Goal: Task Accomplishment & Management: Manage account settings

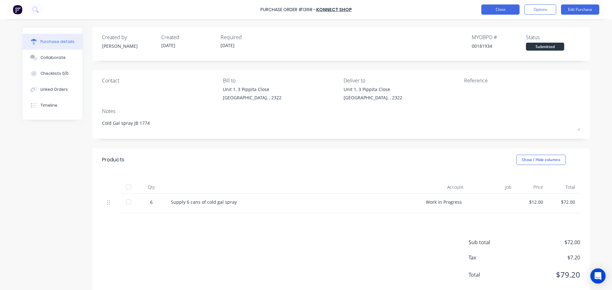
type textarea "x"
click at [506, 10] on button "Close" at bounding box center [500, 9] width 38 height 10
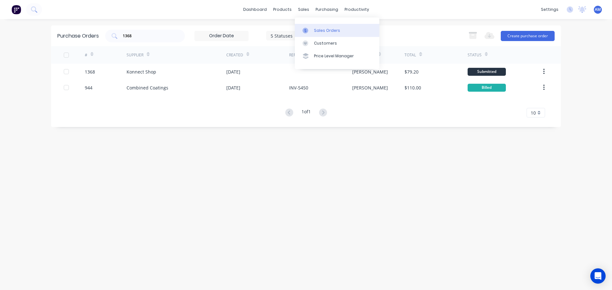
click at [316, 31] on div "Sales Orders" at bounding box center [327, 31] width 26 height 6
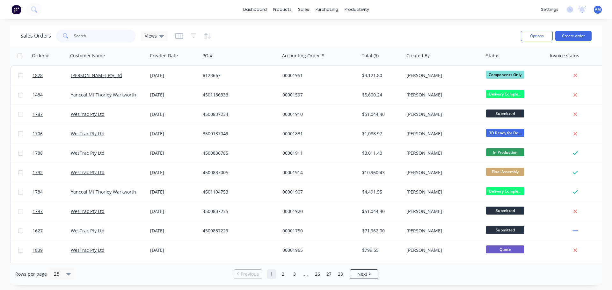
click at [102, 36] on input "text" at bounding box center [105, 36] width 62 height 13
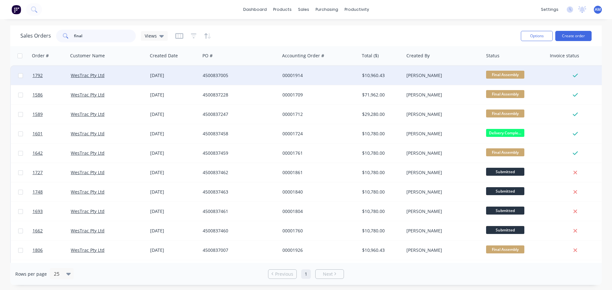
type input "final"
click at [226, 74] on div "4500837005" at bounding box center [238, 75] width 71 height 6
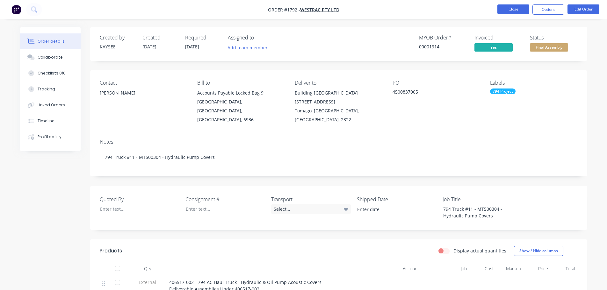
click at [510, 9] on button "Close" at bounding box center [514, 9] width 32 height 10
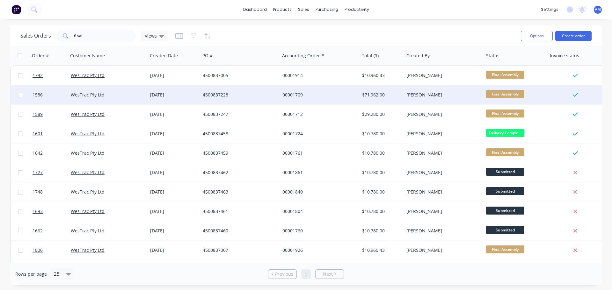
click at [213, 94] on div "4500837228" at bounding box center [238, 95] width 71 height 6
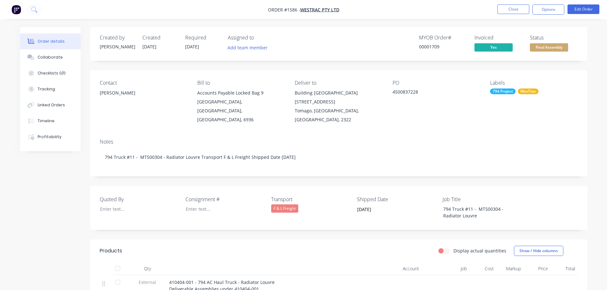
click at [553, 49] on span "Final Assembly" at bounding box center [549, 47] width 38 height 8
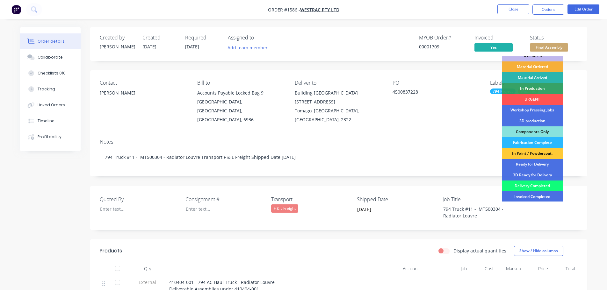
scroll to position [32, 0]
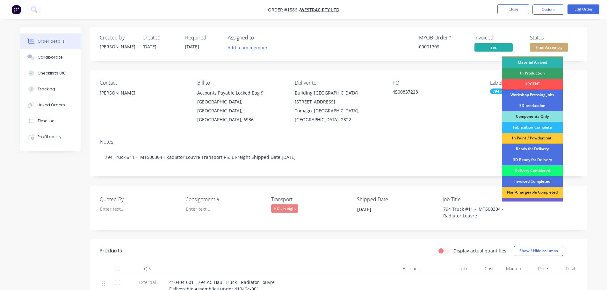
click at [531, 171] on div "Delivery Completed" at bounding box center [532, 170] width 61 height 11
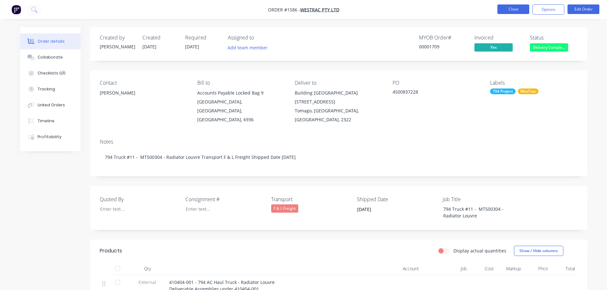
click at [509, 8] on button "Close" at bounding box center [514, 9] width 32 height 10
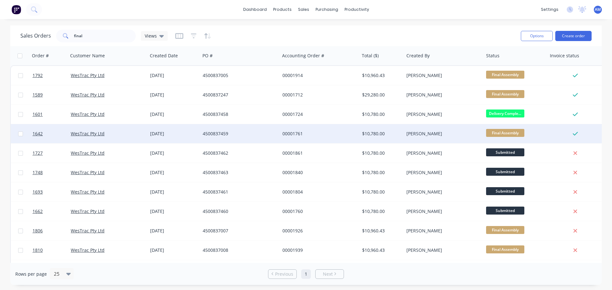
click at [296, 135] on div "00001761" at bounding box center [317, 134] width 71 height 6
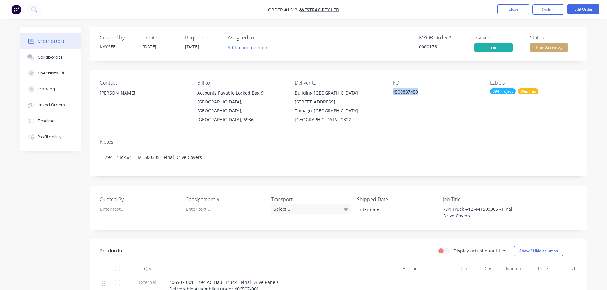
drag, startPoint x: 390, startPoint y: 92, endPoint x: 420, endPoint y: 94, distance: 30.1
click at [420, 94] on div "Contact Richard Lofberg Bill to Accounts Payable Locked Bag 9 MIDLAND, Western …" at bounding box center [338, 101] width 497 height 63
copy div "4500837459"
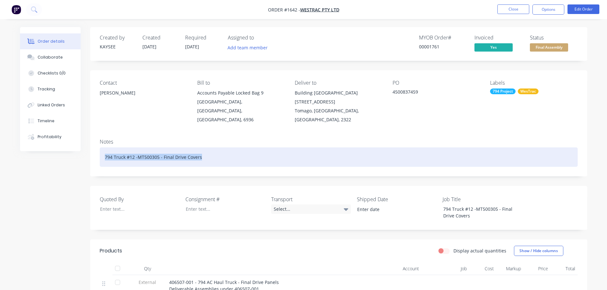
drag, startPoint x: 104, startPoint y: 149, endPoint x: 209, endPoint y: 149, distance: 105.5
click at [209, 149] on div "794 Truck #12 -MT500305 - Final Drive Covers" at bounding box center [339, 157] width 478 height 19
copy div "794 Truck #12 -MT500305 - Final Drive Covers"
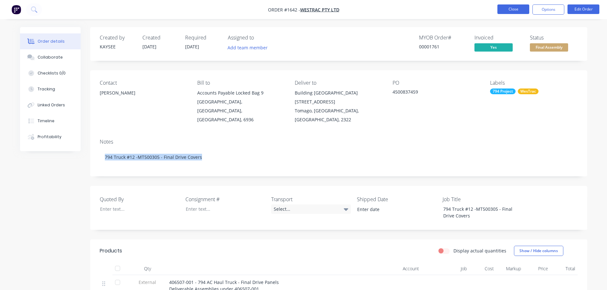
click at [518, 10] on button "Close" at bounding box center [514, 9] width 32 height 10
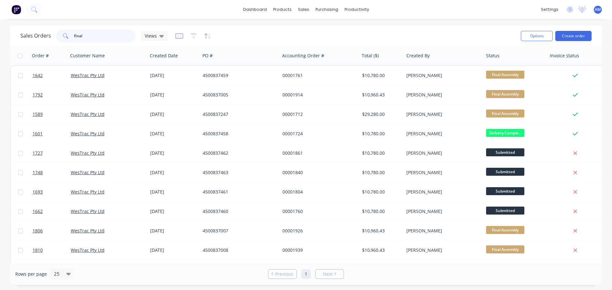
drag, startPoint x: 88, startPoint y: 34, endPoint x: 73, endPoint y: 35, distance: 15.3
click at [73, 35] on div "final" at bounding box center [96, 36] width 80 height 13
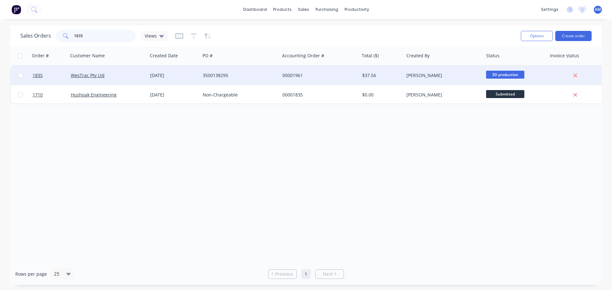
type input "1835"
click at [223, 75] on div "3500138295" at bounding box center [238, 75] width 71 height 6
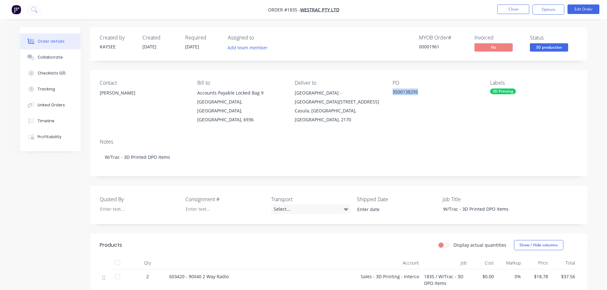
drag, startPoint x: 422, startPoint y: 91, endPoint x: 392, endPoint y: 94, distance: 29.5
click at [392, 94] on div "Contact Eric Patterson Bill to Accounts Payable Locked Bag 9 MIDLAND, Western A…" at bounding box center [338, 101] width 497 height 63
copy div "3500138295"
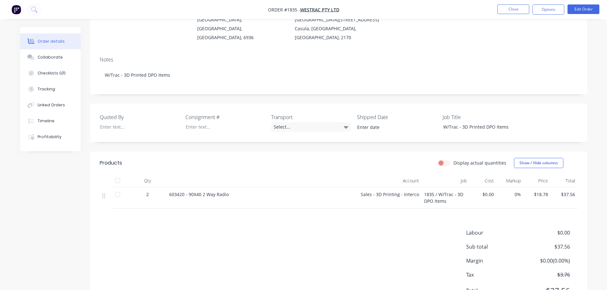
scroll to position [96, 0]
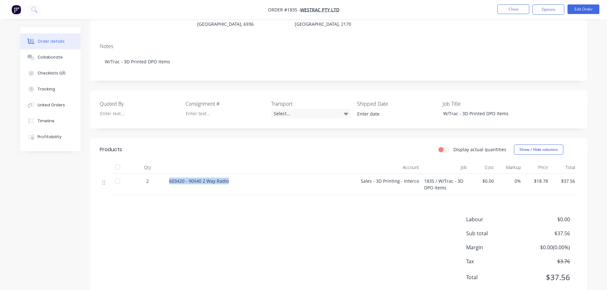
drag, startPoint x: 229, startPoint y: 174, endPoint x: 169, endPoint y: 173, distance: 60.0
click at [169, 174] on div "603420 - 90X40 2 Way Radio" at bounding box center [262, 184] width 191 height 21
copy span "603420 - 90X40 2 Way Radio"
click at [511, 10] on button "Close" at bounding box center [514, 9] width 32 height 10
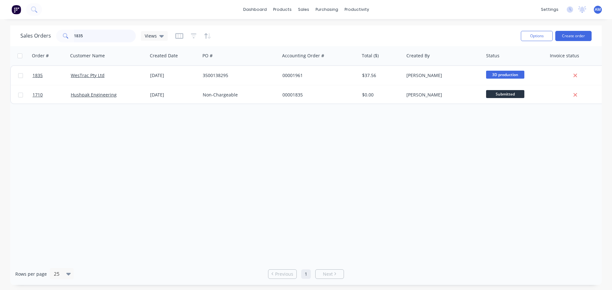
click at [86, 34] on input "1835" at bounding box center [105, 36] width 62 height 13
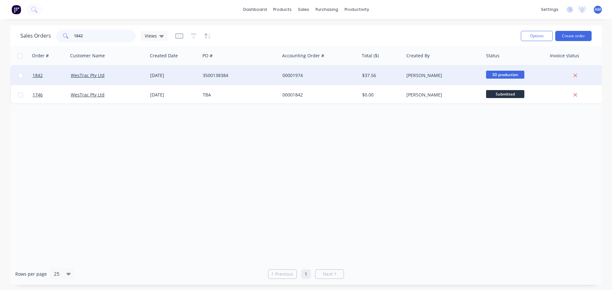
type input "1842"
click at [216, 74] on div "3500138384" at bounding box center [238, 75] width 71 height 6
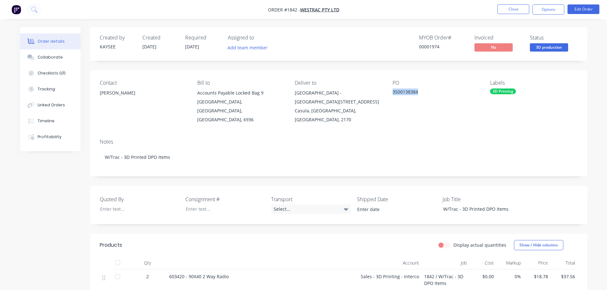
drag, startPoint x: 419, startPoint y: 91, endPoint x: 393, endPoint y: 92, distance: 25.8
click at [393, 92] on div "3500138384" at bounding box center [433, 93] width 80 height 9
copy div "3500138384"
click at [510, 6] on button "Close" at bounding box center [514, 9] width 32 height 10
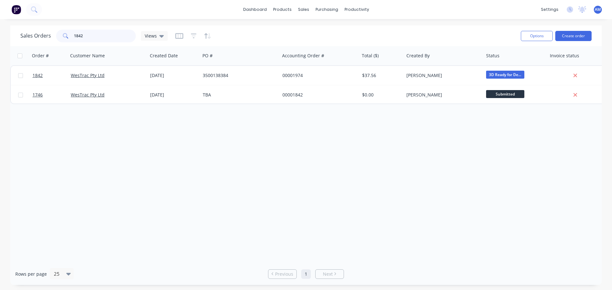
drag, startPoint x: 92, startPoint y: 35, endPoint x: 71, endPoint y: 33, distance: 20.5
click at [71, 33] on div "1842" at bounding box center [96, 36] width 80 height 13
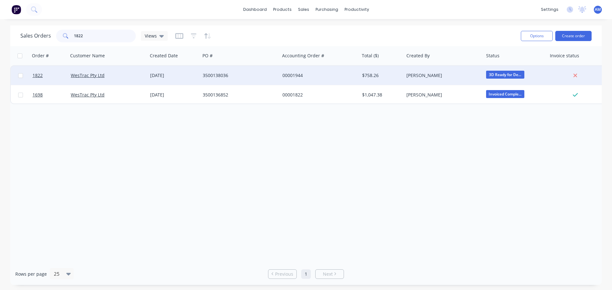
type input "1822"
click at [231, 73] on div "3500138036" at bounding box center [238, 75] width 71 height 6
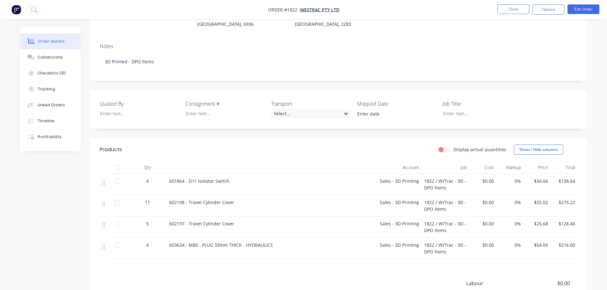
scroll to position [64, 0]
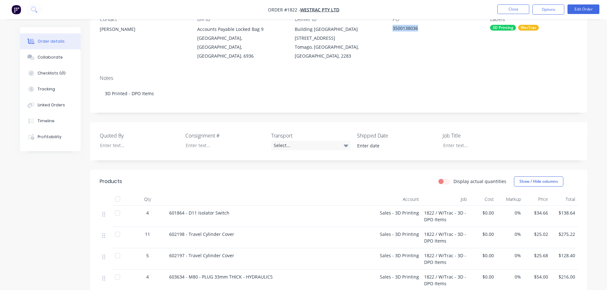
drag, startPoint x: 421, startPoint y: 29, endPoint x: 391, endPoint y: 28, distance: 29.3
click at [391, 28] on div "Contact Eric Patterson Bill to Accounts Payable Locked Bag 9 MIDLAND, Western A…" at bounding box center [338, 38] width 497 height 63
copy div "3500138036"
drag, startPoint x: 230, startPoint y: 203, endPoint x: 168, endPoint y: 203, distance: 61.9
click at [168, 206] on div "601864 - D11 Isolator Switch" at bounding box center [262, 216] width 191 height 21
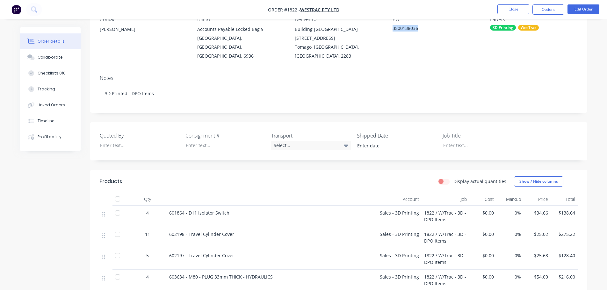
copy span "601864 - D11 Isolator Switch"
drag, startPoint x: 236, startPoint y: 225, endPoint x: 168, endPoint y: 222, distance: 68.0
click at [168, 227] on div "602198 - Travel Cylinder Cover" at bounding box center [262, 237] width 191 height 21
copy span "602198 - Travel Cylinder Cover"
drag, startPoint x: 167, startPoint y: 248, endPoint x: 233, endPoint y: 248, distance: 65.4
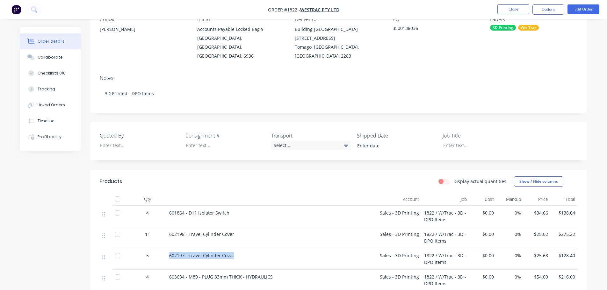
click at [233, 249] on div "602197 - Travel Cylinder Cover" at bounding box center [262, 259] width 191 height 21
copy span "602197 - Travel Cylinder Cover"
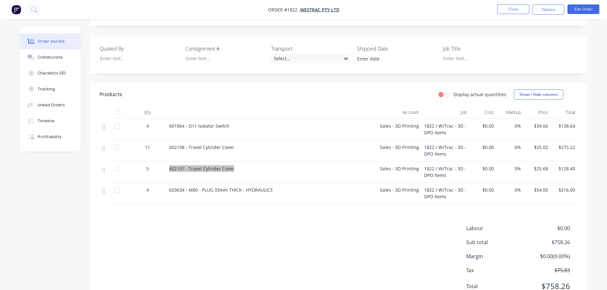
scroll to position [159, 0]
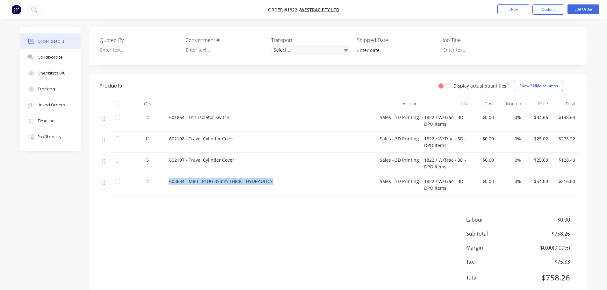
drag, startPoint x: 168, startPoint y: 172, endPoint x: 273, endPoint y: 177, distance: 104.7
click at [273, 177] on div "603634 - M80 - PLUG 33mm THICK - HYDRAULICS" at bounding box center [262, 184] width 191 height 21
copy span "603634 - M80 - PLUG 33mm THICK - HYDRAULICS"
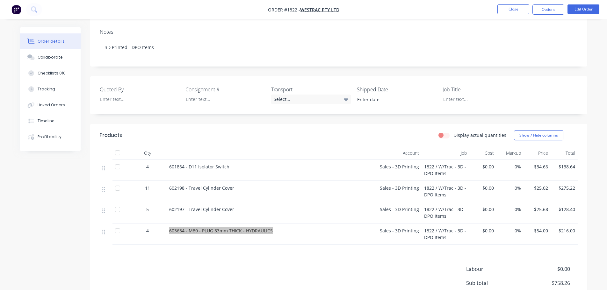
scroll to position [96, 0]
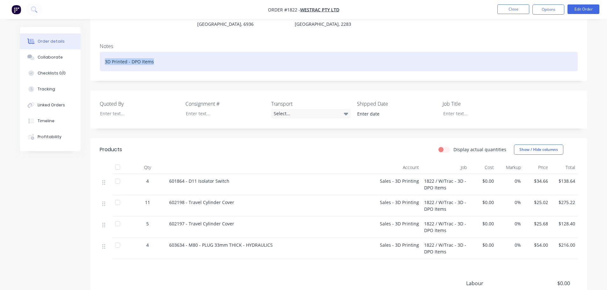
drag, startPoint x: 102, startPoint y: 52, endPoint x: 153, endPoint y: 52, distance: 51.7
click at [153, 52] on div "3D Printed - DPO Items" at bounding box center [339, 61] width 478 height 19
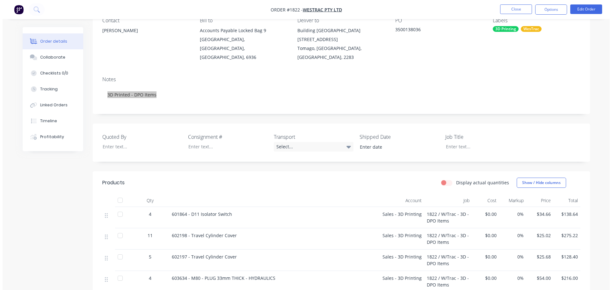
scroll to position [0, 0]
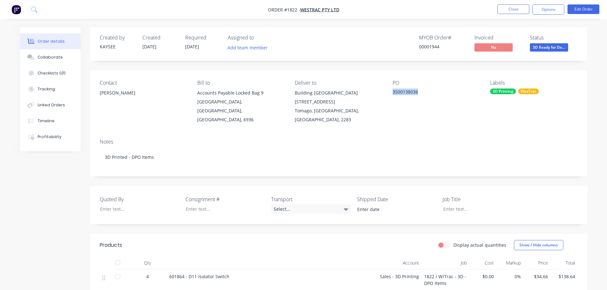
drag, startPoint x: 418, startPoint y: 92, endPoint x: 393, endPoint y: 89, distance: 24.4
click at [393, 89] on div "3500138036" at bounding box center [433, 93] width 80 height 9
click at [507, 13] on button "Close" at bounding box center [514, 9] width 32 height 10
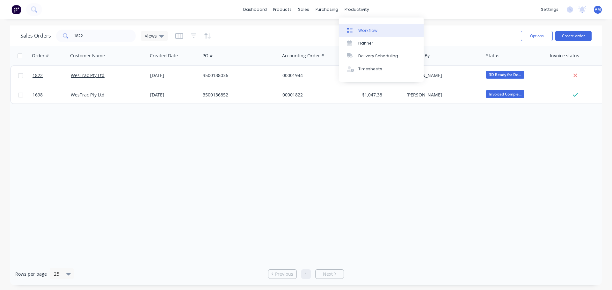
click at [366, 29] on div "Workflow" at bounding box center [367, 31] width 19 height 6
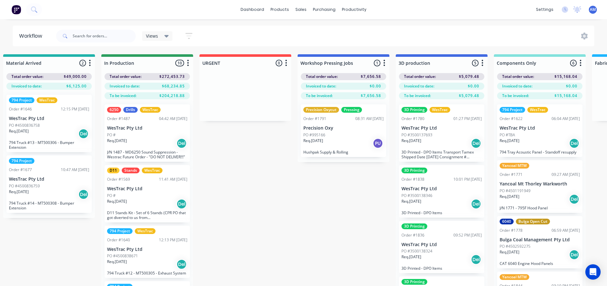
scroll to position [0, 339]
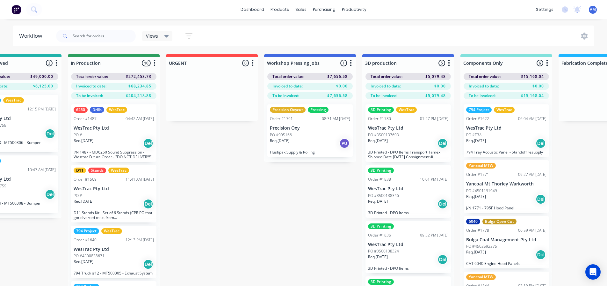
click at [407, 146] on div "Req. 18/08/25 Del" at bounding box center [408, 143] width 80 height 11
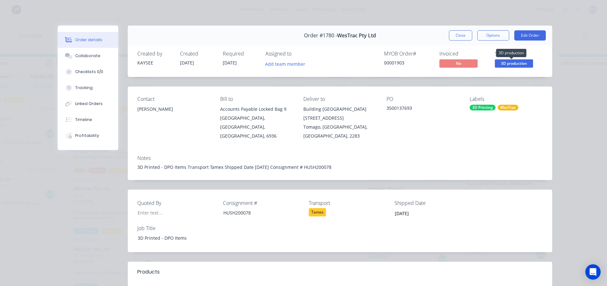
click at [512, 62] on span "3D production" at bounding box center [514, 63] width 38 height 8
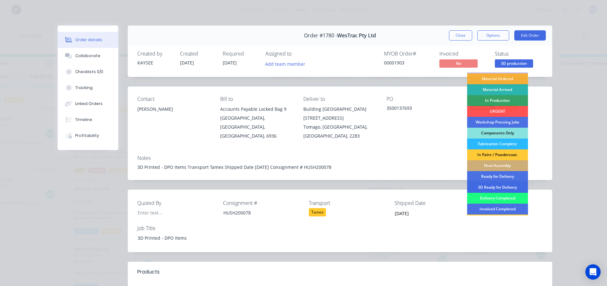
scroll to position [32, 0]
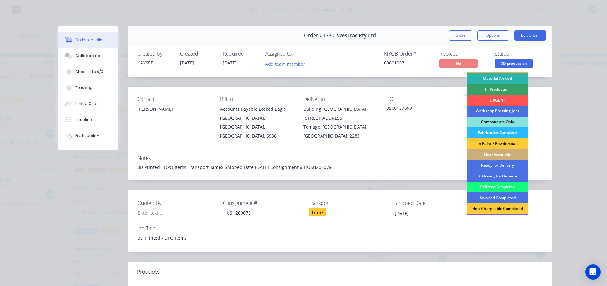
click at [493, 186] on div "Delivery Completed" at bounding box center [497, 186] width 61 height 11
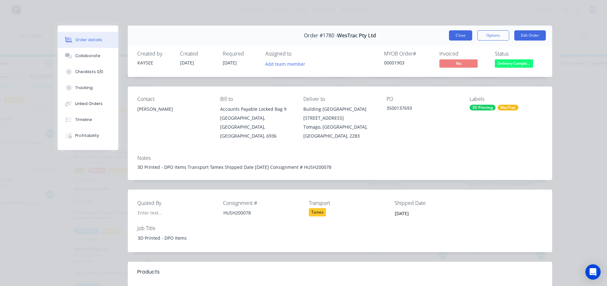
click at [449, 35] on button "Close" at bounding box center [460, 35] width 23 height 10
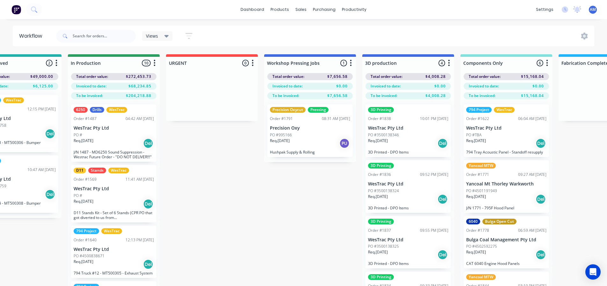
click at [412, 143] on div "Req. 08/09/25 Del" at bounding box center [408, 143] width 80 height 11
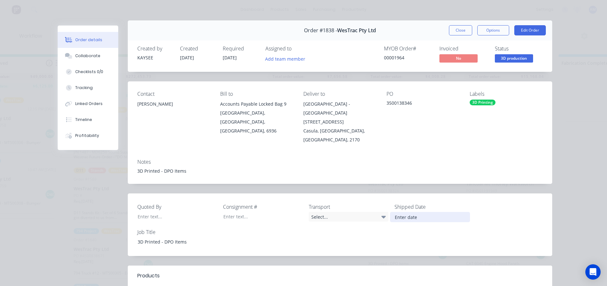
scroll to position [0, 0]
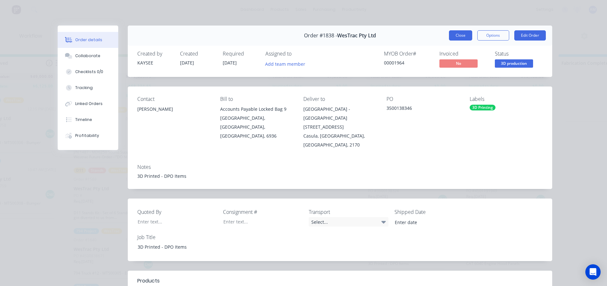
click at [456, 37] on button "Close" at bounding box center [460, 35] width 23 height 10
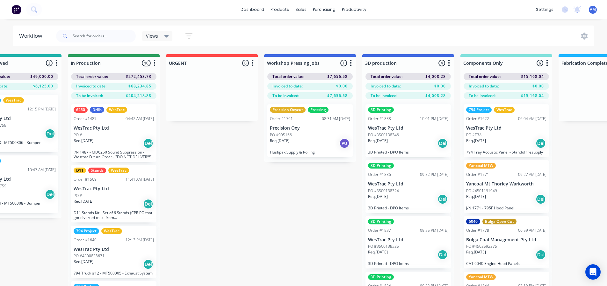
click at [402, 199] on div "Req. 08/09/25 Del" at bounding box center [408, 199] width 80 height 11
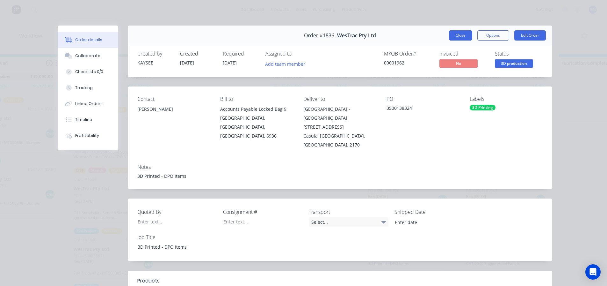
click at [451, 36] on button "Close" at bounding box center [460, 35] width 23 height 10
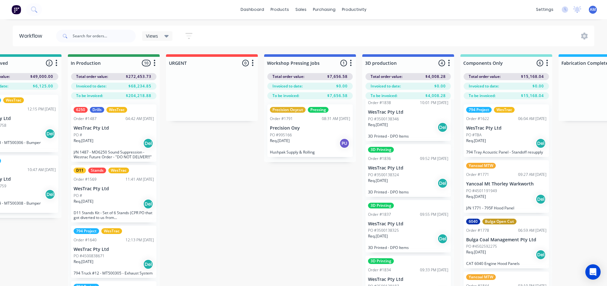
scroll to position [27, 339]
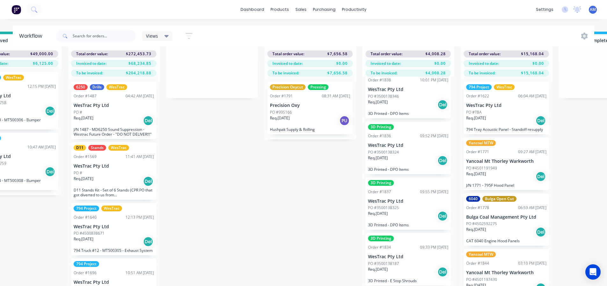
click at [403, 260] on div "PO #3500138187" at bounding box center [408, 263] width 80 height 6
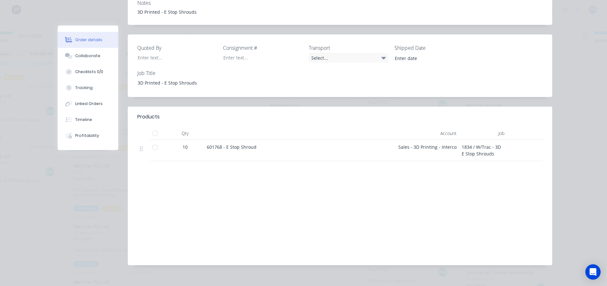
scroll to position [0, 0]
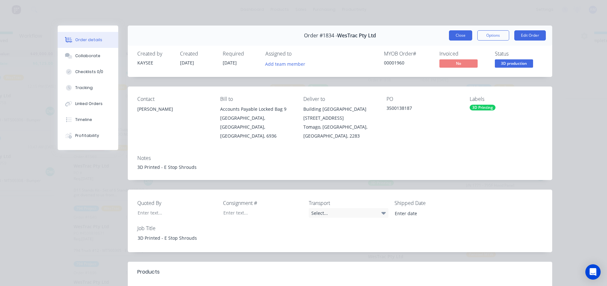
click at [459, 38] on button "Close" at bounding box center [460, 35] width 23 height 10
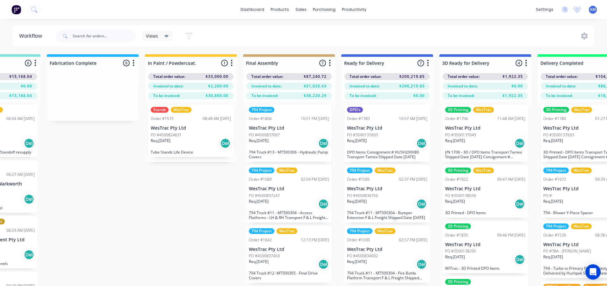
scroll to position [0, 852]
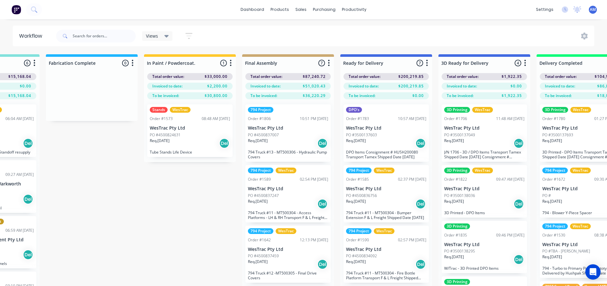
click at [393, 141] on div "Req. 04/08/25 Del" at bounding box center [386, 143] width 80 height 11
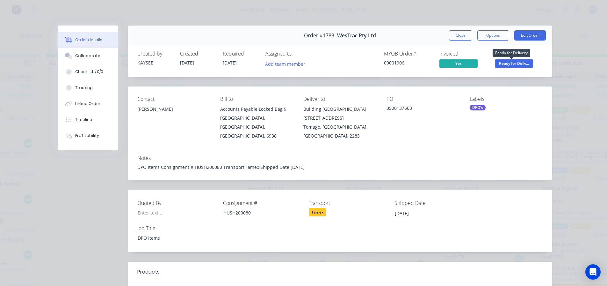
click at [505, 65] on span "Ready for Deliv..." at bounding box center [514, 63] width 38 height 8
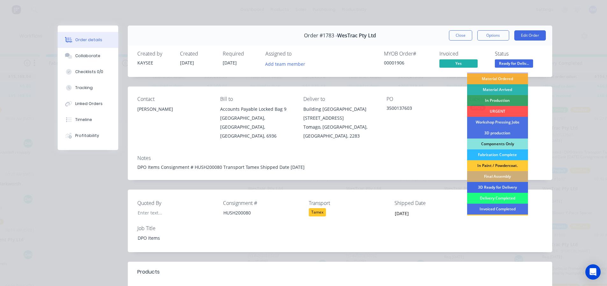
scroll to position [32, 0]
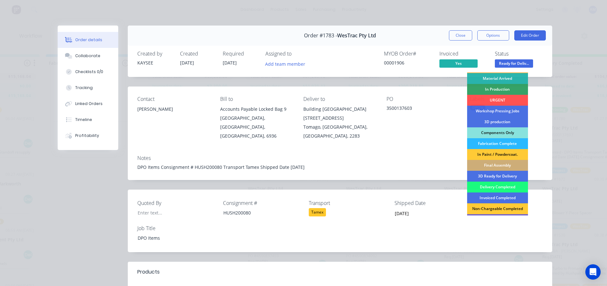
click at [495, 187] on div "Delivery Completed" at bounding box center [497, 186] width 61 height 11
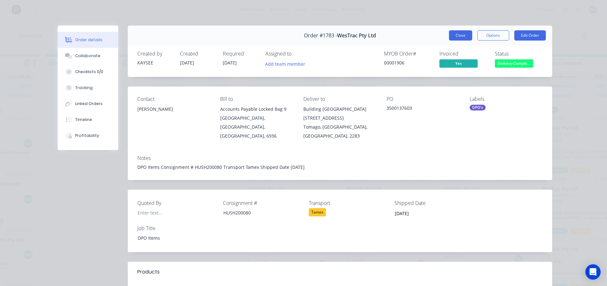
click at [459, 35] on button "Close" at bounding box center [460, 35] width 23 height 10
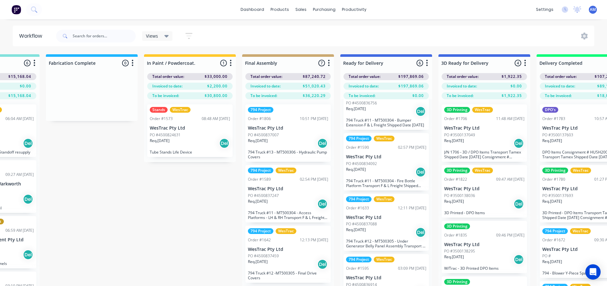
scroll to position [0, 0]
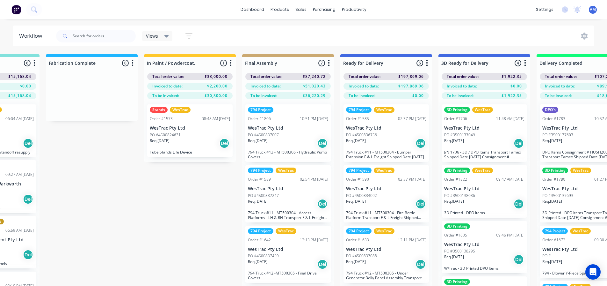
click at [395, 144] on div "Req. 12/08/25 Del" at bounding box center [386, 143] width 80 height 11
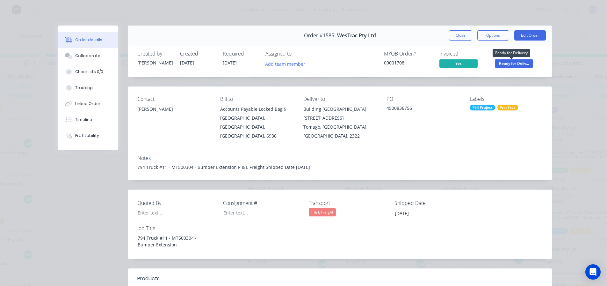
click at [507, 66] on span "Ready for Deliv..." at bounding box center [514, 63] width 38 height 8
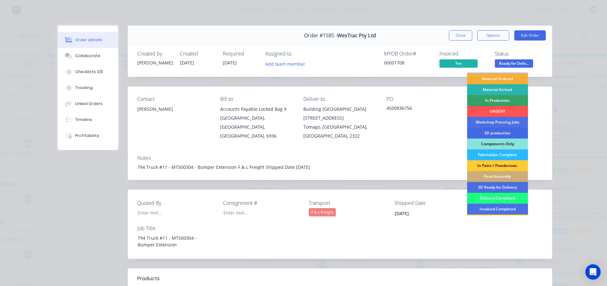
scroll to position [32, 0]
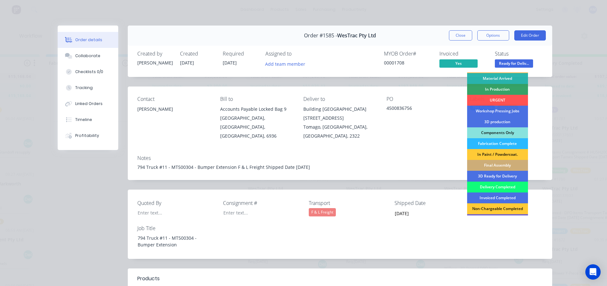
click at [496, 188] on div "Delivery Completed" at bounding box center [497, 186] width 61 height 11
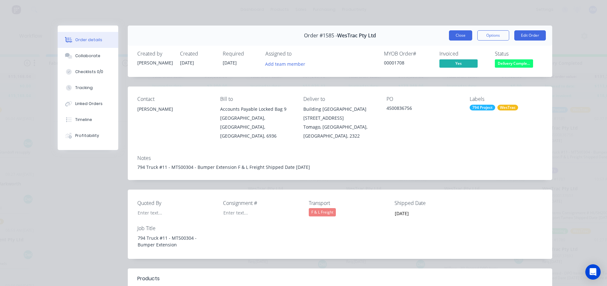
click at [459, 35] on button "Close" at bounding box center [460, 35] width 23 height 10
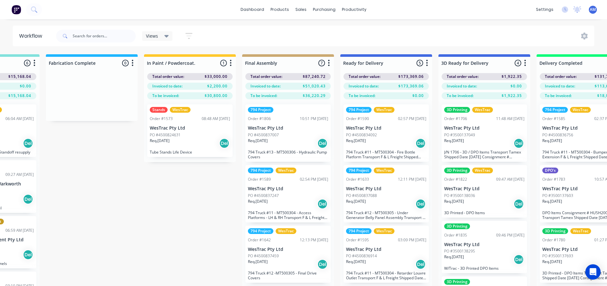
click at [394, 147] on div "Req. 12/08/25 Del" at bounding box center [386, 143] width 80 height 11
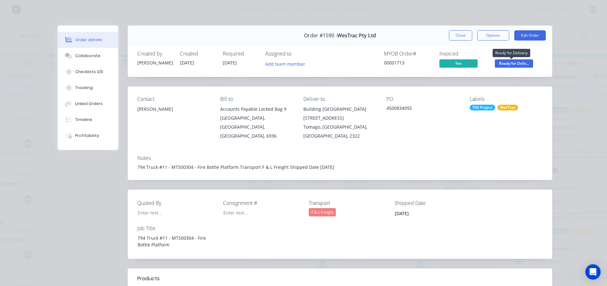
click at [507, 64] on span "Ready for Deliv..." at bounding box center [514, 63] width 38 height 8
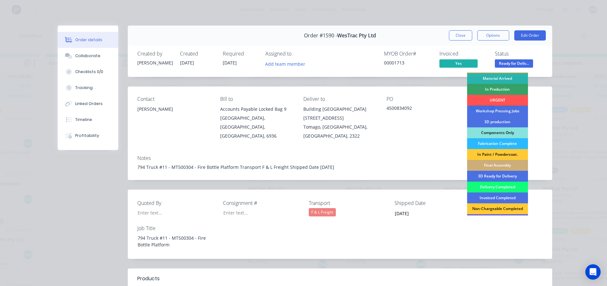
click at [487, 182] on div "Delivery Completed" at bounding box center [497, 186] width 61 height 11
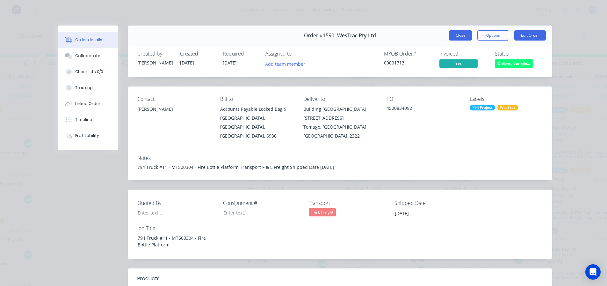
click at [458, 38] on button "Close" at bounding box center [460, 35] width 23 height 10
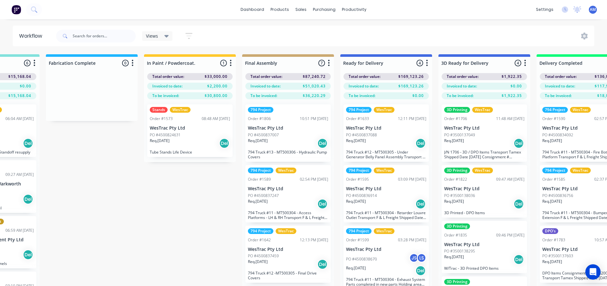
click at [392, 159] on p "794 Truck #12 - MT500305 - Under Generator Belly Panel Assembly Transport F & L…" at bounding box center [386, 155] width 80 height 10
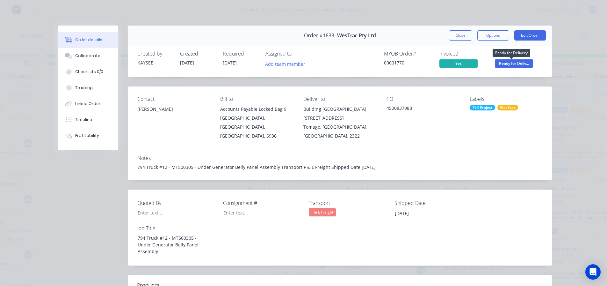
click at [520, 62] on span "Ready for Deliv..." at bounding box center [514, 63] width 38 height 8
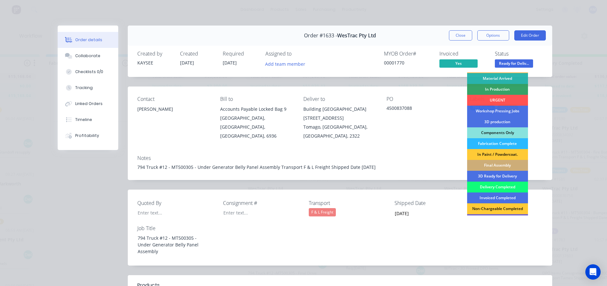
click at [485, 187] on div "Delivery Completed" at bounding box center [497, 186] width 61 height 11
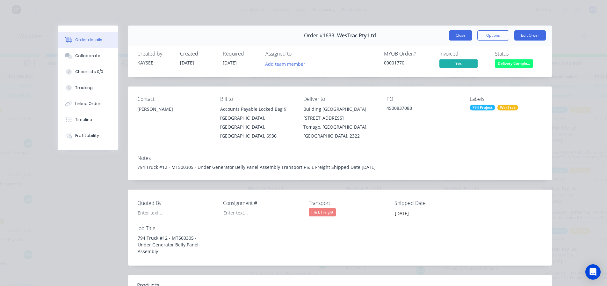
click at [459, 35] on button "Close" at bounding box center [460, 35] width 23 height 10
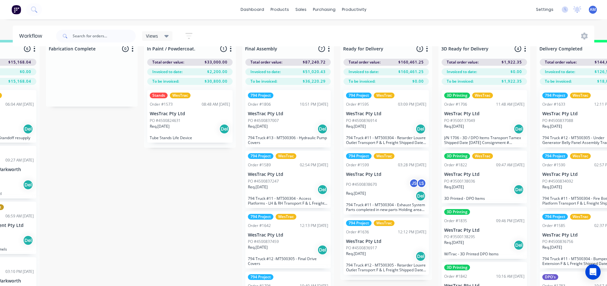
scroll to position [27, 852]
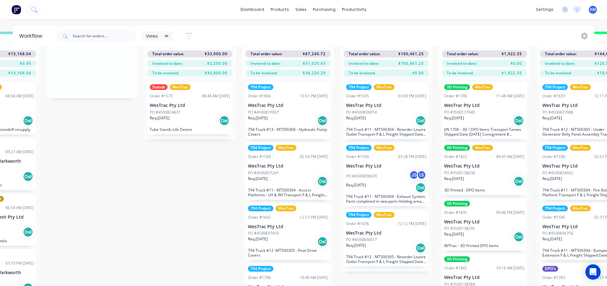
click at [396, 184] on div "Req. 27/08/25 Del" at bounding box center [386, 187] width 80 height 11
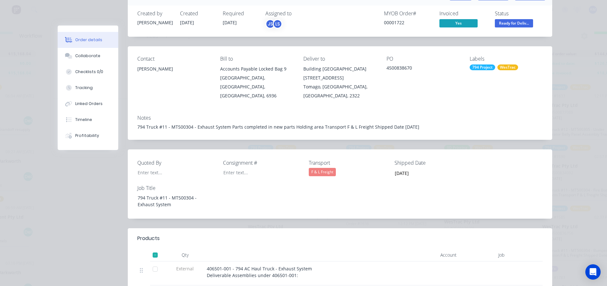
scroll to position [0, 0]
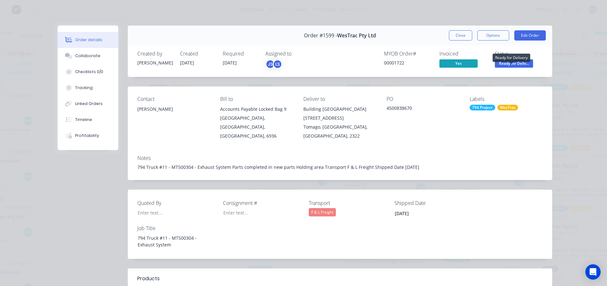
click at [510, 63] on span "Ready for Deliv..." at bounding box center [514, 63] width 38 height 8
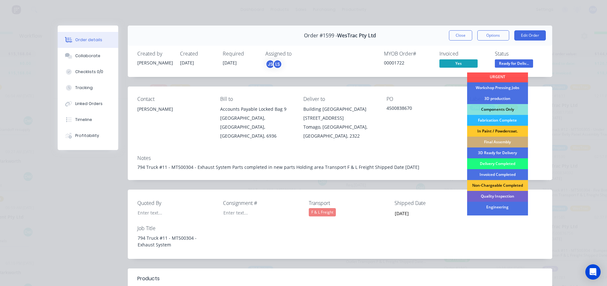
scroll to position [64, 0]
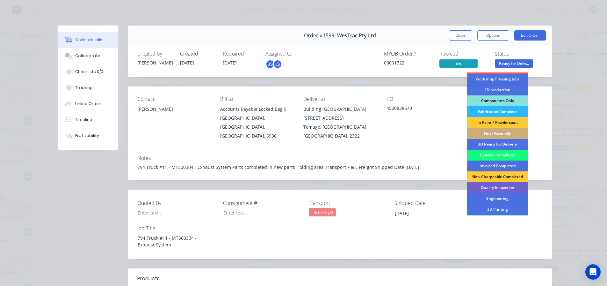
click at [495, 154] on div "Delivery Completed" at bounding box center [497, 155] width 61 height 11
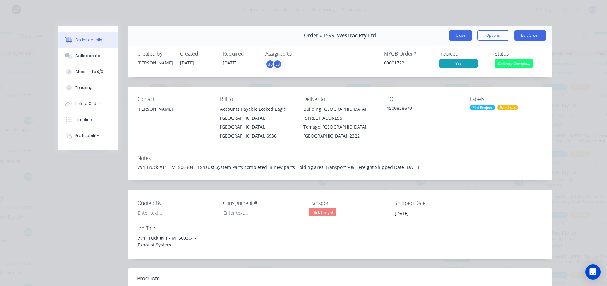
click at [455, 36] on button "Close" at bounding box center [460, 35] width 23 height 10
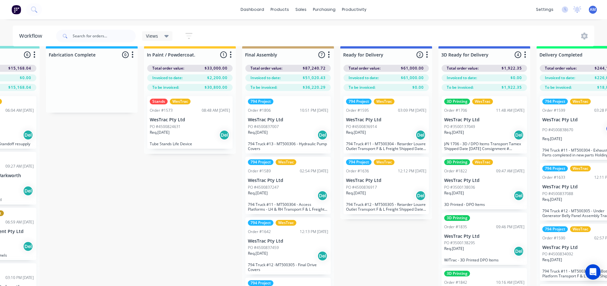
scroll to position [0, 852]
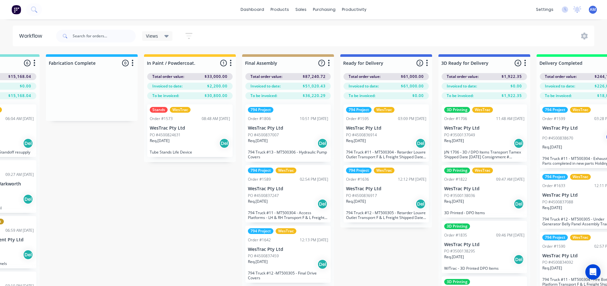
click at [396, 141] on div "Req. 27/08/25 Del" at bounding box center [386, 143] width 80 height 11
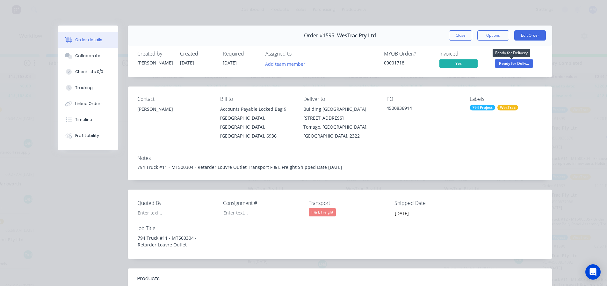
click at [512, 62] on span "Ready for Deliv..." at bounding box center [514, 63] width 38 height 8
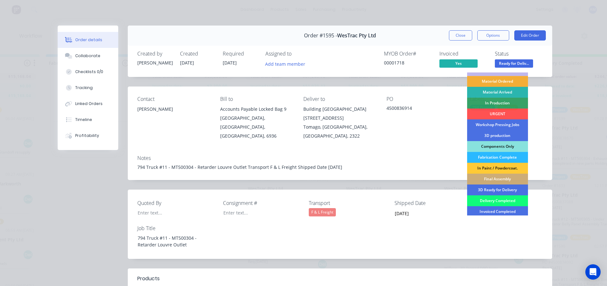
scroll to position [64, 0]
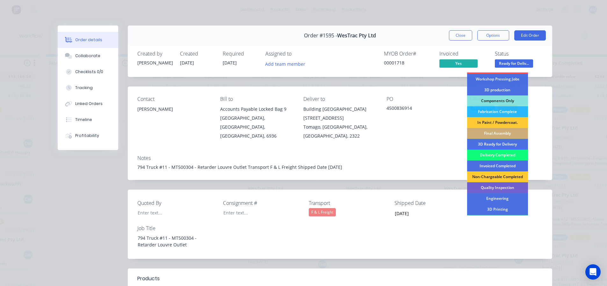
click at [495, 154] on div "Delivery Completed" at bounding box center [497, 155] width 61 height 11
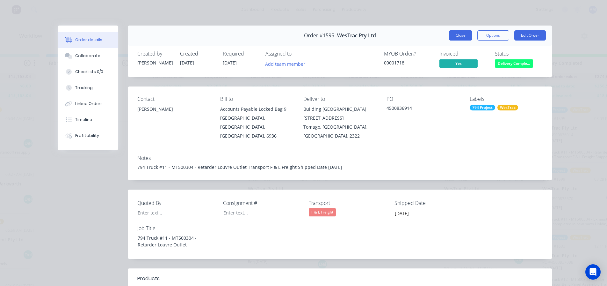
click at [461, 39] on button "Close" at bounding box center [460, 35] width 23 height 10
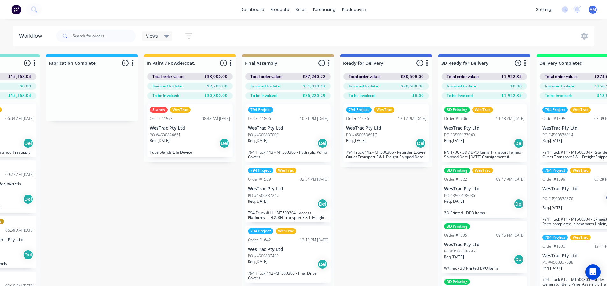
click at [389, 141] on div "Req. 27/09/25 Del" at bounding box center [386, 143] width 80 height 11
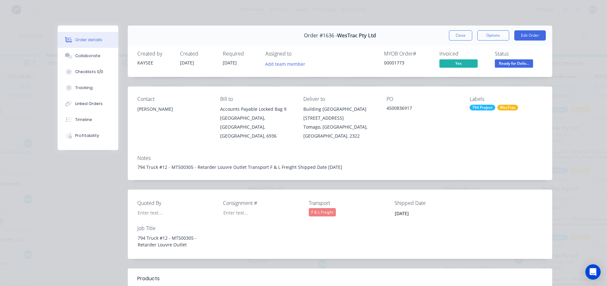
click at [515, 63] on span "Ready for Deliv..." at bounding box center [514, 63] width 38 height 8
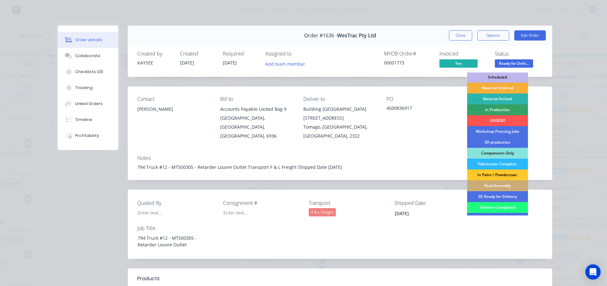
scroll to position [32, 0]
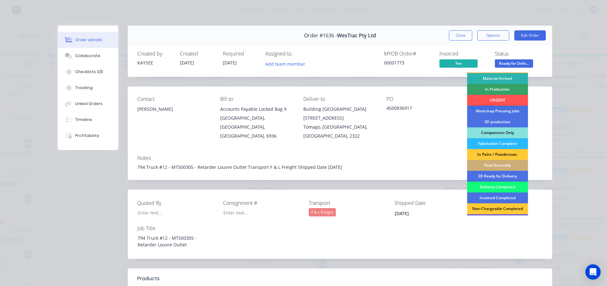
click at [503, 187] on div "Delivery Completed" at bounding box center [497, 186] width 61 height 11
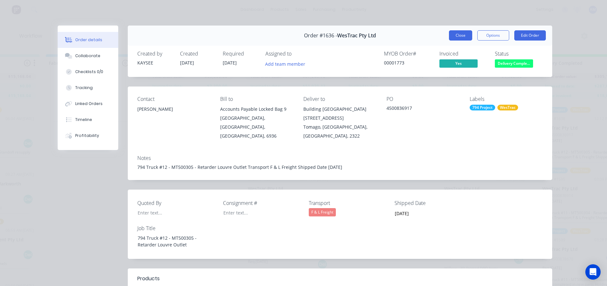
click at [458, 37] on button "Close" at bounding box center [460, 35] width 23 height 10
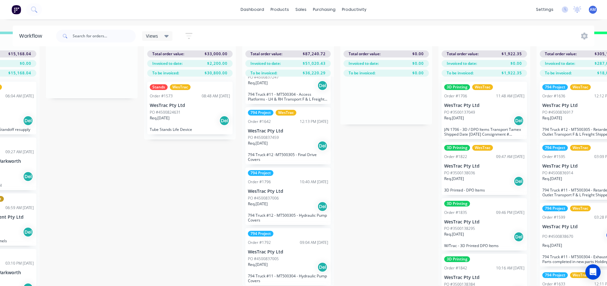
scroll to position [84, 0]
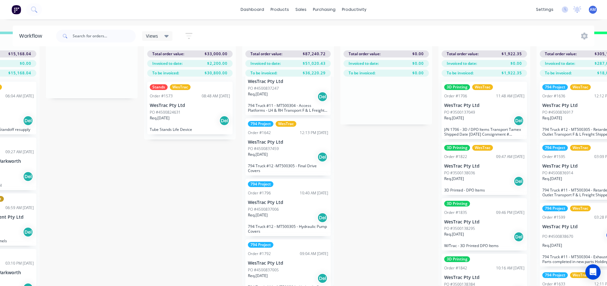
click at [285, 163] on p "794 Truck #12 -MT500305 - Final Drive Covers" at bounding box center [288, 168] width 80 height 10
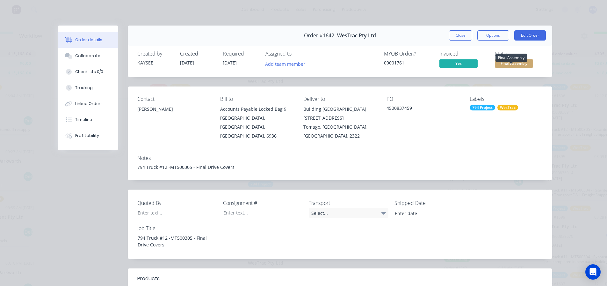
click at [511, 66] on span "Final Assembly" at bounding box center [514, 63] width 38 height 8
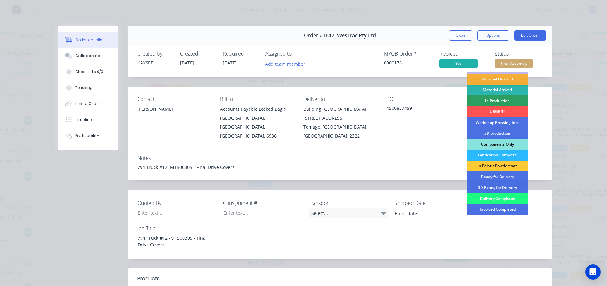
scroll to position [32, 0]
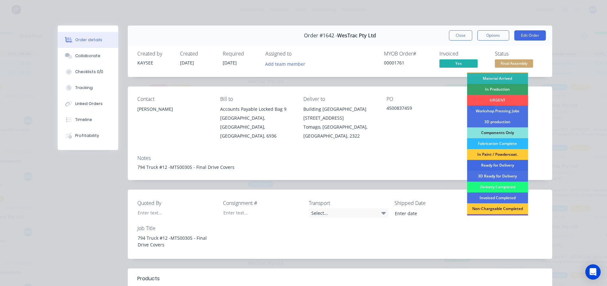
click at [500, 165] on div "Ready for Delivery" at bounding box center [497, 165] width 61 height 11
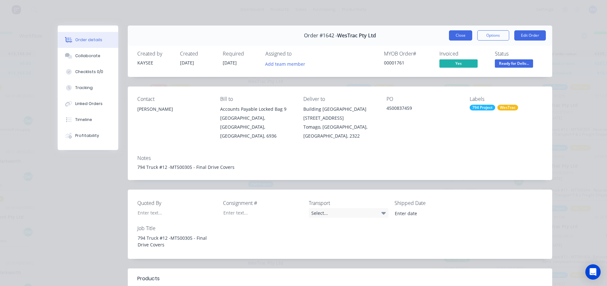
click at [459, 36] on button "Close" at bounding box center [460, 35] width 23 height 10
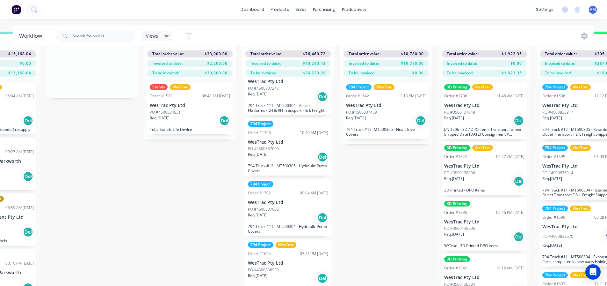
scroll to position [53, 0]
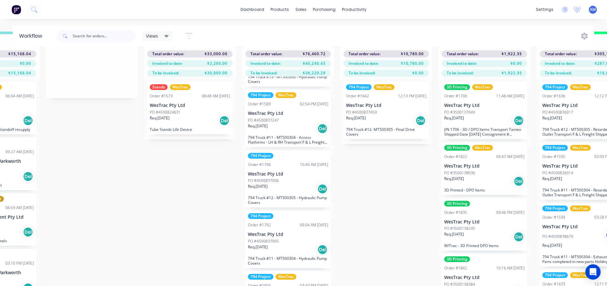
click at [292, 135] on p "794 Truck #11 - MT500304 - Access Platforms - LH & RH Transport F & L Freight S…" at bounding box center [288, 140] width 80 height 10
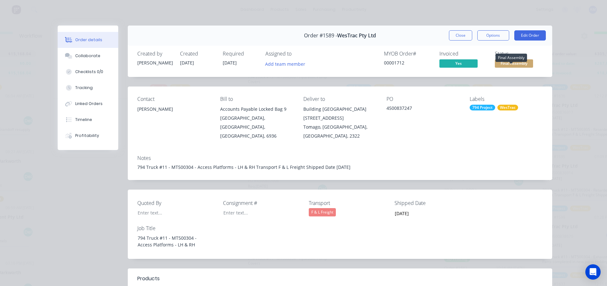
click at [513, 62] on span "Final Assembly" at bounding box center [514, 63] width 38 height 8
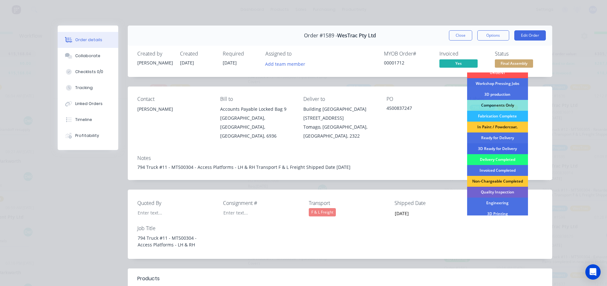
scroll to position [64, 0]
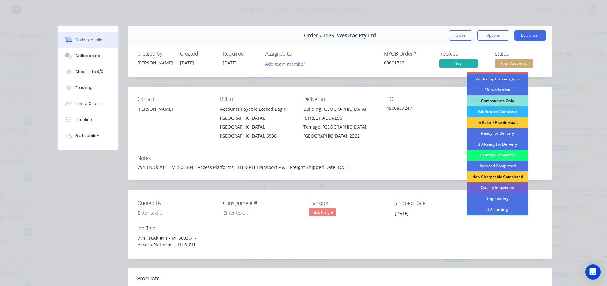
click at [496, 154] on div "Delivery Completed" at bounding box center [497, 155] width 61 height 11
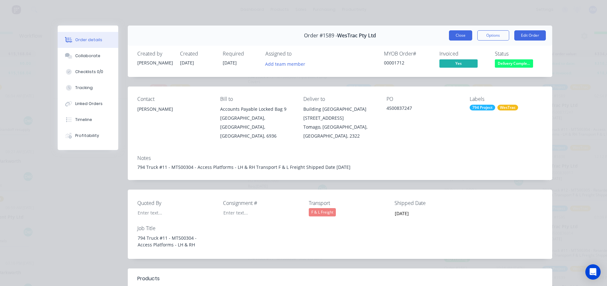
click at [460, 36] on button "Close" at bounding box center [460, 35] width 23 height 10
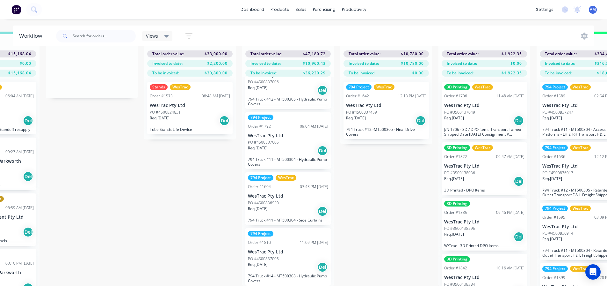
scroll to position [0, 852]
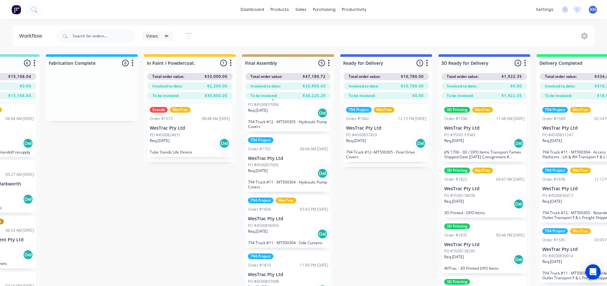
click at [489, 147] on div "Req. 08/08/25 Del" at bounding box center [484, 143] width 80 height 11
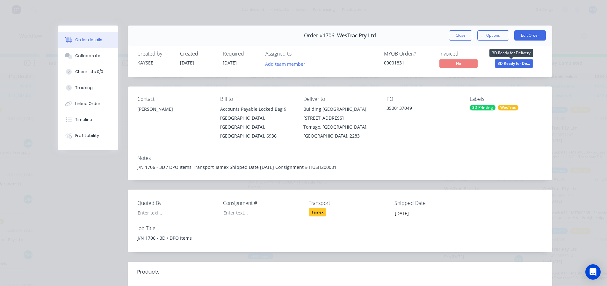
click at [512, 64] on span "3D Ready for De..." at bounding box center [514, 63] width 38 height 8
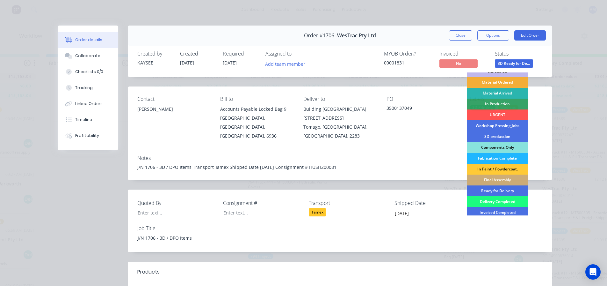
scroll to position [32, 0]
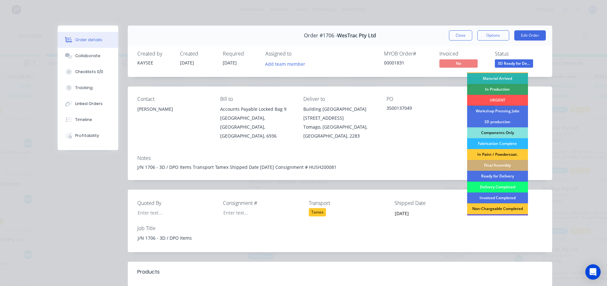
click at [499, 187] on div "Delivery Completed" at bounding box center [497, 186] width 61 height 11
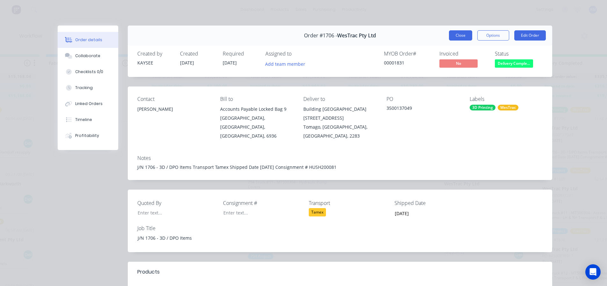
click at [455, 37] on button "Close" at bounding box center [460, 35] width 23 height 10
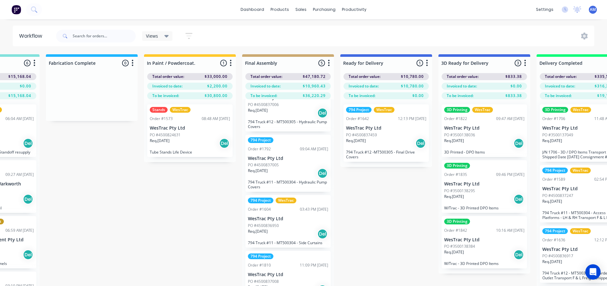
click at [481, 150] on p "3D Printed - DPO Items" at bounding box center [484, 152] width 80 height 5
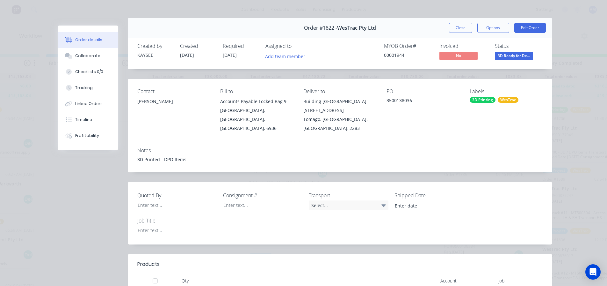
scroll to position [0, 0]
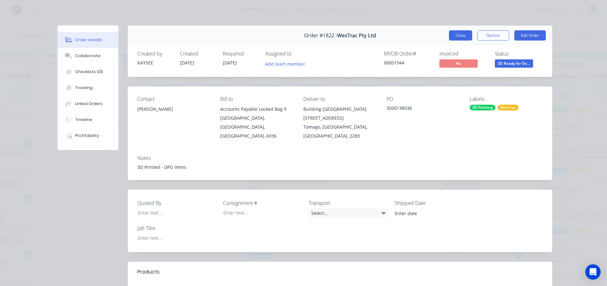
click at [458, 37] on button "Close" at bounding box center [460, 35] width 23 height 10
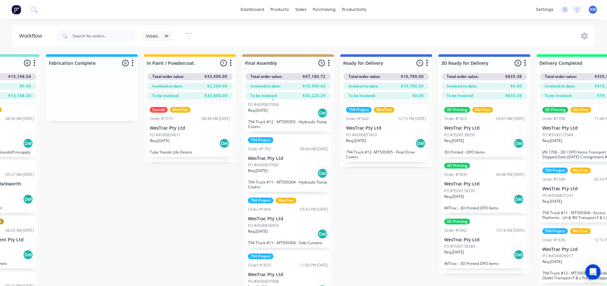
click at [474, 195] on div "Req. 05/09/25 Del" at bounding box center [484, 199] width 80 height 11
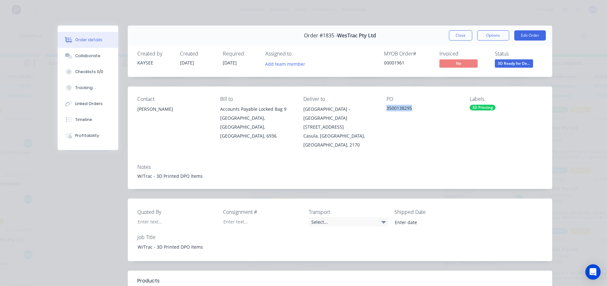
drag, startPoint x: 410, startPoint y: 107, endPoint x: 385, endPoint y: 108, distance: 25.8
click at [387, 108] on div "3500138295" at bounding box center [423, 109] width 73 height 9
copy div "3500138295"
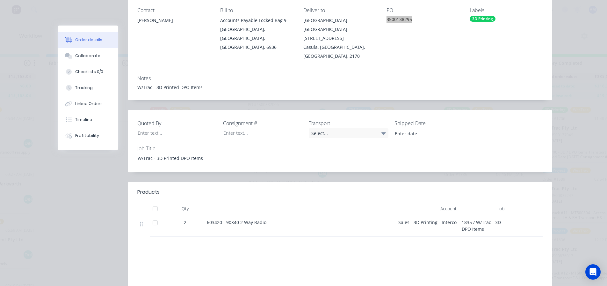
scroll to position [96, 0]
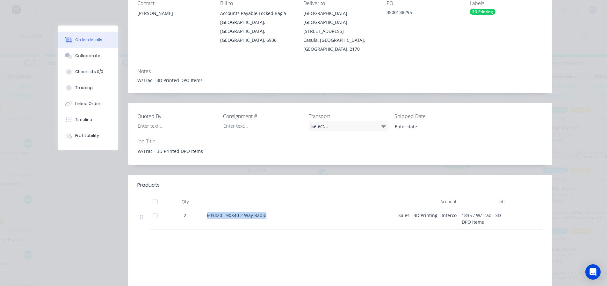
drag, startPoint x: 267, startPoint y: 199, endPoint x: 198, endPoint y: 198, distance: 68.3
click at [198, 208] on div "2 603420 - 90X40 2 Way Radio Sales - 3D Printing - Interco 1835 / W/Trac - 3D D…" at bounding box center [340, 218] width 406 height 21
copy div "603420 - 90X40 2 Way Radio"
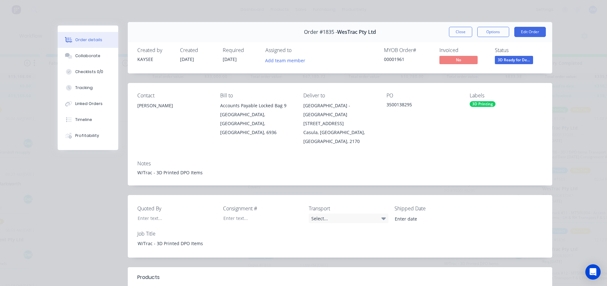
scroll to position [0, 0]
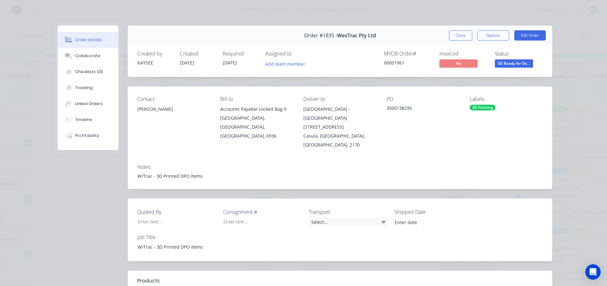
click at [455, 36] on button "Close" at bounding box center [460, 35] width 23 height 10
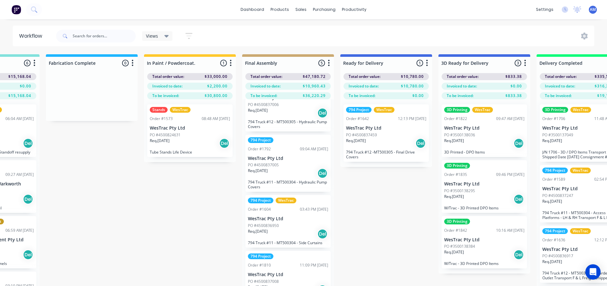
click at [475, 250] on div "Req. 09/09/25 Del" at bounding box center [484, 254] width 80 height 11
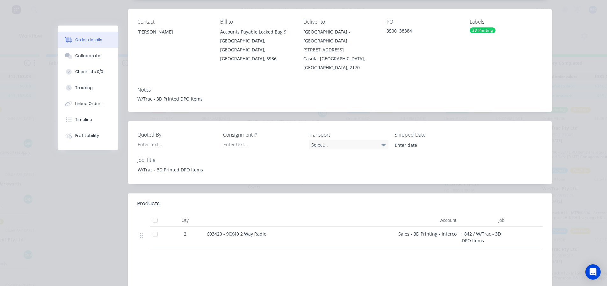
scroll to position [96, 0]
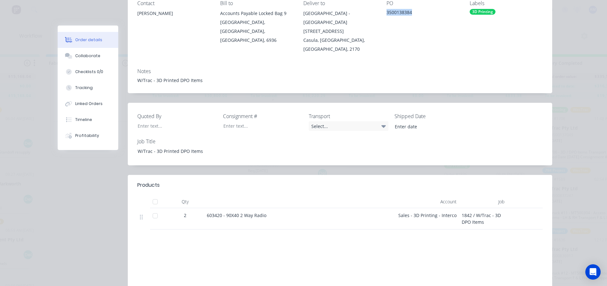
drag, startPoint x: 412, startPoint y: 12, endPoint x: 383, endPoint y: 12, distance: 29.0
click at [383, 12] on div "Contact Eric Patterson Bill to Accounts Payable Locked Bag 9 MIDLAND, Western A…" at bounding box center [340, 27] width 425 height 72
copy div "3500138384"
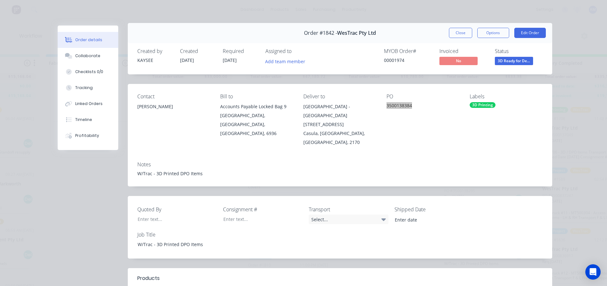
scroll to position [0, 0]
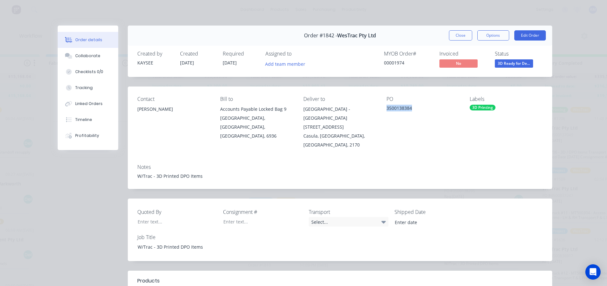
copy div "3500138384"
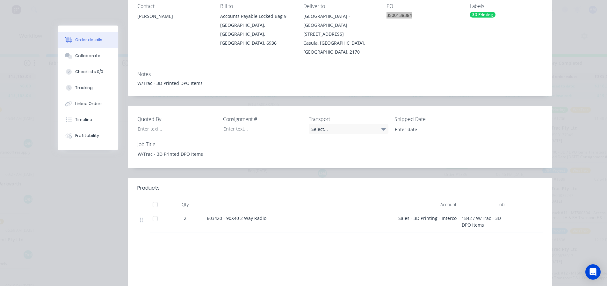
scroll to position [96, 0]
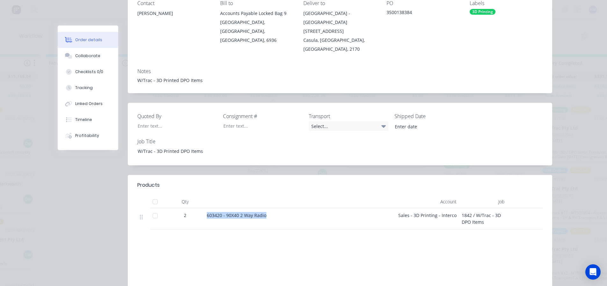
drag, startPoint x: 267, startPoint y: 198, endPoint x: 204, endPoint y: 195, distance: 63.5
click at [204, 208] on div "603420 - 90X40 2 Way Radio" at bounding box center [299, 218] width 191 height 21
copy span "603420 - 90X40 2 Way Radio"
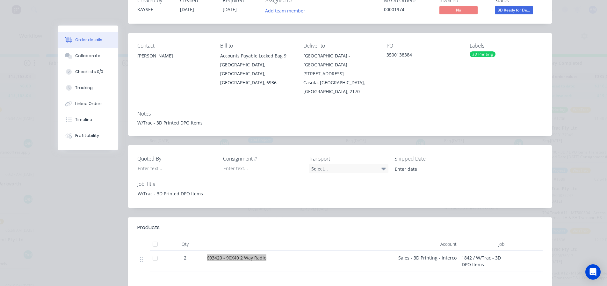
scroll to position [0, 0]
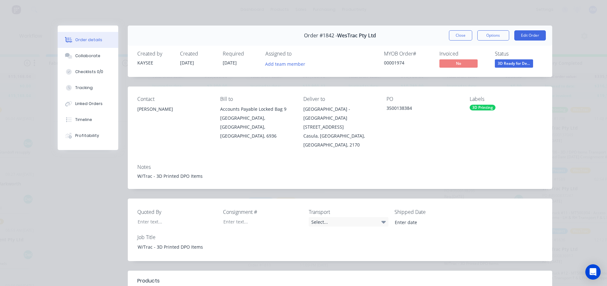
click at [458, 36] on button "Close" at bounding box center [460, 35] width 23 height 10
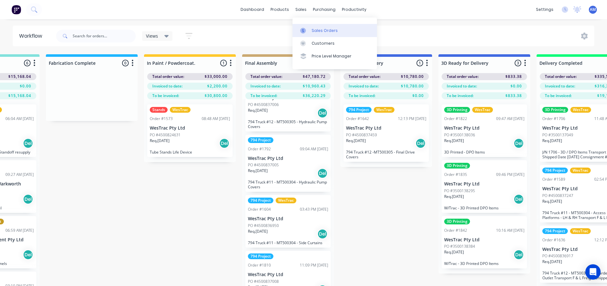
click at [316, 28] on div "Sales Orders" at bounding box center [325, 31] width 26 height 6
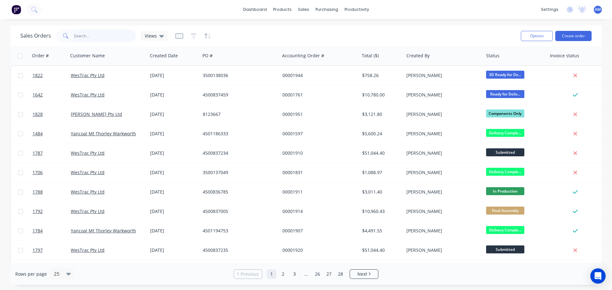
click at [80, 37] on input "text" at bounding box center [105, 36] width 62 height 13
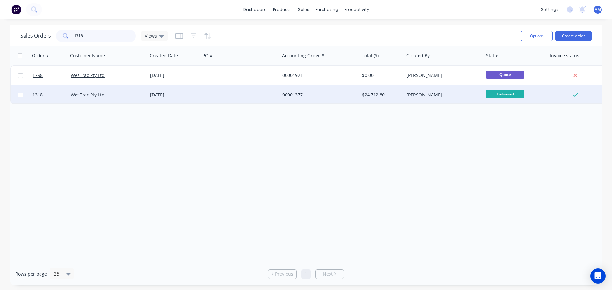
type input "1318"
click at [299, 95] on div "00001377" at bounding box center [317, 95] width 71 height 6
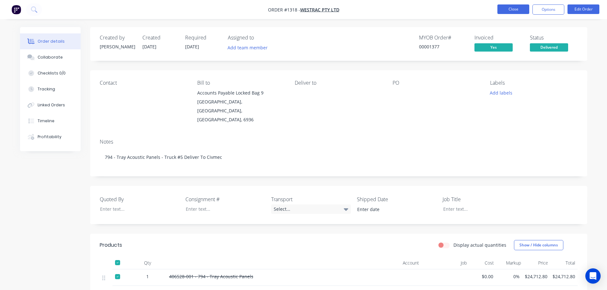
click at [513, 9] on button "Close" at bounding box center [514, 9] width 32 height 10
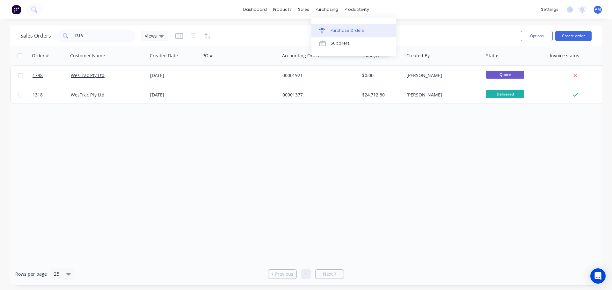
click at [341, 30] on div "Purchase Orders" at bounding box center [348, 31] width 34 height 6
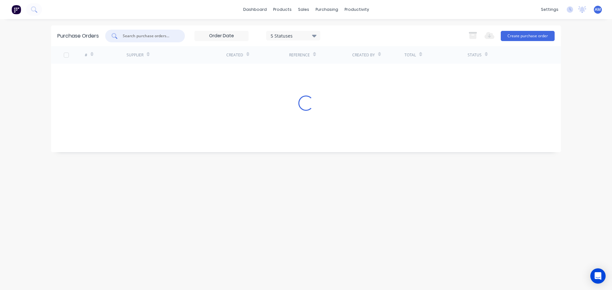
click at [141, 37] on input "text" at bounding box center [148, 36] width 53 height 6
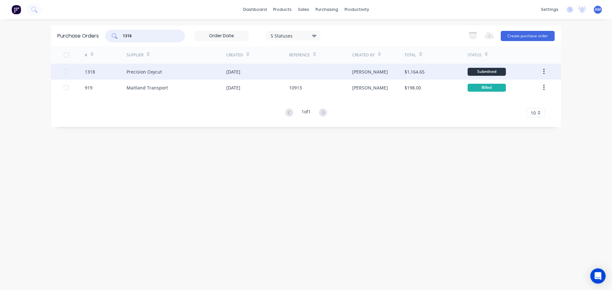
type input "1318"
click at [235, 73] on div "[DATE]" at bounding box center [233, 72] width 14 height 7
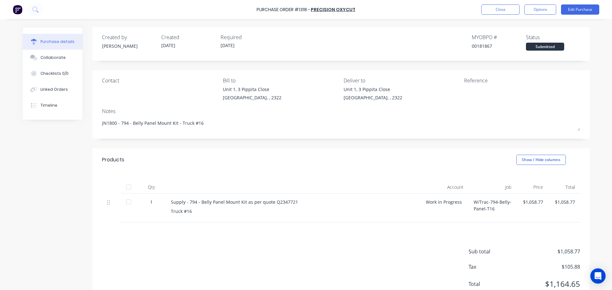
type textarea "x"
click at [128, 187] on div at bounding box center [128, 187] width 13 height 13
click at [507, 11] on button "Close" at bounding box center [500, 9] width 38 height 10
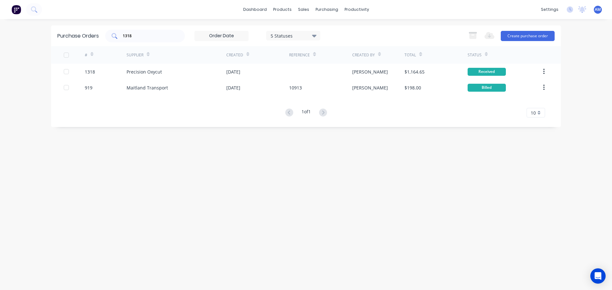
click at [146, 36] on input "1318" at bounding box center [148, 36] width 53 height 6
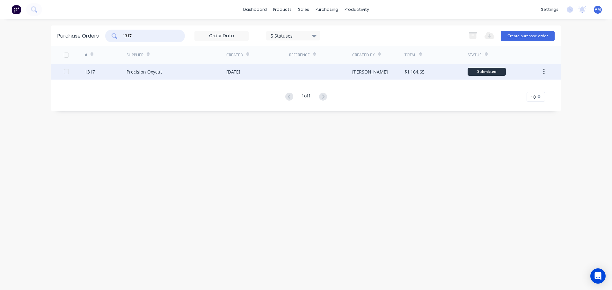
type input "1317"
click at [240, 72] on div "27 Aug 2025" at bounding box center [233, 72] width 14 height 7
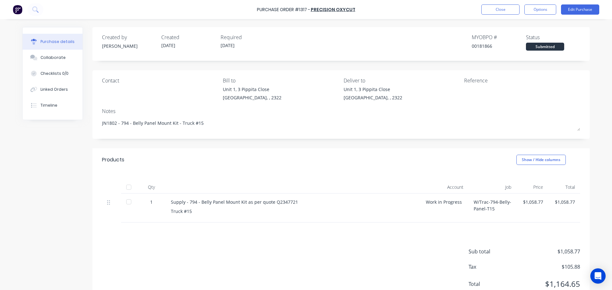
click at [129, 188] on div at bounding box center [128, 187] width 13 height 13
click at [499, 8] on button "Close" at bounding box center [500, 9] width 38 height 10
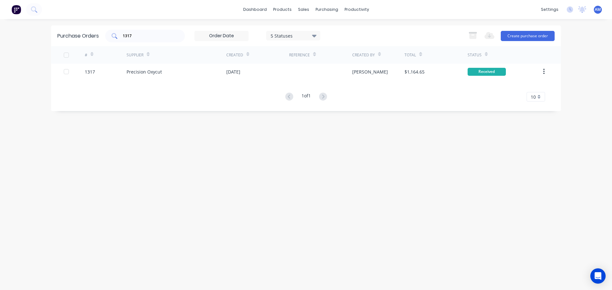
click at [140, 36] on input "1317" at bounding box center [148, 36] width 53 height 6
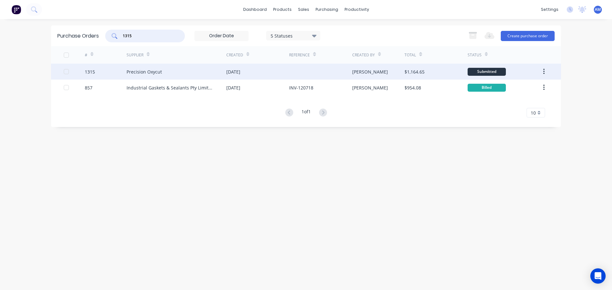
type input "1315"
click at [233, 72] on div "27 Aug 2025" at bounding box center [233, 72] width 14 height 7
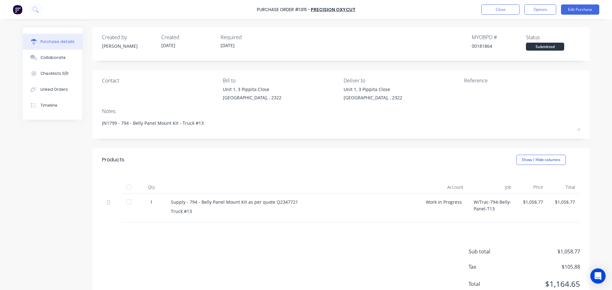
click at [127, 189] on div at bounding box center [128, 187] width 13 height 13
click at [491, 9] on button "Close" at bounding box center [500, 9] width 38 height 10
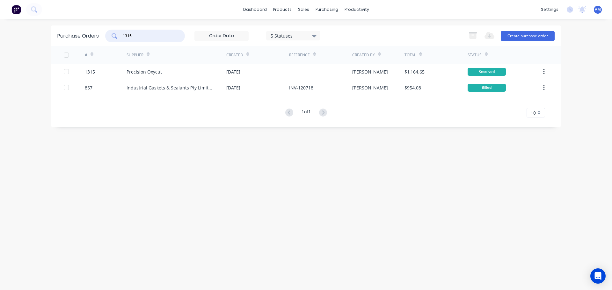
drag, startPoint x: 148, startPoint y: 33, endPoint x: 117, endPoint y: 36, distance: 30.8
click at [117, 36] on div "1315" at bounding box center [145, 36] width 80 height 13
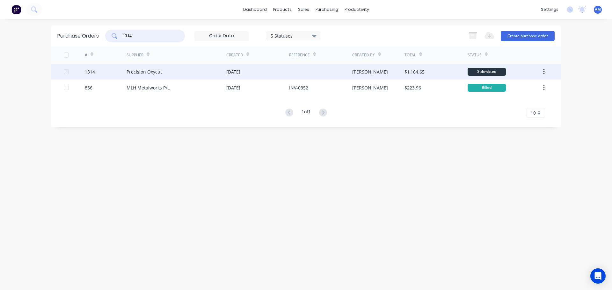
type input "1314"
click at [162, 70] on div "Precision Oxycut" at bounding box center [177, 72] width 100 height 16
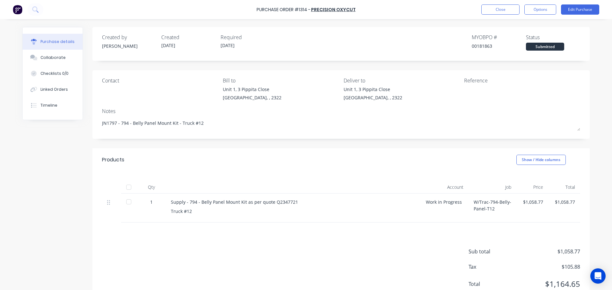
click at [126, 187] on div at bounding box center [128, 187] width 13 height 13
click at [503, 11] on button "Close" at bounding box center [500, 9] width 38 height 10
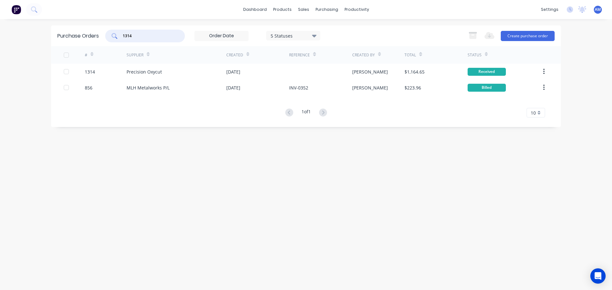
click at [142, 39] on input "1314" at bounding box center [148, 36] width 53 height 6
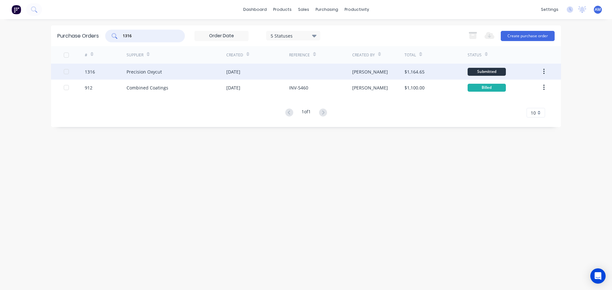
type input "1316"
click at [239, 70] on div "27 Aug 2025" at bounding box center [233, 72] width 14 height 7
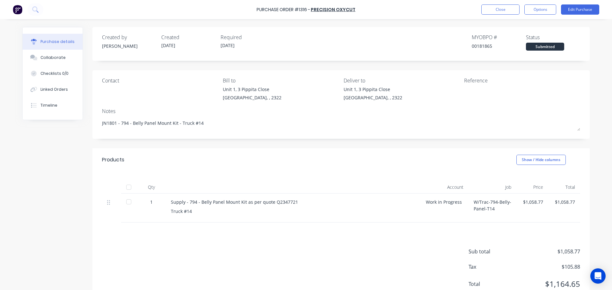
click at [127, 190] on div at bounding box center [128, 187] width 13 height 13
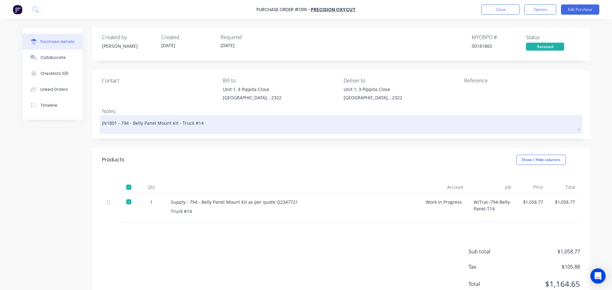
drag, startPoint x: 199, startPoint y: 124, endPoint x: 117, endPoint y: 124, distance: 82.3
click at [117, 124] on textarea "JN1801 - 794 - Belly Panel Mount Kit - Truck #14" at bounding box center [341, 124] width 478 height 14
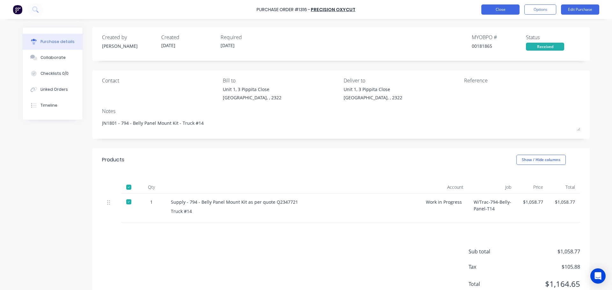
click at [507, 10] on button "Close" at bounding box center [500, 9] width 38 height 10
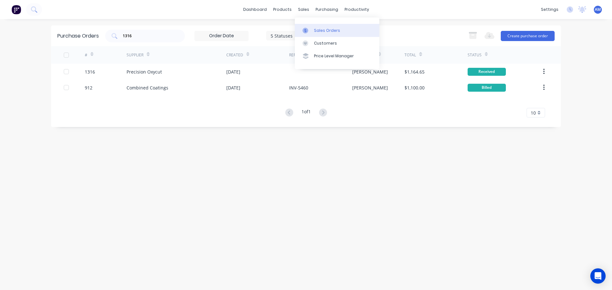
click at [322, 30] on div "Sales Orders" at bounding box center [327, 31] width 26 height 6
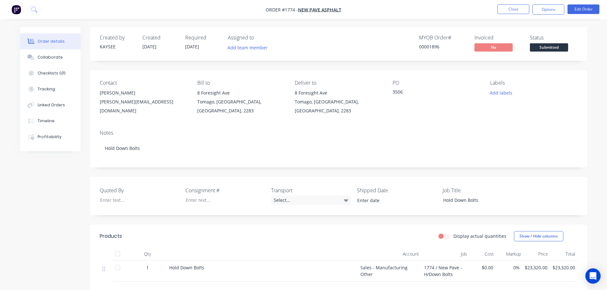
scroll to position [10, 0]
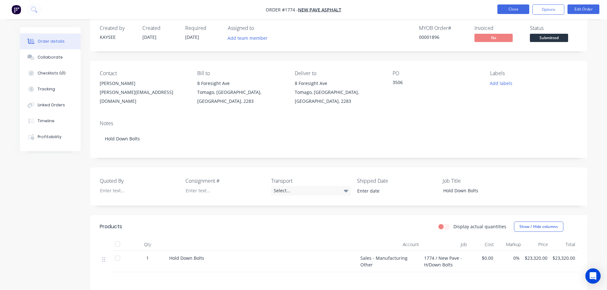
click at [517, 11] on button "Close" at bounding box center [514, 9] width 32 height 10
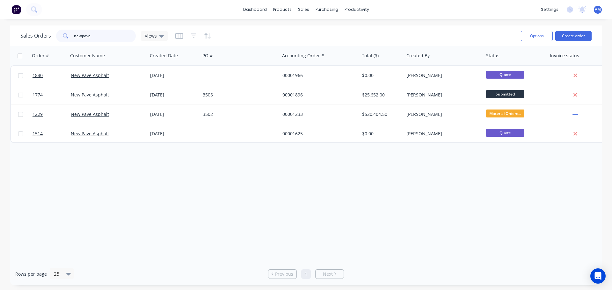
drag, startPoint x: 90, startPoint y: 35, endPoint x: 69, endPoint y: 33, distance: 20.5
click at [69, 33] on div "newpave" at bounding box center [96, 36] width 80 height 13
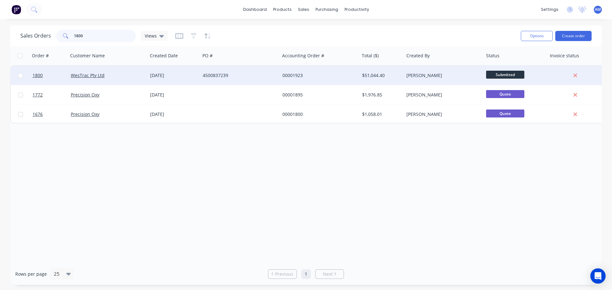
type input "1800"
click at [221, 77] on div "4500837239" at bounding box center [238, 75] width 71 height 6
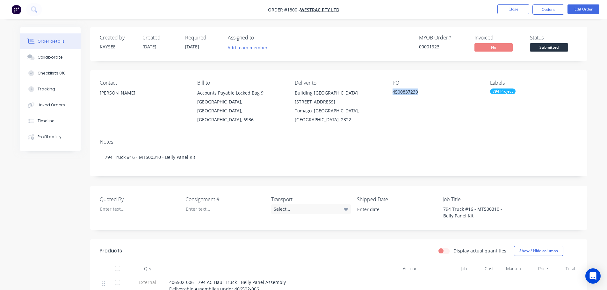
drag, startPoint x: 422, startPoint y: 90, endPoint x: 393, endPoint y: 91, distance: 29.4
click at [393, 91] on div "4500837239" at bounding box center [433, 93] width 80 height 9
copy div "4500837239"
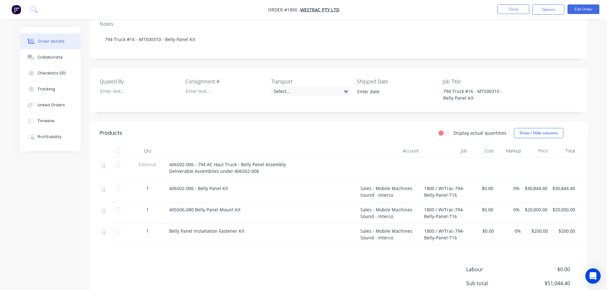
scroll to position [128, 0]
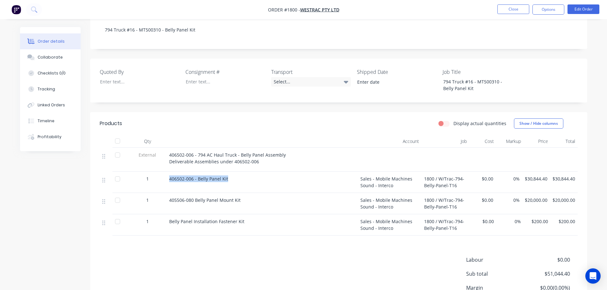
drag, startPoint x: 229, startPoint y: 170, endPoint x: 169, endPoint y: 170, distance: 59.9
click at [169, 172] on div "406502-006 - Belly Panel Kit" at bounding box center [262, 182] width 191 height 21
copy span "406502-006 - Belly Panel Kit"
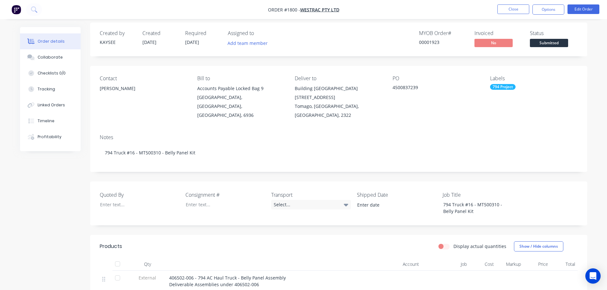
scroll to position [0, 0]
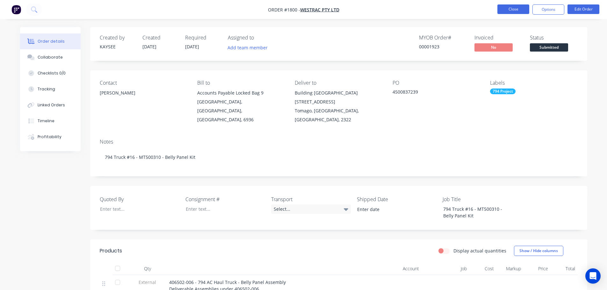
click at [514, 8] on button "Close" at bounding box center [514, 9] width 32 height 10
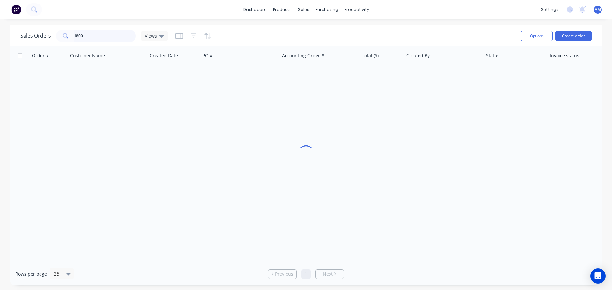
click at [85, 37] on input "1800" at bounding box center [105, 36] width 62 height 13
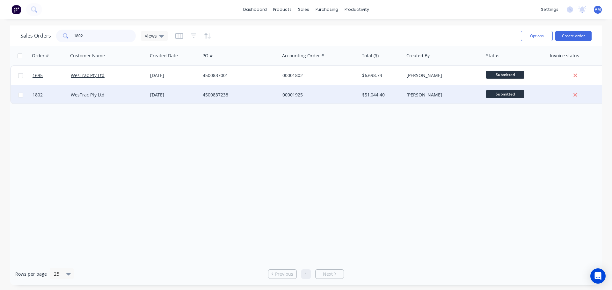
type input "1802"
click at [217, 94] on div "4500837238" at bounding box center [238, 95] width 71 height 6
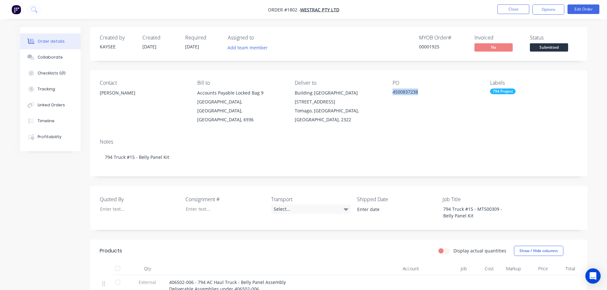
drag, startPoint x: 421, startPoint y: 92, endPoint x: 392, endPoint y: 92, distance: 29.3
click at [392, 92] on div "Contact [PERSON_NAME] [PERSON_NAME] to Accounts Payable Locked Bag [STREET_ADDR…" at bounding box center [338, 101] width 497 height 63
copy div "4500837238"
click at [514, 11] on button "Close" at bounding box center [514, 9] width 32 height 10
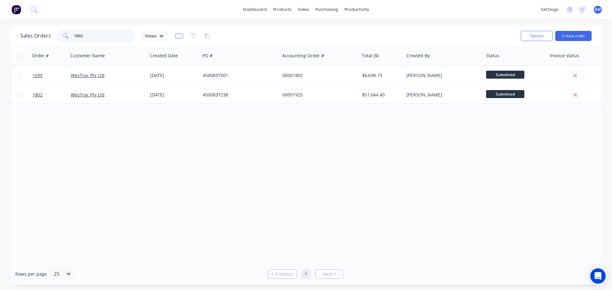
drag, startPoint x: 77, startPoint y: 33, endPoint x: 70, endPoint y: 34, distance: 7.1
click at [70, 34] on div "1802" at bounding box center [96, 36] width 80 height 13
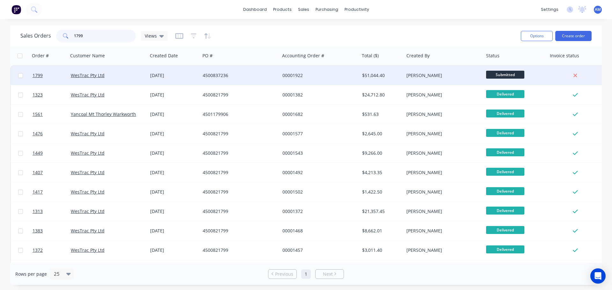
type input "1799"
click at [298, 75] on div "00001922" at bounding box center [317, 75] width 71 height 6
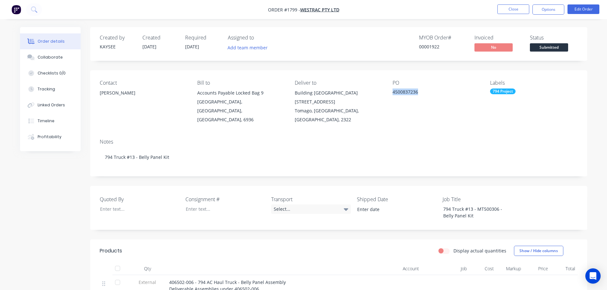
drag, startPoint x: 421, startPoint y: 93, endPoint x: 392, endPoint y: 93, distance: 28.4
click at [393, 93] on div "4500837236" at bounding box center [433, 93] width 80 height 9
copy div "4500837236"
click at [506, 10] on button "Close" at bounding box center [514, 9] width 32 height 10
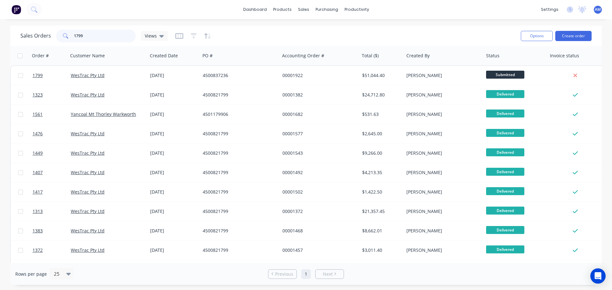
drag, startPoint x: 91, startPoint y: 34, endPoint x: 86, endPoint y: 34, distance: 5.1
click at [86, 34] on input "1799" at bounding box center [105, 36] width 62 height 13
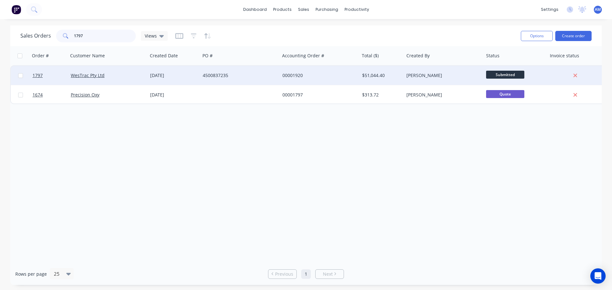
type input "1797"
click at [303, 74] on div "00001920" at bounding box center [317, 75] width 71 height 6
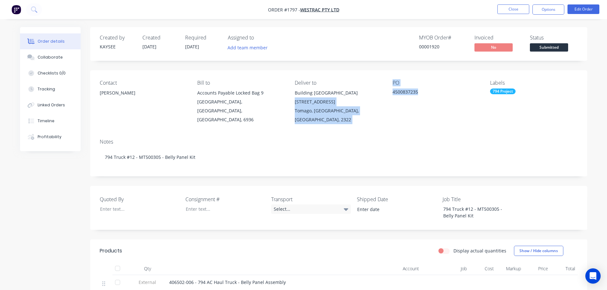
drag, startPoint x: 424, startPoint y: 92, endPoint x: 387, endPoint y: 94, distance: 37.7
click at [387, 94] on div "Contact Richard Lofberg Bill to Accounts Payable Locked Bag 9 MIDLAND, Western …" at bounding box center [338, 101] width 497 height 63
click at [425, 92] on div "4500837235" at bounding box center [433, 93] width 80 height 9
drag, startPoint x: 410, startPoint y: 91, endPoint x: 393, endPoint y: 92, distance: 16.9
click at [393, 92] on div "4500837235" at bounding box center [433, 93] width 80 height 9
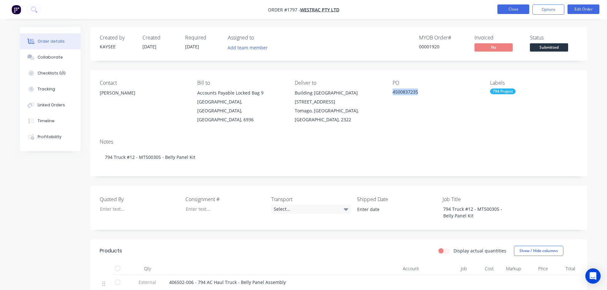
click at [517, 12] on button "Close" at bounding box center [514, 9] width 32 height 10
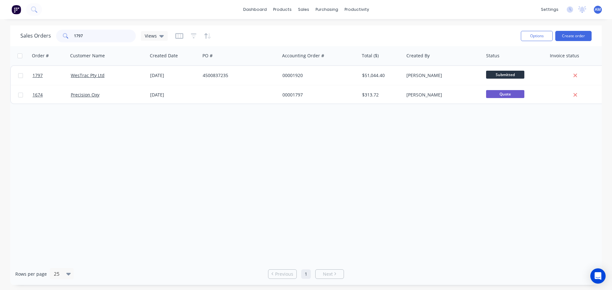
drag, startPoint x: 74, startPoint y: 38, endPoint x: 64, endPoint y: 38, distance: 9.6
click at [64, 38] on div "1797" at bounding box center [96, 36] width 80 height 13
type input "1801"
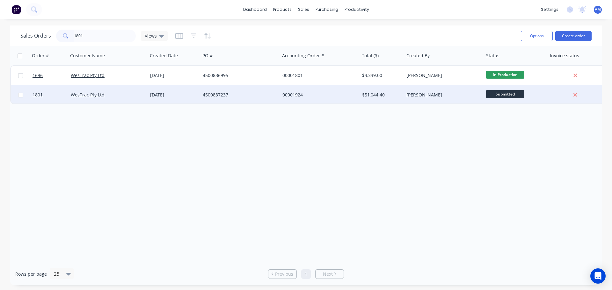
click at [216, 93] on div "4500837237" at bounding box center [238, 95] width 71 height 6
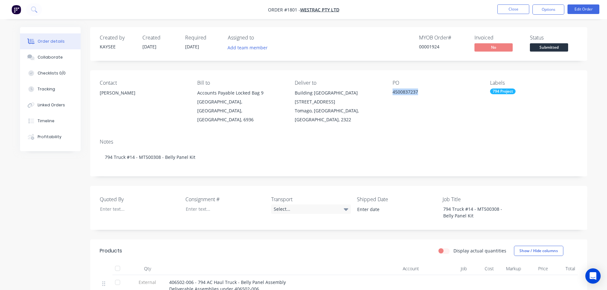
drag, startPoint x: 394, startPoint y: 92, endPoint x: 425, endPoint y: 93, distance: 31.6
click at [425, 93] on div "4500837237" at bounding box center [433, 93] width 80 height 9
copy div "4500837237"
click at [508, 12] on button "Close" at bounding box center [514, 9] width 32 height 10
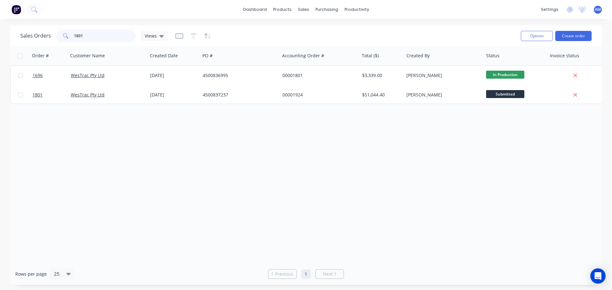
click at [92, 37] on input "1801" at bounding box center [105, 36] width 62 height 13
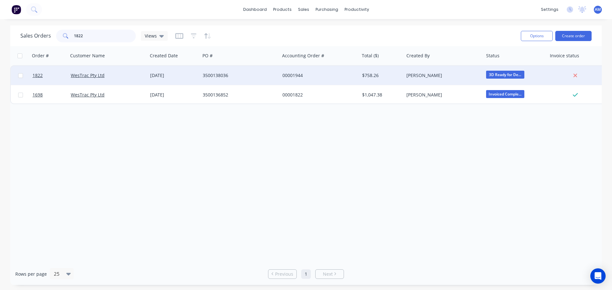
type input "1822"
click at [298, 73] on div "00001944" at bounding box center [317, 75] width 71 height 6
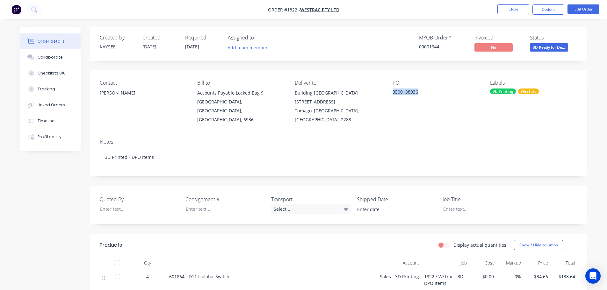
drag, startPoint x: 419, startPoint y: 92, endPoint x: 392, endPoint y: 91, distance: 27.2
click at [392, 91] on div "Contact Eric Patterson Bill to Accounts Payable Locked Bag 9 MIDLAND, Western A…" at bounding box center [338, 101] width 497 height 63
copy div "3500138036"
drag, startPoint x: 132, startPoint y: 92, endPoint x: 99, endPoint y: 94, distance: 33.2
click at [99, 94] on div "Contact Eric Patterson Bill to Accounts Payable Locked Bag 9 MIDLAND, Western A…" at bounding box center [338, 101] width 497 height 63
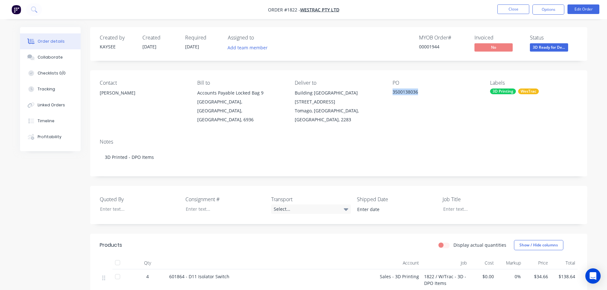
copy div "[PERSON_NAME]"
click at [205, 205] on div at bounding box center [221, 209] width 80 height 9
paste div
click at [287, 205] on div "Select..." at bounding box center [311, 210] width 80 height 10
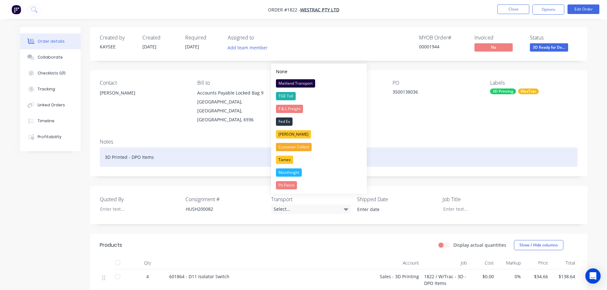
click at [290, 155] on button "Tamex" at bounding box center [319, 160] width 96 height 13
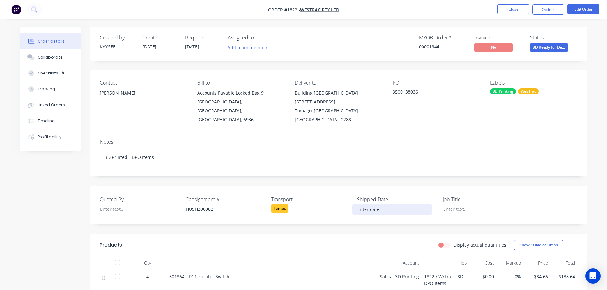
drag, startPoint x: 363, startPoint y: 199, endPoint x: 367, endPoint y: 201, distance: 3.6
click at [363, 205] on input at bounding box center [392, 210] width 79 height 10
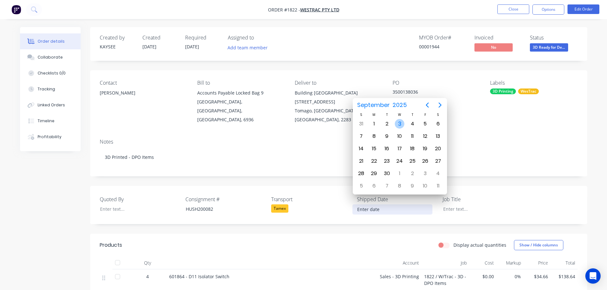
click at [400, 123] on div "3" at bounding box center [400, 124] width 10 height 10
type input "[DATE]"
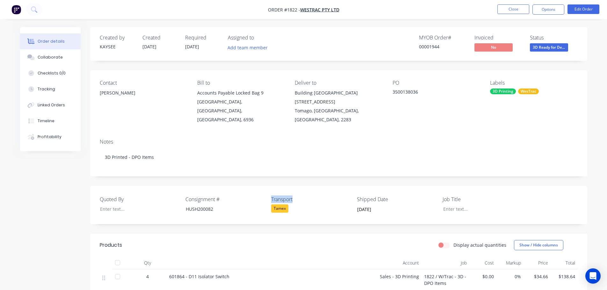
drag, startPoint x: 269, startPoint y: 191, endPoint x: 294, endPoint y: 189, distance: 24.9
click at [294, 189] on div "Quoted By Consignment # HUSH200082 Transport Tamex Shipped Date 03/09/2025 Job …" at bounding box center [338, 205] width 497 height 38
copy label "Transport"
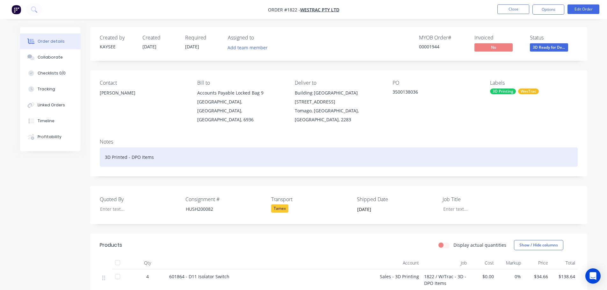
click at [164, 148] on div "3D Printed - DPO Items" at bounding box center [339, 157] width 478 height 19
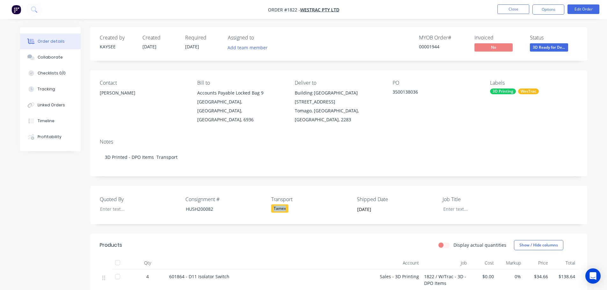
drag, startPoint x: 271, startPoint y: 201, endPoint x: 290, endPoint y: 201, distance: 18.8
click at [290, 201] on div "Quoted By Consignment # HUSH200082 Transport Tamex Shipped Date 03/09/2025 Job …" at bounding box center [338, 205] width 497 height 38
copy div "Tamex"
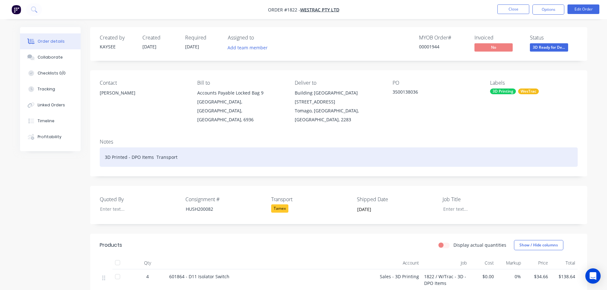
click at [184, 148] on div "3D Printed - DPO Items Transport" at bounding box center [339, 157] width 478 height 19
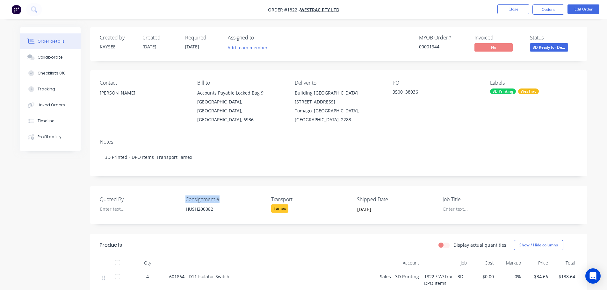
drag, startPoint x: 186, startPoint y: 186, endPoint x: 222, endPoint y: 190, distance: 36.8
click at [222, 190] on div "Quoted By Consignment # HUSH200082 Transport Tamex Shipped Date 03/09/2025 Job …" at bounding box center [338, 205] width 497 height 38
copy label "Consignment #"
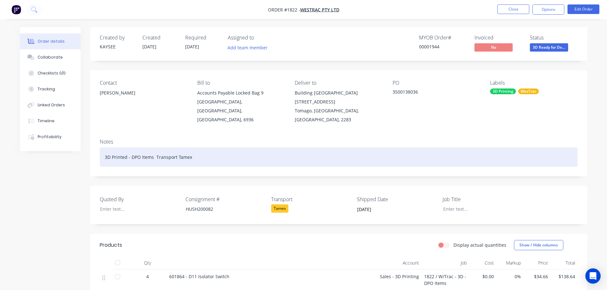
click at [194, 148] on div "3D Printed - DPO Items Transport Tamex" at bounding box center [339, 157] width 478 height 19
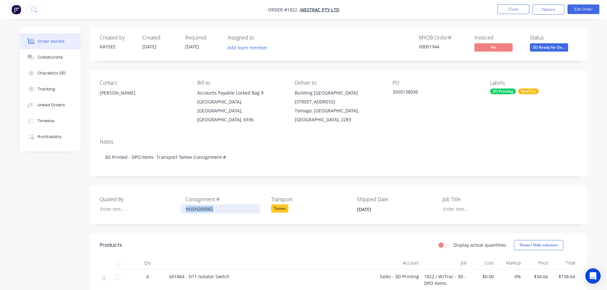
drag, startPoint x: 183, startPoint y: 199, endPoint x: 215, endPoint y: 200, distance: 32.5
click at [215, 205] on div "HUSH200082" at bounding box center [221, 209] width 80 height 9
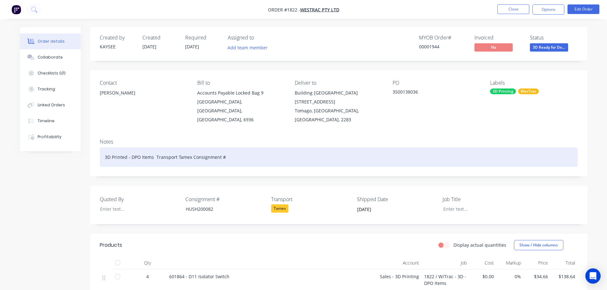
click at [225, 149] on div "3D Printed - DPO Items Transport Tamex Consignment #" at bounding box center [339, 157] width 478 height 19
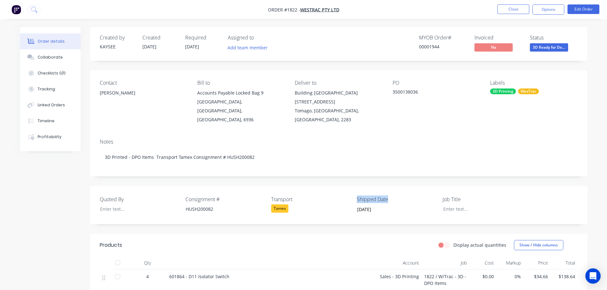
drag, startPoint x: 356, startPoint y: 192, endPoint x: 392, endPoint y: 190, distance: 35.4
click at [392, 190] on div "Quoted By Consignment # HUSH200082 Transport Tamex Shipped Date 03/09/2025 Job …" at bounding box center [338, 205] width 497 height 38
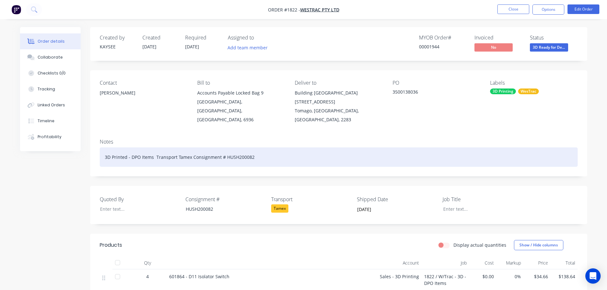
click at [258, 148] on div "3D Printed - DPO Items Transport Tamex Consignment # HUSH200082" at bounding box center [339, 157] width 478 height 19
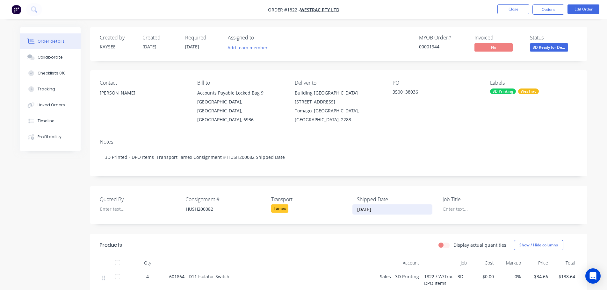
click at [386, 205] on label "03/09/2025" at bounding box center [393, 210] width 80 height 10
click at [386, 205] on input "03/09/2025" at bounding box center [392, 210] width 79 height 10
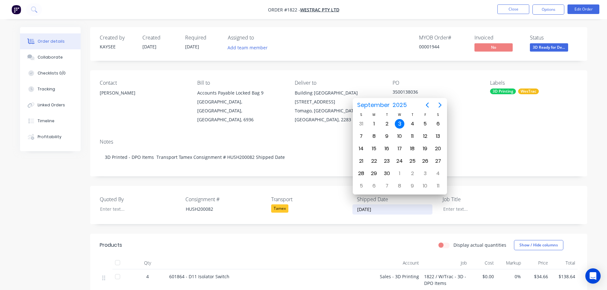
click at [356, 205] on input "03/09/2025" at bounding box center [392, 210] width 79 height 10
drag, startPoint x: 360, startPoint y: 203, endPoint x: 383, endPoint y: 202, distance: 22.7
click at [383, 205] on input "03/09/2025" at bounding box center [392, 210] width 79 height 10
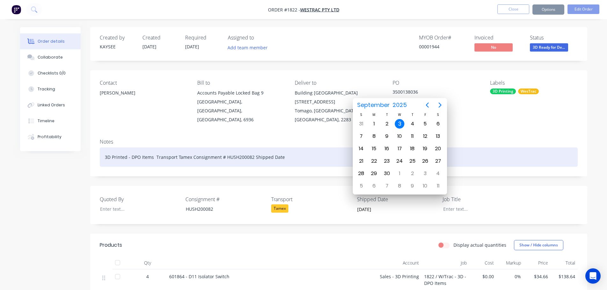
click at [288, 149] on div "3D Printed - DPO Items Transport Tamex Consignment # HUSH200082 Shipped Date" at bounding box center [339, 157] width 478 height 19
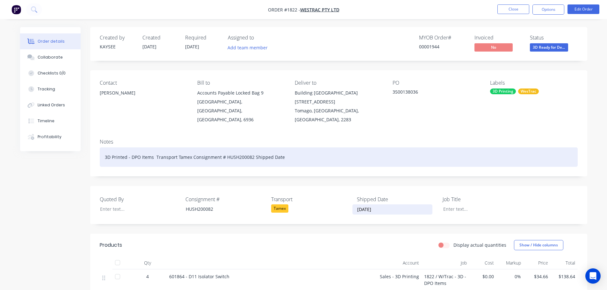
click at [282, 150] on div "3D Printed - DPO Items Transport Tamex Consignment # HUSH200082 Shipped Date" at bounding box center [339, 157] width 478 height 19
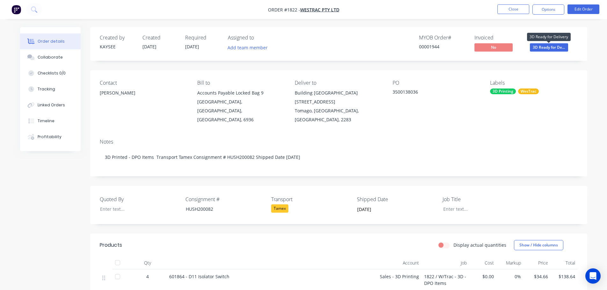
click at [546, 48] on span "3D Ready for De..." at bounding box center [549, 47] width 38 height 8
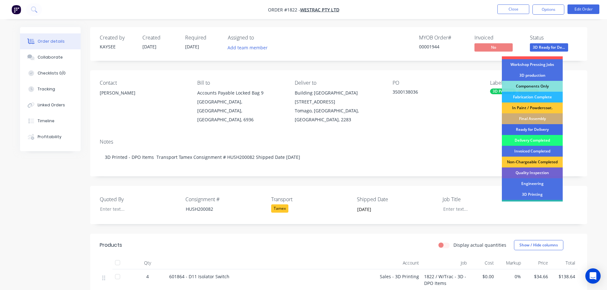
scroll to position [64, 0]
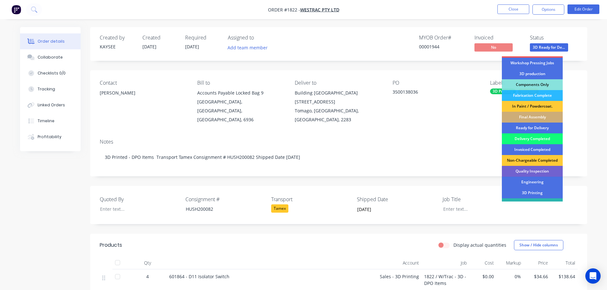
click at [530, 139] on div "Delivery Completed" at bounding box center [532, 139] width 61 height 11
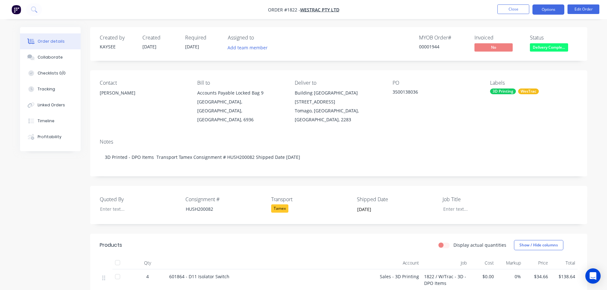
click at [548, 13] on button "Options" at bounding box center [549, 9] width 32 height 10
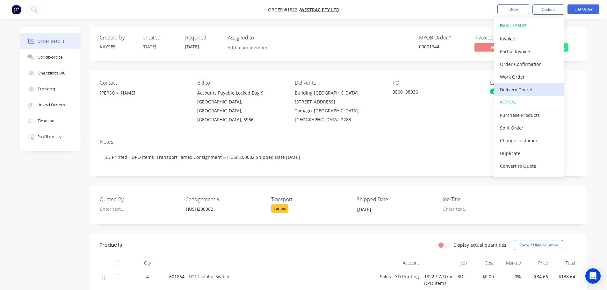
click at [529, 88] on div "Delivery Docket" at bounding box center [529, 89] width 59 height 9
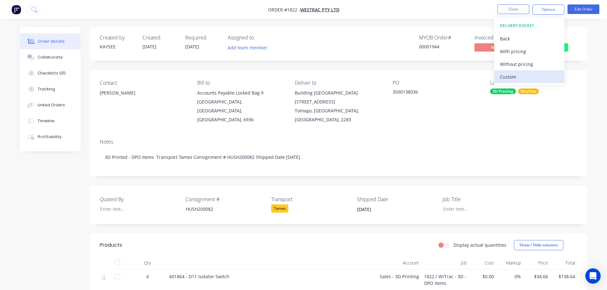
click at [517, 76] on div "Custom" at bounding box center [529, 76] width 59 height 9
click at [519, 61] on div "Without pricing" at bounding box center [529, 64] width 59 height 9
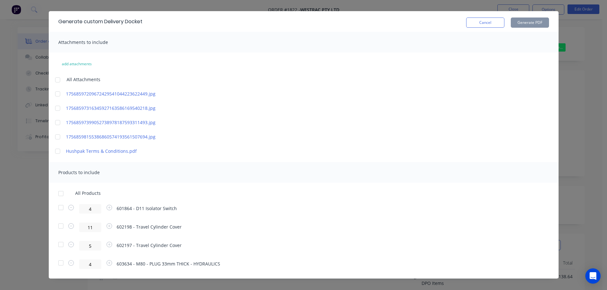
scroll to position [21, 0]
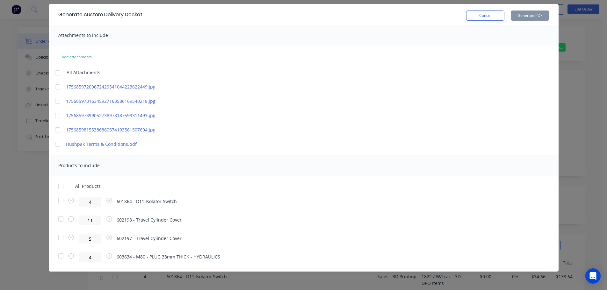
click at [59, 189] on div at bounding box center [61, 186] width 13 height 13
click at [533, 15] on button "Generate PDF" at bounding box center [530, 16] width 38 height 10
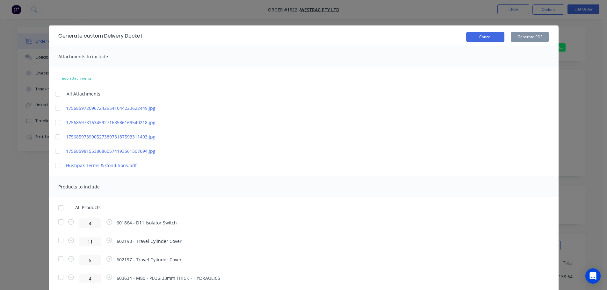
click at [478, 39] on button "Cancel" at bounding box center [485, 37] width 38 height 10
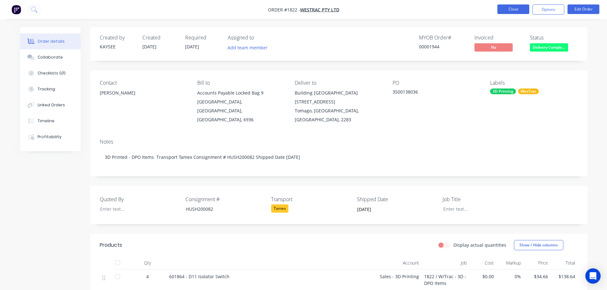
click at [514, 6] on button "Close" at bounding box center [514, 9] width 32 height 10
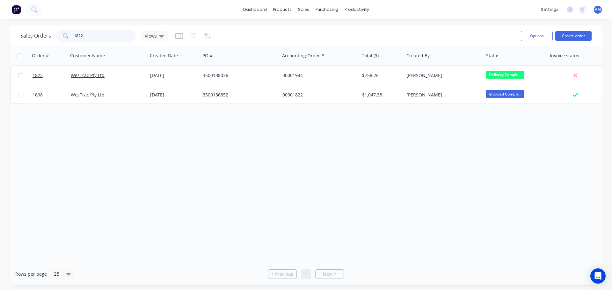
drag, startPoint x: 74, startPoint y: 35, endPoint x: 80, endPoint y: 34, distance: 6.9
click at [75, 34] on input "1822" at bounding box center [105, 36] width 62 height 13
drag, startPoint x: 85, startPoint y: 34, endPoint x: 78, endPoint y: 35, distance: 7.2
click at [78, 35] on input "1822" at bounding box center [105, 36] width 62 height 13
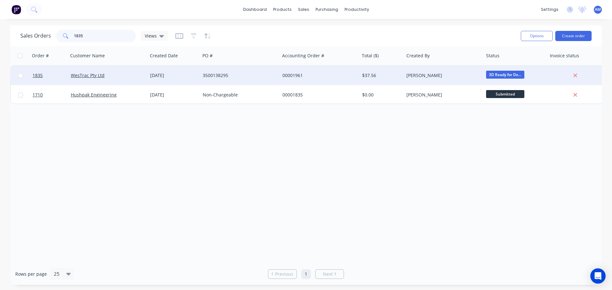
type input "1835"
click at [227, 75] on div "3500138295" at bounding box center [238, 75] width 71 height 6
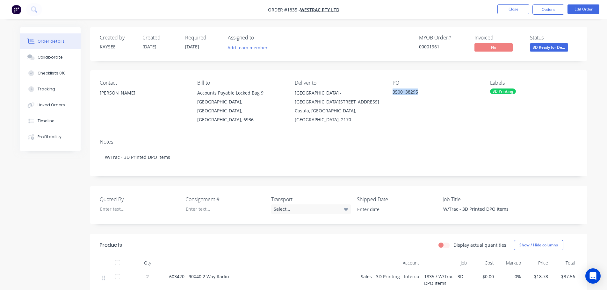
drag, startPoint x: 419, startPoint y: 93, endPoint x: 392, endPoint y: 92, distance: 26.5
click at [393, 92] on div "3500138295" at bounding box center [433, 93] width 80 height 9
click at [202, 205] on div at bounding box center [221, 209] width 80 height 9
paste div
click at [225, 196] on label "Consignment #" at bounding box center [226, 200] width 80 height 8
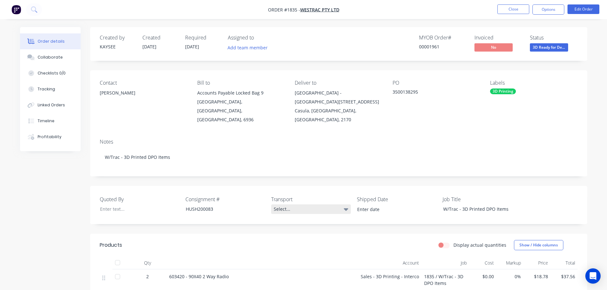
click at [276, 205] on div "Select..." at bounding box center [311, 210] width 80 height 10
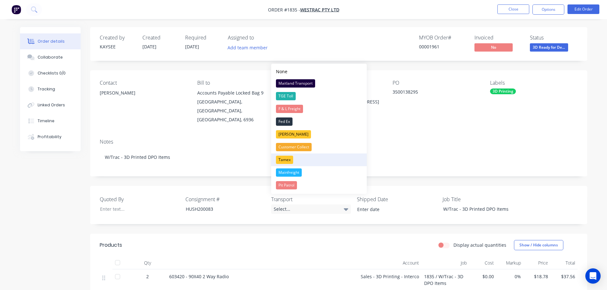
click at [289, 159] on div "Tamex" at bounding box center [284, 160] width 17 height 8
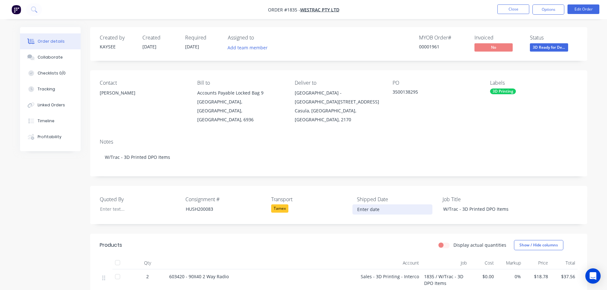
click at [378, 205] on input at bounding box center [392, 210] width 79 height 10
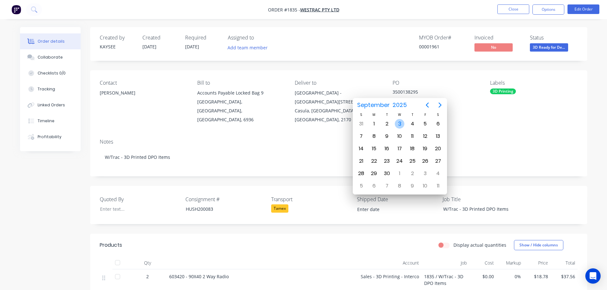
click at [399, 122] on div "3" at bounding box center [400, 124] width 10 height 10
type input "03/09/2025"
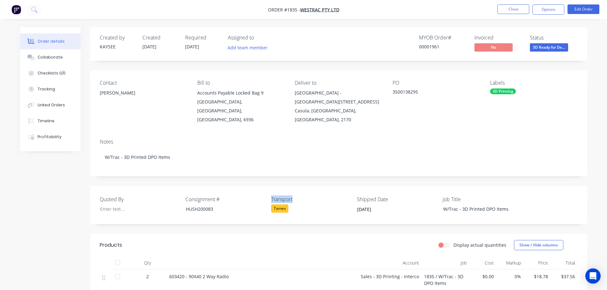
drag, startPoint x: 269, startPoint y: 189, endPoint x: 297, endPoint y: 188, distance: 27.4
click at [297, 188] on div "Quoted By Consignment # HUSH200083 Transport Tamex Shipped Date 03/09/2025 Job …" at bounding box center [338, 205] width 497 height 38
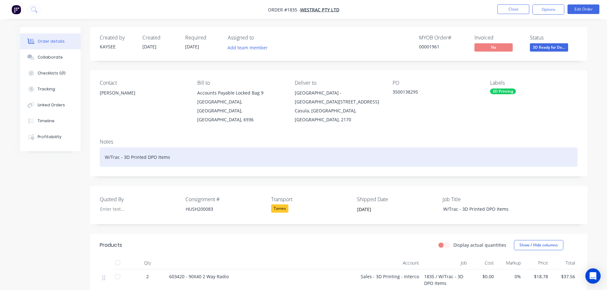
click at [178, 148] on div "W/Trac - 3D Printed DPO Items" at bounding box center [339, 157] width 478 height 19
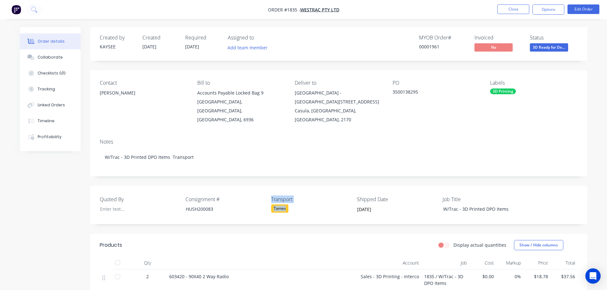
drag, startPoint x: 269, startPoint y: 202, endPoint x: 290, endPoint y: 200, distance: 20.5
click at [290, 200] on div "Quoted By Consignment # HUSH200083 Transport Tamex Shipped Date 03/09/2025 Job …" at bounding box center [338, 205] width 497 height 38
click at [268, 203] on div "Quoted By Consignment # HUSH200083 Transport Tamex Shipped Date 03/09/2025 Job …" at bounding box center [338, 205] width 497 height 38
click at [286, 205] on div "Tamex" at bounding box center [279, 209] width 17 height 8
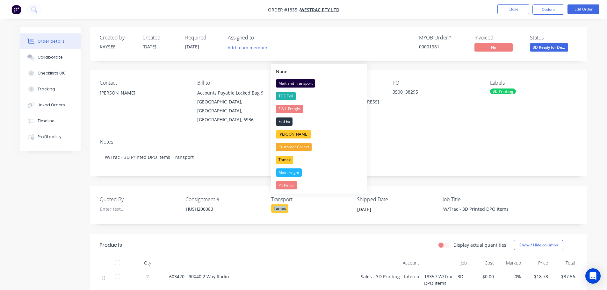
drag, startPoint x: 288, startPoint y: 202, endPoint x: 272, endPoint y: 201, distance: 16.6
click at [272, 205] on div "Tamex" at bounding box center [311, 209] width 80 height 8
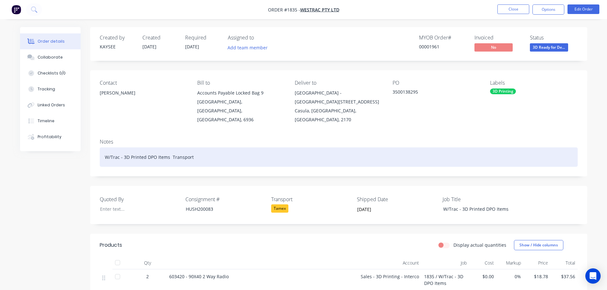
click at [205, 148] on div "W/Trac - 3D Printed DPO Items Transport" at bounding box center [339, 157] width 478 height 19
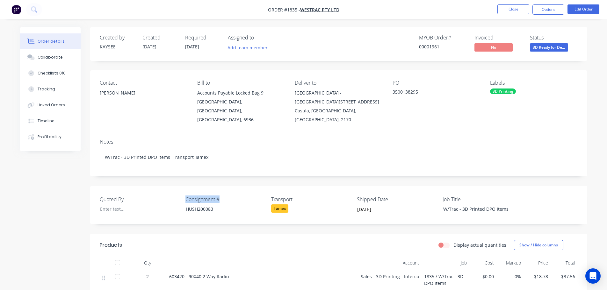
drag, startPoint x: 225, startPoint y: 193, endPoint x: 184, endPoint y: 190, distance: 40.9
click at [184, 190] on div "Quoted By Consignment # HUSH200083 Transport Tamex Shipped Date 03/09/2025 Job …" at bounding box center [338, 205] width 497 height 38
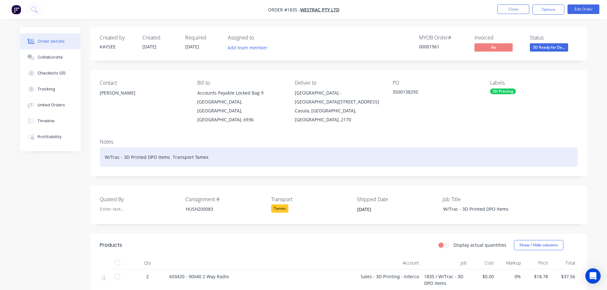
click at [221, 148] on div "W/Trac - 3D Printed DPO Items Transport Tamex" at bounding box center [339, 157] width 478 height 19
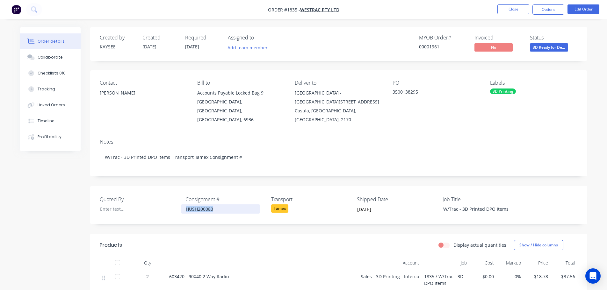
drag, startPoint x: 220, startPoint y: 200, endPoint x: 186, endPoint y: 200, distance: 34.1
click at [186, 205] on div "HUSH200083" at bounding box center [221, 209] width 80 height 9
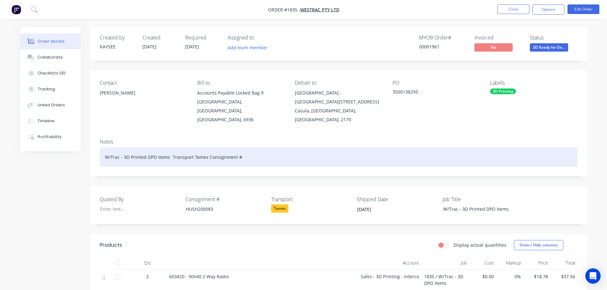
click at [244, 148] on div "W/Trac - 3D Printed DPO Items Transport Tamex Consignment #" at bounding box center [339, 157] width 478 height 19
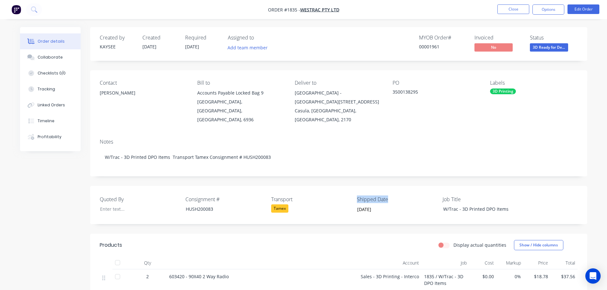
drag, startPoint x: 357, startPoint y: 192, endPoint x: 390, endPoint y: 192, distance: 33.2
click at [390, 192] on div "Quoted By Consignment # HUSH200083 Transport Tamex Shipped Date 03/09/2025 Job …" at bounding box center [338, 205] width 497 height 38
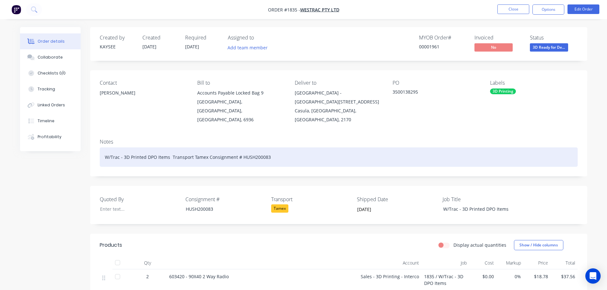
drag, startPoint x: 293, startPoint y: 151, endPoint x: 289, endPoint y: 149, distance: 4.3
click at [291, 150] on div "W/Trac - 3D Printed DPO Items Transport Tamex Consignment # HUSH200083" at bounding box center [339, 157] width 478 height 19
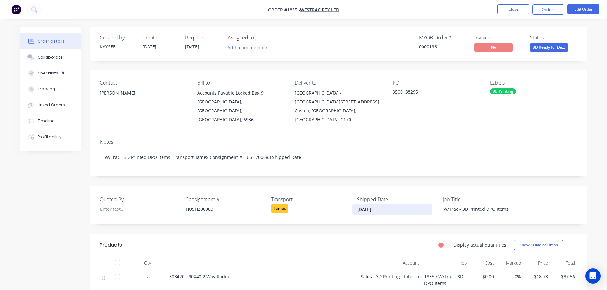
drag, startPoint x: 384, startPoint y: 202, endPoint x: 357, endPoint y: 202, distance: 26.8
click at [357, 205] on input "03/09/2025" at bounding box center [392, 210] width 79 height 10
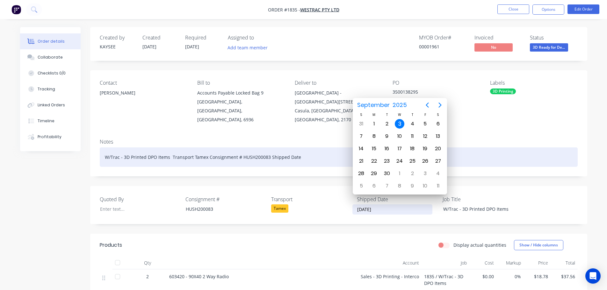
click at [305, 148] on div "W/Trac - 3D Printed DPO Items Transport Tamex Consignment # HUSH200083 Shipped …" at bounding box center [339, 157] width 478 height 19
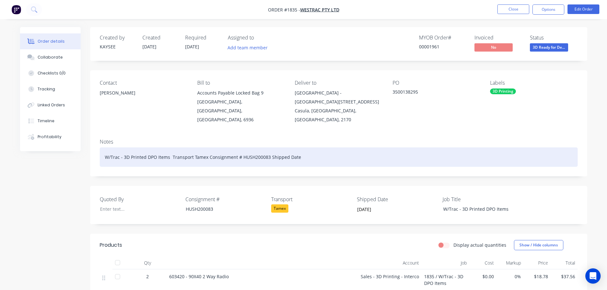
click at [305, 148] on div "W/Trac - 3D Printed DPO Items Transport Tamex Consignment # HUSH200083 Shipped …" at bounding box center [339, 157] width 478 height 19
click at [312, 150] on div "W/Trac - 3D Printed DPO Items Transport Tamex Consignment # HUSH200083 Shipped …" at bounding box center [339, 157] width 478 height 19
click at [307, 148] on div "W/Trac - 3D Printed DPO Items Transport Tamex Consignment # HUSH200083 Shipped …" at bounding box center [339, 157] width 478 height 19
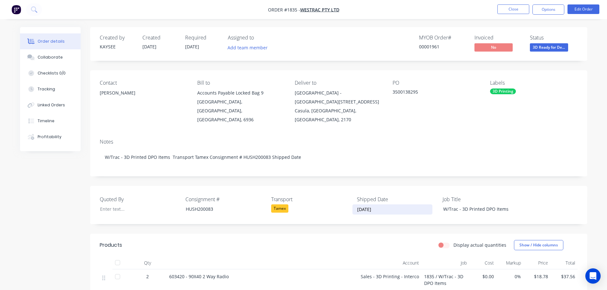
drag, startPoint x: 357, startPoint y: 202, endPoint x: 388, endPoint y: 204, distance: 30.7
click at [388, 205] on input "03/09/2025" at bounding box center [392, 210] width 79 height 10
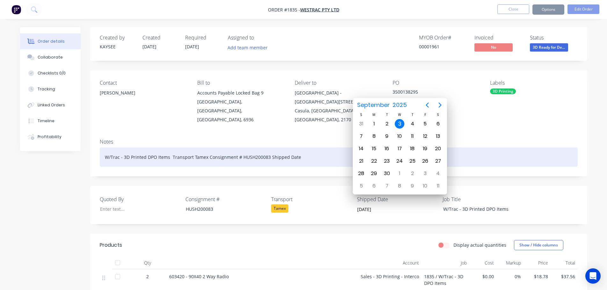
click at [304, 149] on div "W/Trac - 3D Printed DPO Items Transport Tamex Consignment # HUSH200083 Shipped …" at bounding box center [339, 157] width 478 height 19
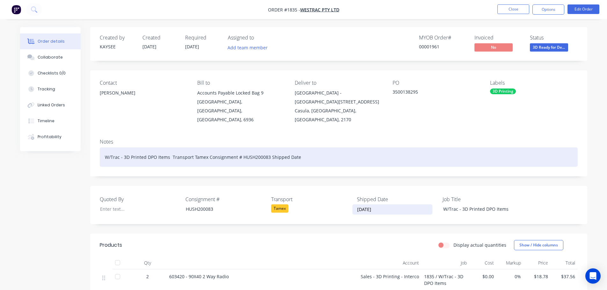
click at [304, 149] on div "W/Trac - 3D Printed DPO Items Transport Tamex Consignment # HUSH200083 Shipped …" at bounding box center [339, 157] width 478 height 19
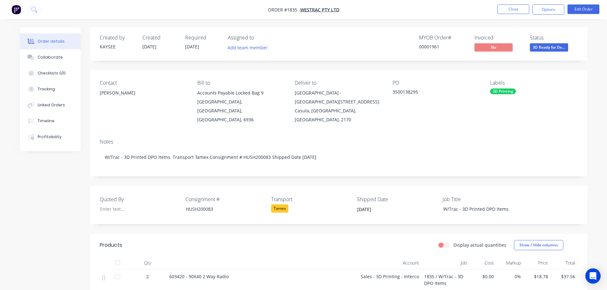
click at [554, 48] on span "3D Ready for De..." at bounding box center [549, 47] width 38 height 8
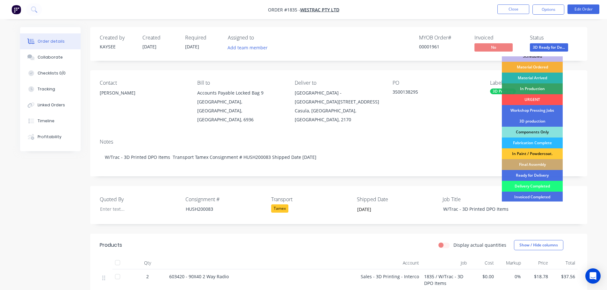
scroll to position [32, 0]
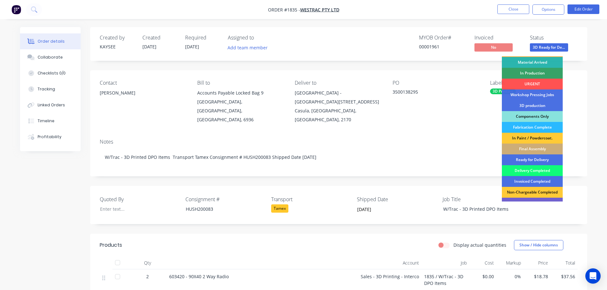
click at [535, 169] on div "Delivery Completed" at bounding box center [532, 170] width 61 height 11
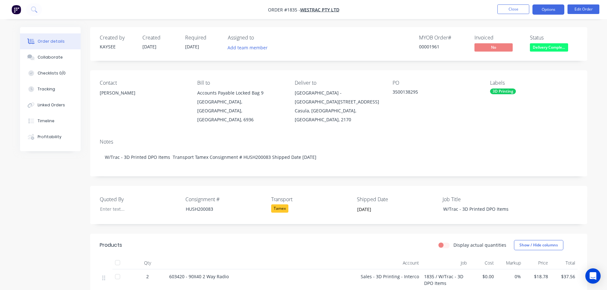
click at [547, 12] on button "Options" at bounding box center [549, 9] width 32 height 10
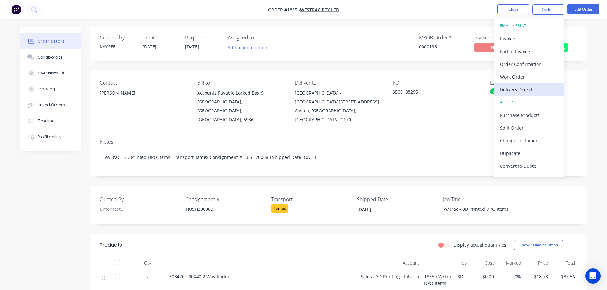
click at [528, 90] on div "Delivery Docket" at bounding box center [529, 89] width 59 height 9
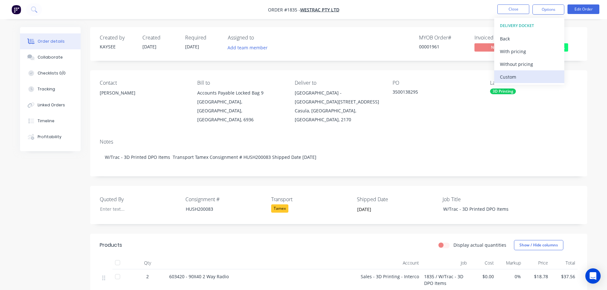
click at [523, 77] on div "Custom" at bounding box center [529, 76] width 59 height 9
click at [521, 66] on div "Without pricing" at bounding box center [529, 64] width 59 height 9
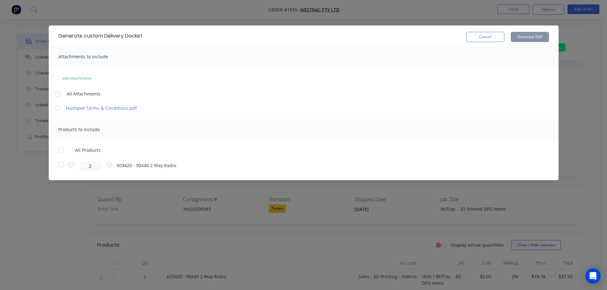
click at [64, 150] on div at bounding box center [61, 150] width 13 height 13
click at [526, 37] on button "Generate PDF" at bounding box center [530, 37] width 38 height 10
click at [487, 36] on button "Cancel" at bounding box center [485, 37] width 38 height 10
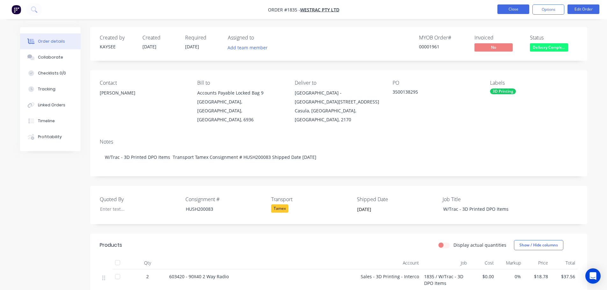
click at [520, 12] on button "Close" at bounding box center [514, 9] width 32 height 10
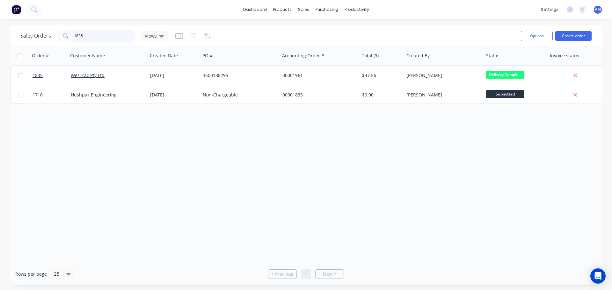
click at [107, 36] on input "1835" at bounding box center [105, 36] width 62 height 13
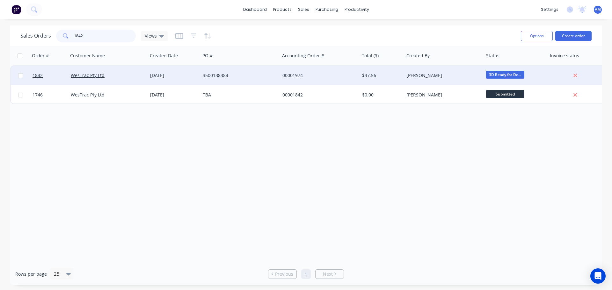
type input "1842"
click at [211, 77] on div "3500138384" at bounding box center [238, 75] width 71 height 6
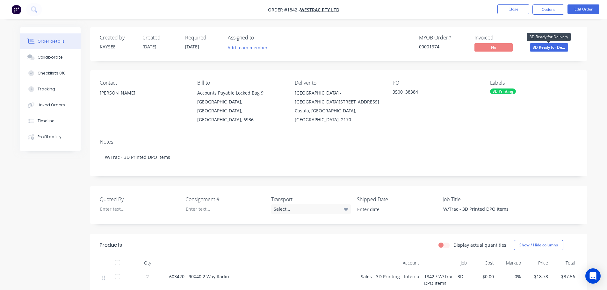
click at [543, 50] on span "3D Ready for De..." at bounding box center [549, 47] width 38 height 8
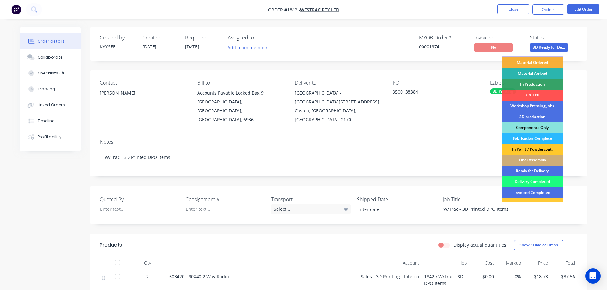
scroll to position [32, 0]
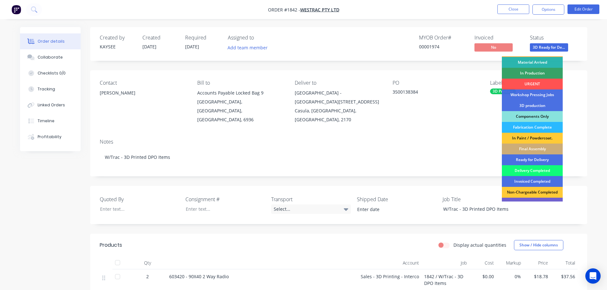
click at [537, 170] on div "Delivery Completed" at bounding box center [532, 170] width 61 height 11
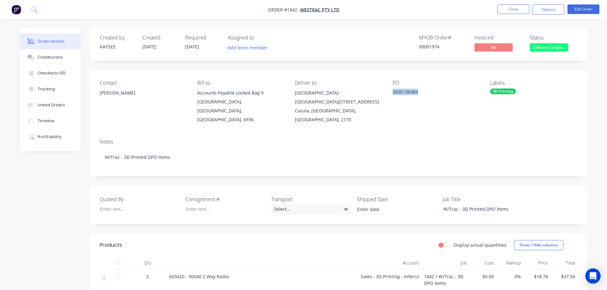
drag, startPoint x: 393, startPoint y: 92, endPoint x: 422, endPoint y: 89, distance: 29.5
click at [422, 89] on div "3500138384" at bounding box center [433, 93] width 80 height 9
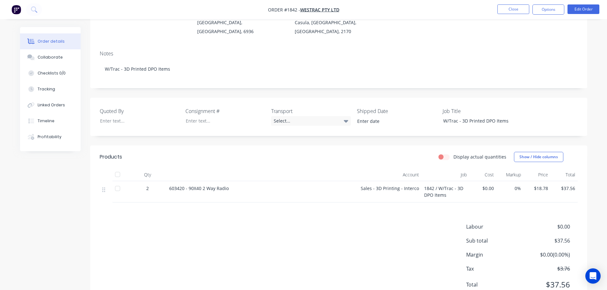
scroll to position [73, 0]
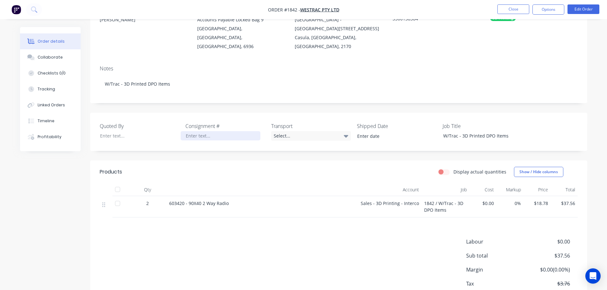
click at [196, 131] on div at bounding box center [221, 135] width 80 height 9
paste div
click at [277, 131] on div "Select..." at bounding box center [311, 136] width 80 height 10
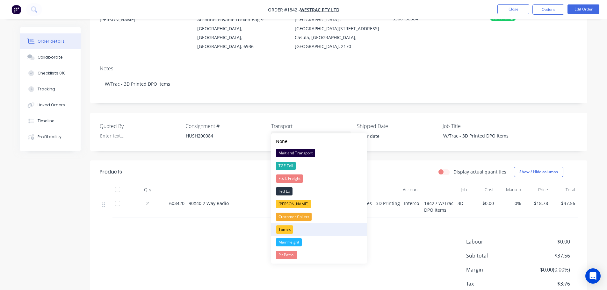
click at [289, 227] on div "Tamex" at bounding box center [284, 230] width 17 height 8
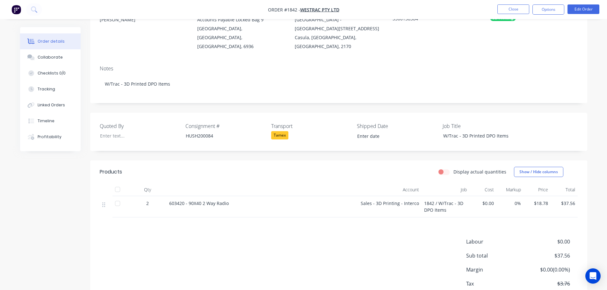
scroll to position [0, 0]
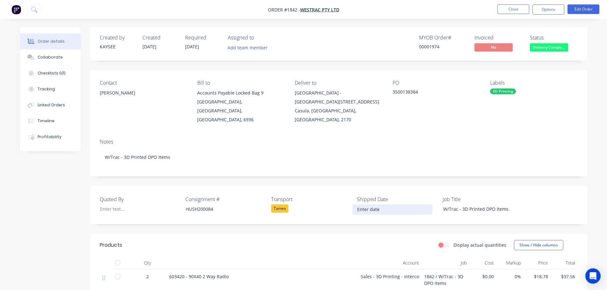
click at [357, 205] on input at bounding box center [392, 210] width 79 height 10
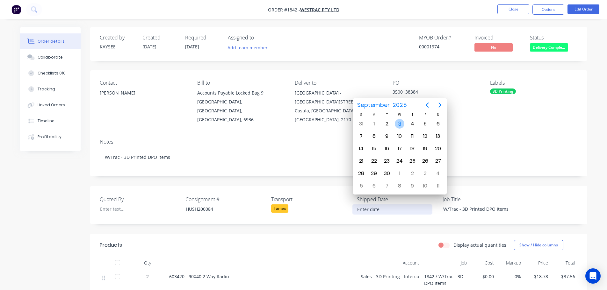
click at [400, 124] on div "3" at bounding box center [400, 124] width 10 height 10
type input "03/09/2025"
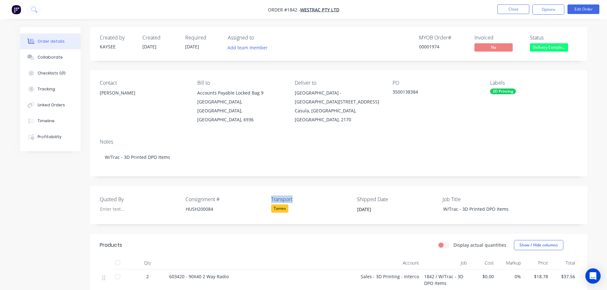
drag, startPoint x: 270, startPoint y: 190, endPoint x: 293, endPoint y: 191, distance: 23.3
click at [294, 191] on div "Quoted By Consignment # HUSH200084 Transport Tamex Shipped Date 03/09/2025 Job …" at bounding box center [338, 205] width 497 height 38
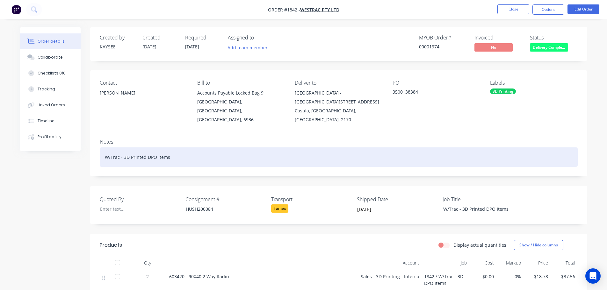
click at [191, 149] on div "W/Trac - 3D Printed DPO Items" at bounding box center [339, 157] width 478 height 19
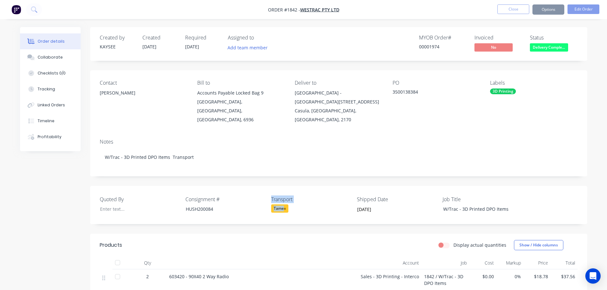
drag, startPoint x: 268, startPoint y: 203, endPoint x: 284, endPoint y: 201, distance: 16.7
click at [284, 201] on div "Quoted By Consignment # HUSH200084 Transport Tamex Shipped Date 03/09/2025 Job …" at bounding box center [338, 205] width 497 height 38
click at [290, 205] on div "Tamex" at bounding box center [311, 209] width 80 height 8
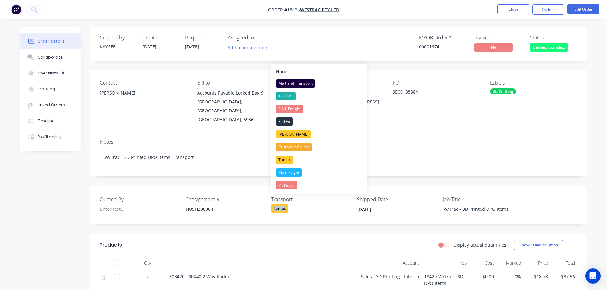
drag, startPoint x: 290, startPoint y: 201, endPoint x: 271, endPoint y: 201, distance: 19.4
click at [271, 201] on div "Quoted By Consignment # HUSH200084 Transport Tamex Shipped Date 03/09/2025 Job …" at bounding box center [338, 205] width 497 height 38
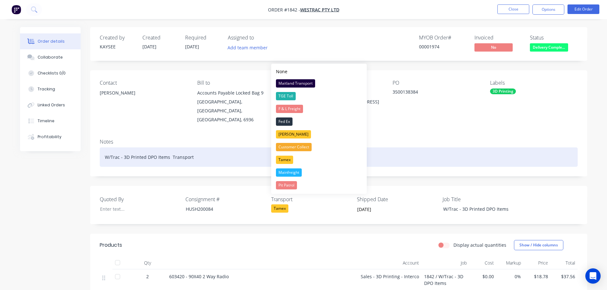
drag, startPoint x: 209, startPoint y: 136, endPoint x: 207, endPoint y: 142, distance: 6.3
click at [209, 136] on div "Notes W/Trac - 3D Printed DPO Items Transport" at bounding box center [338, 155] width 497 height 43
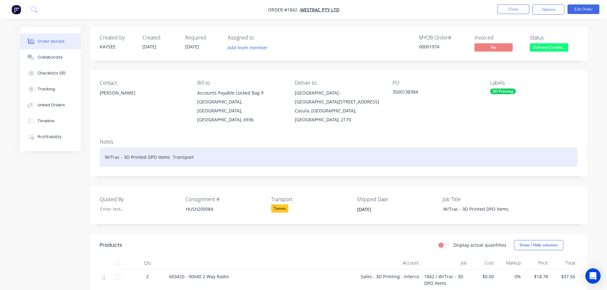
click at [208, 148] on div "W/Trac - 3D Printed DPO Items Transport" at bounding box center [339, 157] width 478 height 19
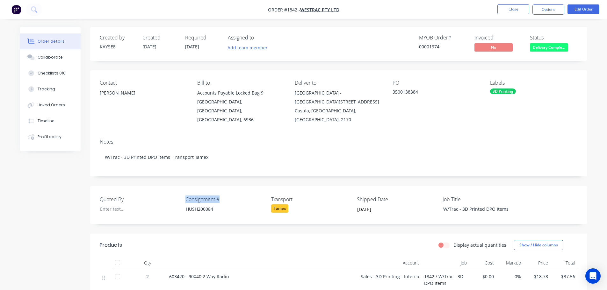
drag, startPoint x: 224, startPoint y: 191, endPoint x: 186, endPoint y: 191, distance: 37.9
click at [186, 196] on label "Consignment #" at bounding box center [226, 200] width 80 height 8
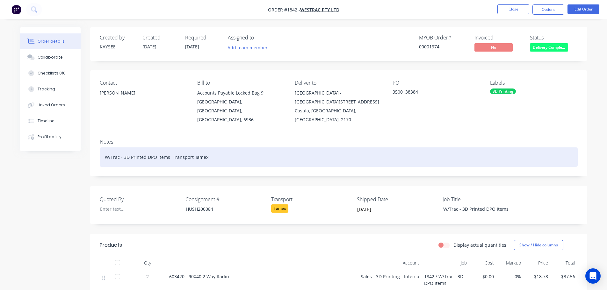
click at [213, 150] on div "W/Trac - 3D Printed DPO Items Transport Tamex" at bounding box center [339, 157] width 478 height 19
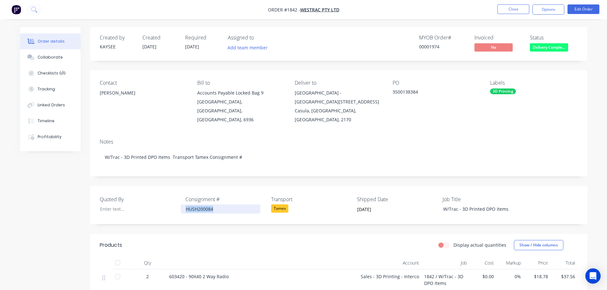
drag, startPoint x: 220, startPoint y: 200, endPoint x: 184, endPoint y: 197, distance: 36.1
click at [184, 205] on div "HUSH200084" at bounding box center [221, 209] width 80 height 9
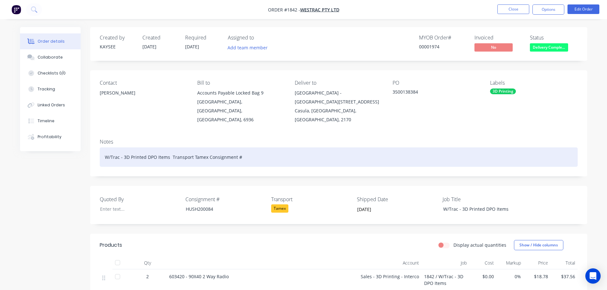
click at [244, 148] on div "W/Trac - 3D Printed DPO Items Transport Tamex Consignment #" at bounding box center [339, 157] width 478 height 19
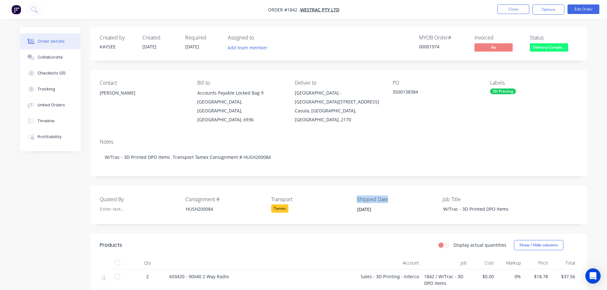
drag, startPoint x: 390, startPoint y: 190, endPoint x: 356, endPoint y: 190, distance: 33.5
click at [356, 190] on div "Quoted By Consignment # HUSH200084 Transport Tamex Shipped Date 03/09/2025 Job …" at bounding box center [338, 205] width 497 height 38
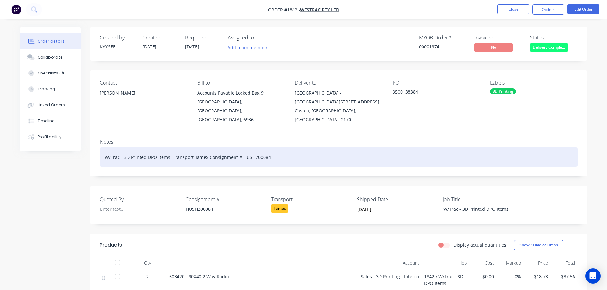
click at [284, 148] on div "W/Trac - 3D Printed DPO Items Transport Tamex Consignment # HUSH200084" at bounding box center [339, 157] width 478 height 19
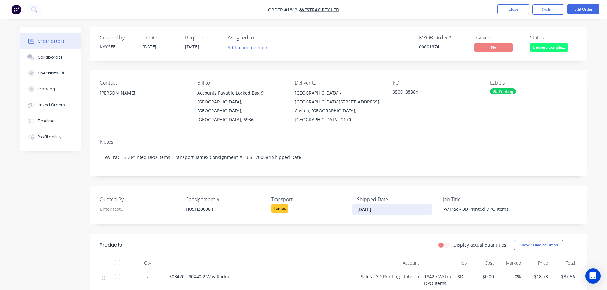
drag, startPoint x: 379, startPoint y: 202, endPoint x: 357, endPoint y: 201, distance: 22.7
click at [357, 205] on input "03/09/2025" at bounding box center [392, 210] width 79 height 10
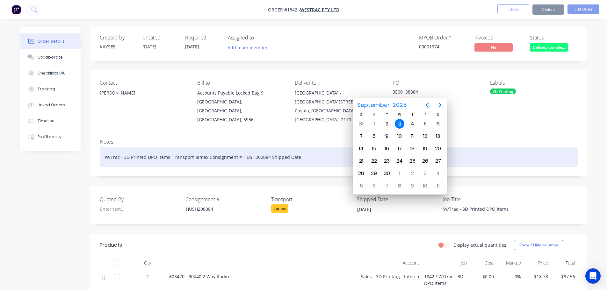
click at [301, 148] on div "W/Trac - 3D Printed DPO Items Transport Tamex Consignment # HUSH200084 Shipped …" at bounding box center [339, 157] width 478 height 19
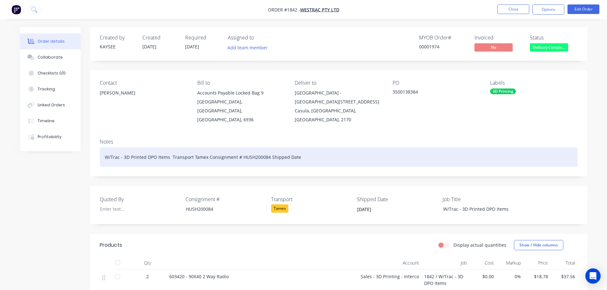
click at [301, 148] on div "W/Trac - 3D Printed DPO Items Transport Tamex Consignment # HUSH200084 Shipped …" at bounding box center [339, 157] width 478 height 19
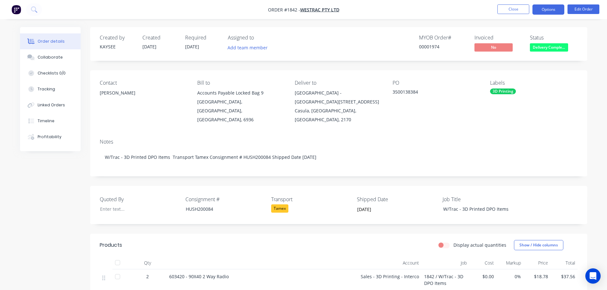
click at [546, 12] on button "Options" at bounding box center [549, 9] width 32 height 10
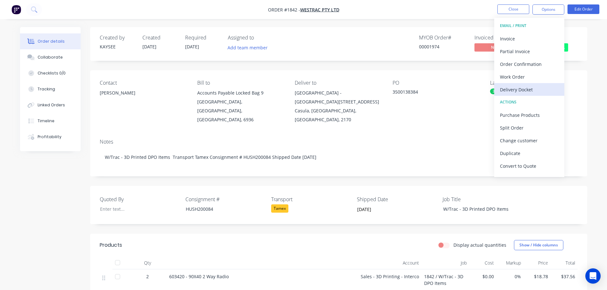
click at [532, 87] on div "Delivery Docket" at bounding box center [529, 89] width 59 height 9
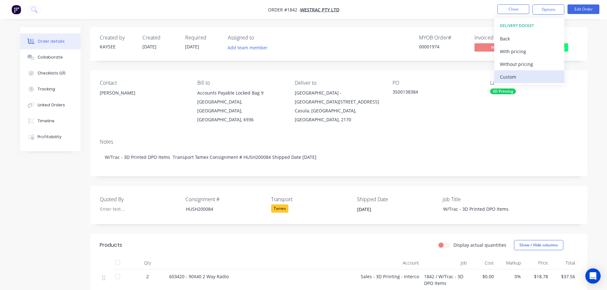
click at [525, 77] on div "Custom" at bounding box center [529, 76] width 59 height 9
click at [525, 63] on div "Without pricing" at bounding box center [529, 64] width 59 height 9
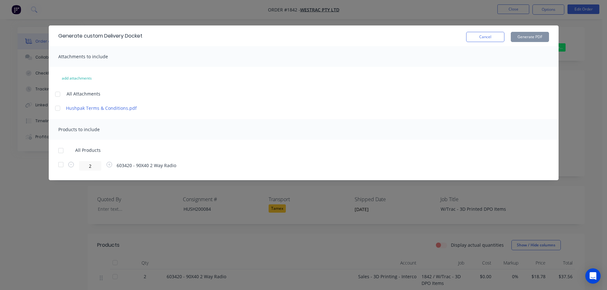
drag, startPoint x: 58, startPoint y: 152, endPoint x: 74, endPoint y: 147, distance: 16.6
click at [58, 152] on div at bounding box center [61, 150] width 13 height 13
click at [539, 36] on button "Generate PDF" at bounding box center [530, 37] width 38 height 10
click at [497, 36] on button "Cancel" at bounding box center [485, 37] width 38 height 10
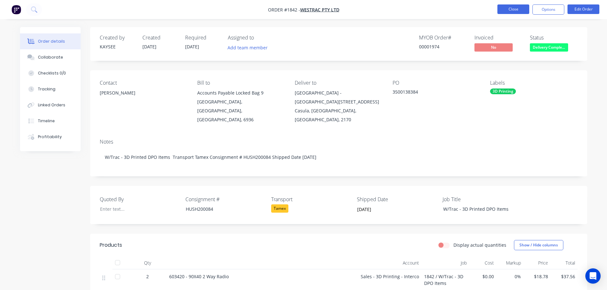
click at [508, 7] on button "Close" at bounding box center [514, 9] width 32 height 10
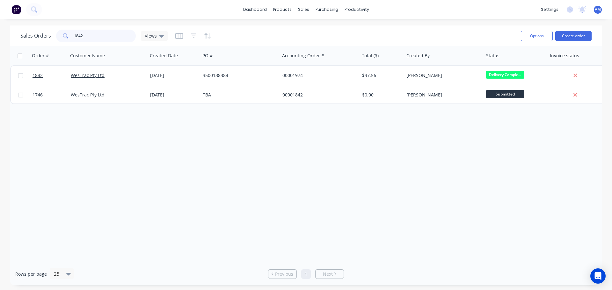
drag, startPoint x: 103, startPoint y: 39, endPoint x: 57, endPoint y: 40, distance: 45.9
click at [57, 40] on div "1842" at bounding box center [96, 36] width 80 height 13
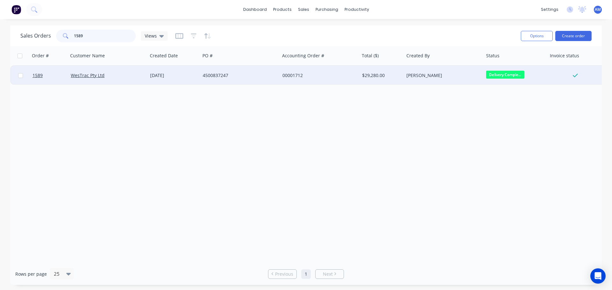
type input "1589"
click at [223, 72] on div "4500837247" at bounding box center [240, 75] width 80 height 19
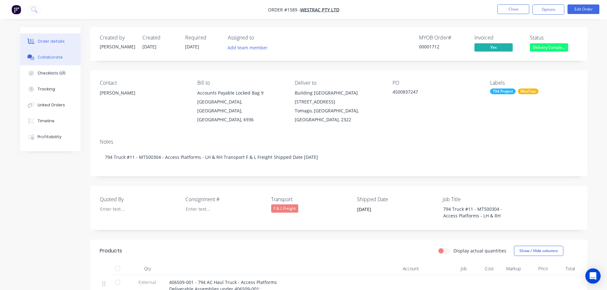
click at [54, 54] on button "Collaborate" at bounding box center [50, 57] width 61 height 16
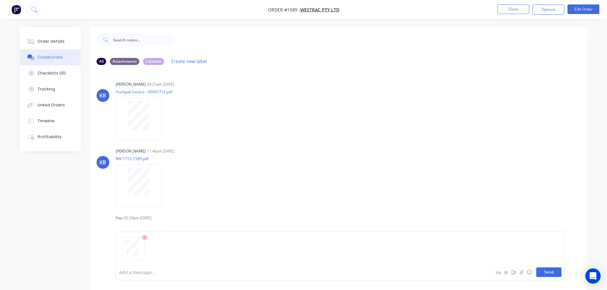
click at [552, 275] on button "Send" at bounding box center [549, 273] width 25 height 10
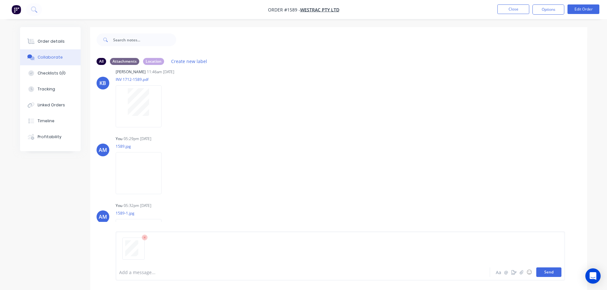
click at [551, 273] on button "Send" at bounding box center [549, 273] width 25 height 10
click at [511, 11] on button "Close" at bounding box center [514, 9] width 32 height 10
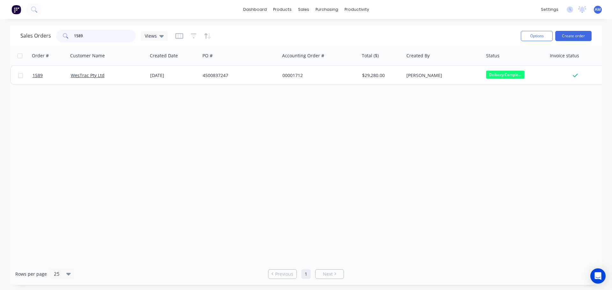
drag, startPoint x: 87, startPoint y: 34, endPoint x: 73, endPoint y: 34, distance: 13.7
click at [74, 34] on input "1589" at bounding box center [105, 36] width 62 height 13
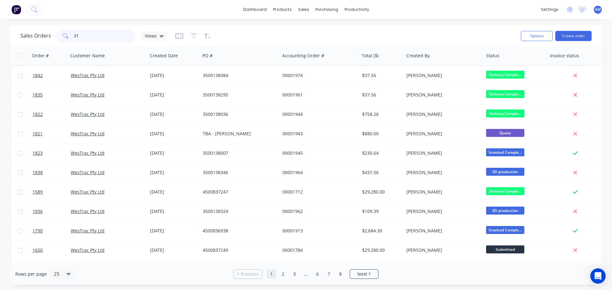
type input "2"
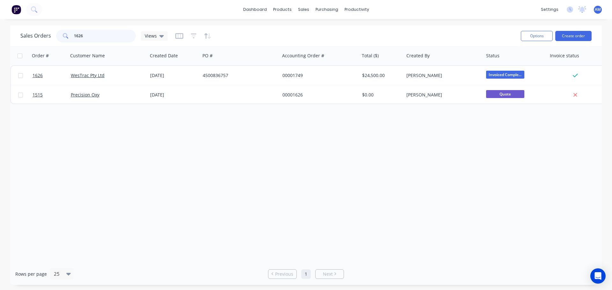
type input "1626"
click at [473, 178] on div "Order # Customer Name Created Date PO # Accounting Order # Total ($) Created By…" at bounding box center [306, 154] width 592 height 217
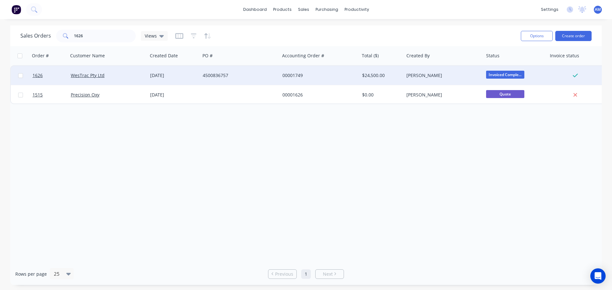
click at [292, 77] on div "00001749" at bounding box center [317, 75] width 71 height 6
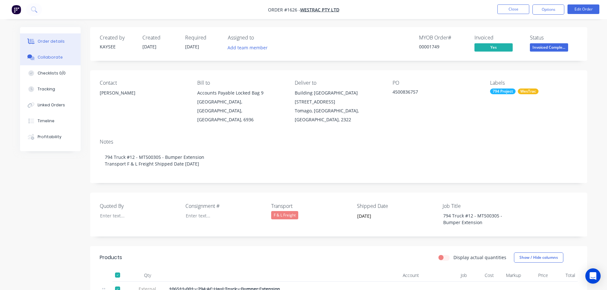
click at [51, 57] on div "Collaborate" at bounding box center [50, 58] width 25 height 6
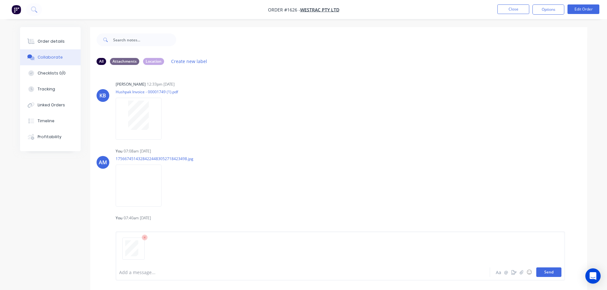
click at [556, 275] on button "Send" at bounding box center [549, 273] width 25 height 10
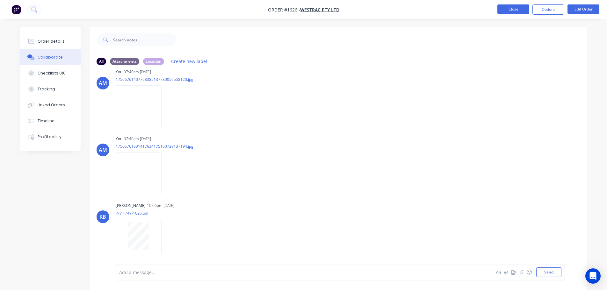
click at [516, 10] on button "Close" at bounding box center [514, 9] width 32 height 10
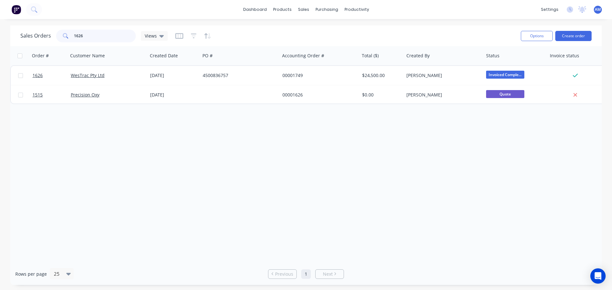
drag, startPoint x: 110, startPoint y: 35, endPoint x: 47, endPoint y: 38, distance: 62.6
click at [47, 38] on div "Sales Orders 1626 Views" at bounding box center [93, 36] width 147 height 13
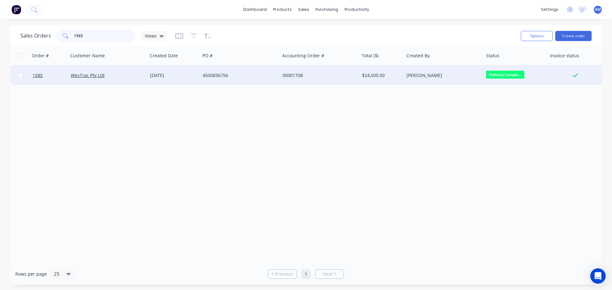
type input "1585"
click at [220, 74] on div "4500836756" at bounding box center [238, 75] width 71 height 6
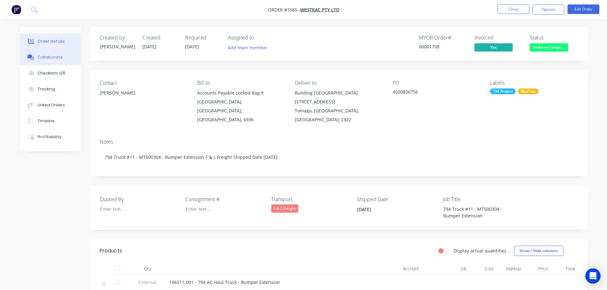
click at [48, 58] on div "Collaborate" at bounding box center [50, 58] width 25 height 6
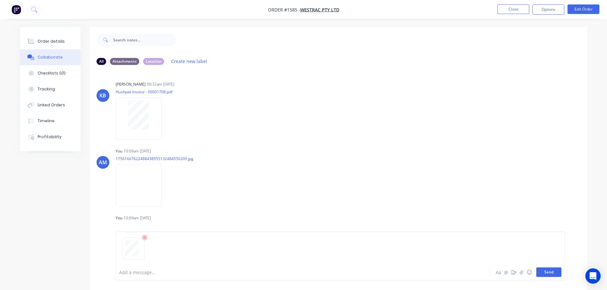
click at [548, 275] on button "Send" at bounding box center [549, 273] width 25 height 10
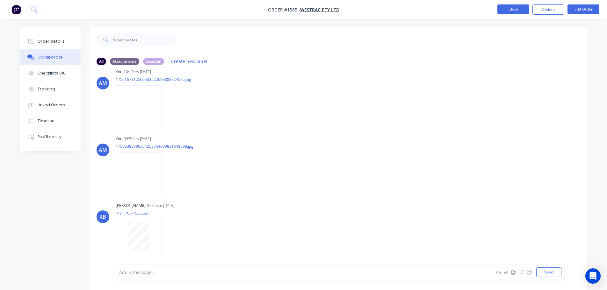
click at [517, 8] on button "Close" at bounding box center [514, 9] width 32 height 10
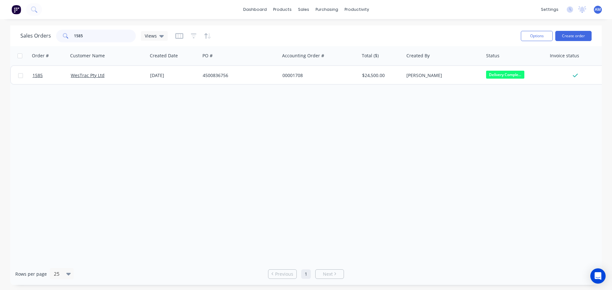
drag, startPoint x: 100, startPoint y: 33, endPoint x: 57, endPoint y: 37, distance: 43.5
click at [57, 37] on div "1585" at bounding box center [96, 36] width 80 height 13
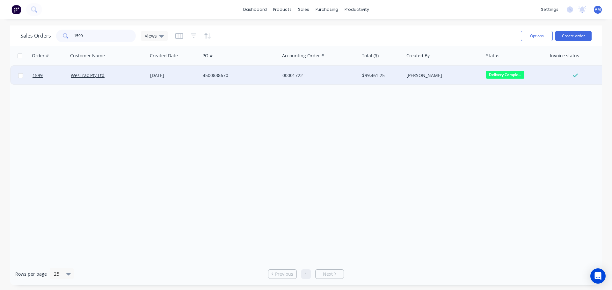
type input "1599"
click at [220, 73] on div "4500838670" at bounding box center [238, 75] width 71 height 6
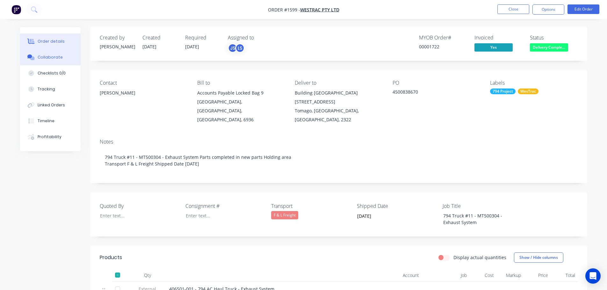
click at [55, 54] on button "Collaborate" at bounding box center [50, 57] width 61 height 16
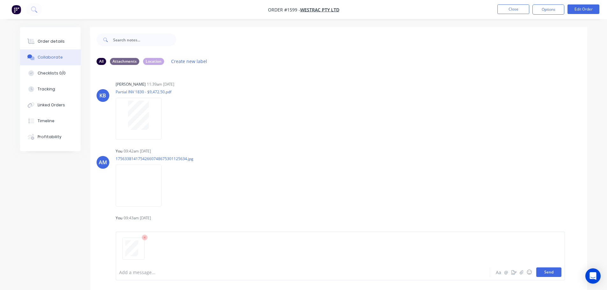
click at [550, 274] on button "Send" at bounding box center [549, 273] width 25 height 10
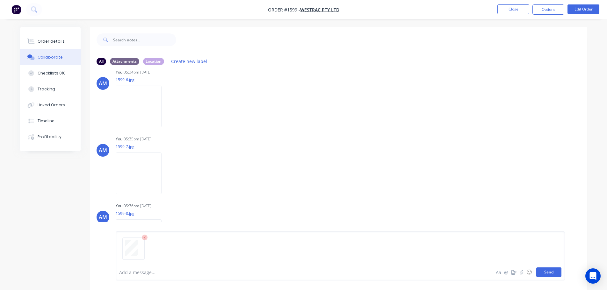
click at [552, 273] on button "Send" at bounding box center [549, 273] width 25 height 10
click at [508, 10] on button "Close" at bounding box center [514, 9] width 32 height 10
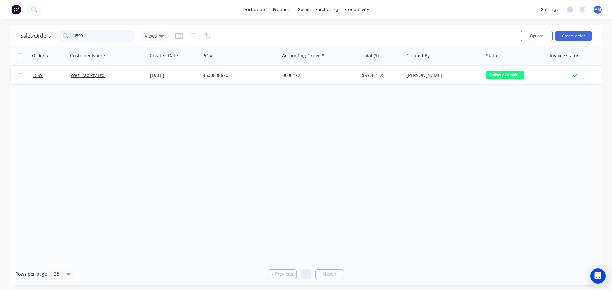
drag, startPoint x: 88, startPoint y: 38, endPoint x: 71, endPoint y: 35, distance: 16.5
click at [71, 35] on div "1599" at bounding box center [96, 36] width 80 height 13
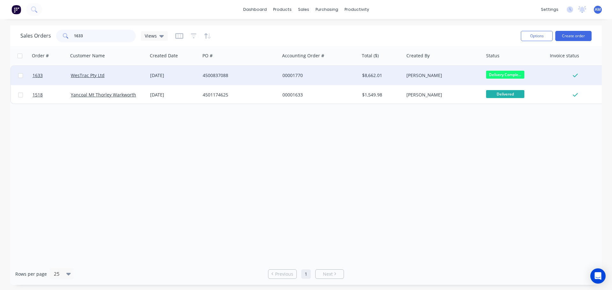
type input "1633"
click at [227, 75] on div "4500837088" at bounding box center [238, 75] width 71 height 6
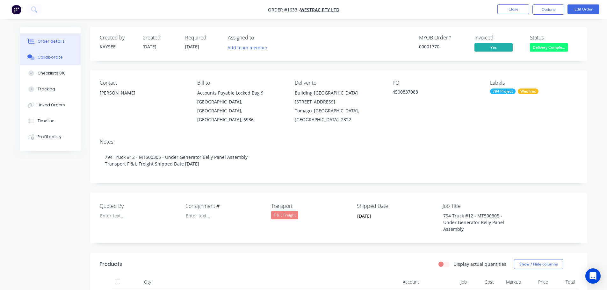
click at [55, 56] on div "Collaborate" at bounding box center [50, 58] width 25 height 6
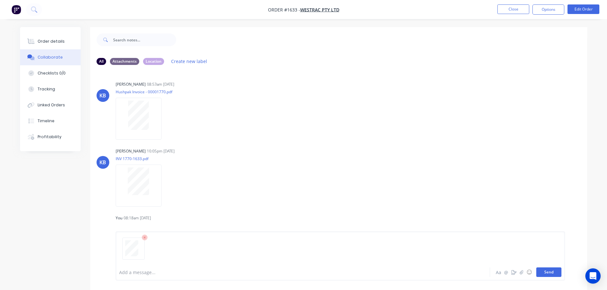
click at [548, 274] on button "Send" at bounding box center [549, 273] width 25 height 10
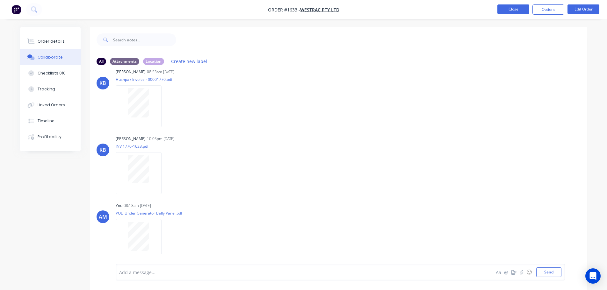
click at [520, 12] on button "Close" at bounding box center [514, 9] width 32 height 10
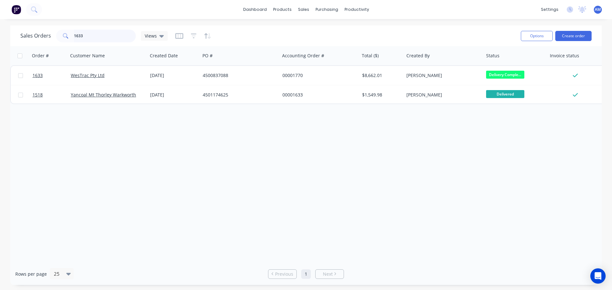
click at [86, 39] on input "1633" at bounding box center [105, 36] width 62 height 13
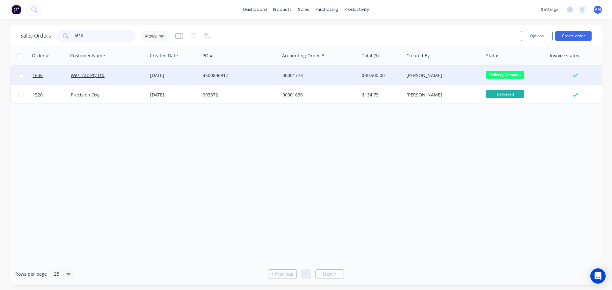
type input "1636"
click at [217, 75] on div "4500836917" at bounding box center [238, 75] width 71 height 6
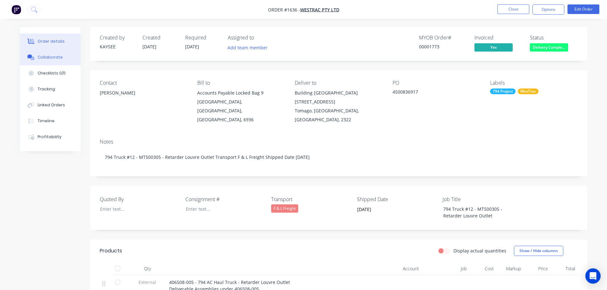
click at [48, 57] on div "Collaborate" at bounding box center [50, 58] width 25 height 6
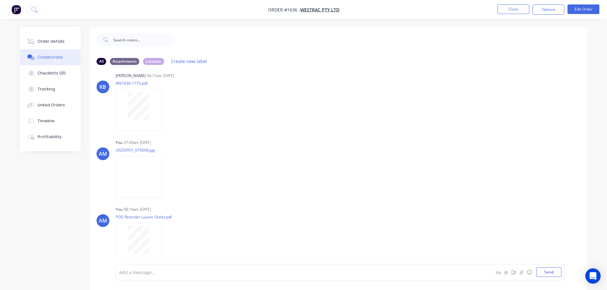
scroll to position [146, 0]
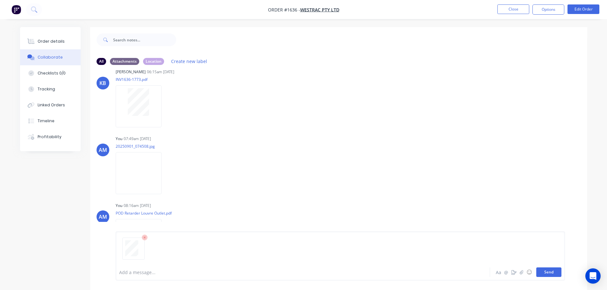
click at [554, 275] on button "Send" at bounding box center [549, 273] width 25 height 10
click at [515, 9] on button "Close" at bounding box center [514, 9] width 32 height 10
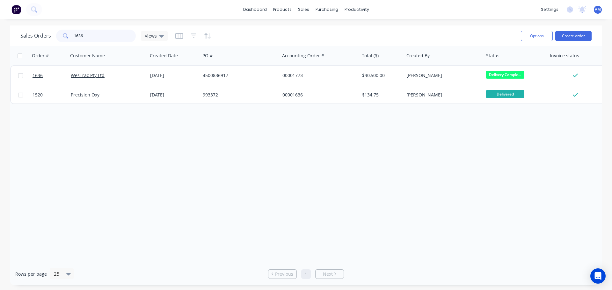
drag, startPoint x: 90, startPoint y: 33, endPoint x: 64, endPoint y: 33, distance: 25.2
click at [64, 33] on div "1636" at bounding box center [96, 36] width 80 height 13
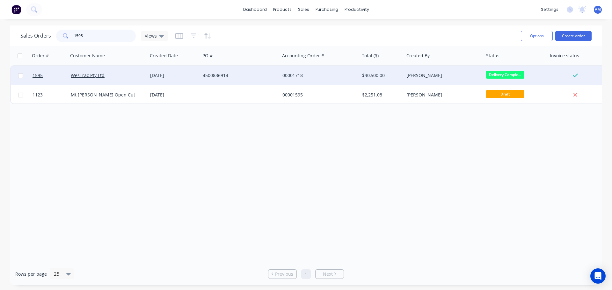
type input "1595"
click at [226, 73] on div "4500836914" at bounding box center [238, 75] width 71 height 6
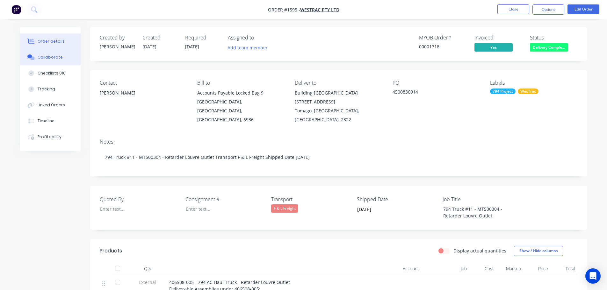
click at [36, 54] on button "Collaborate" at bounding box center [50, 57] width 61 height 16
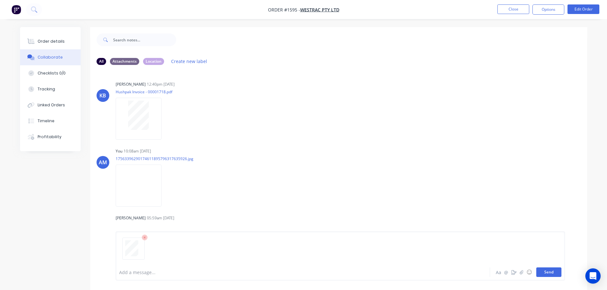
click at [543, 274] on button "Send" at bounding box center [549, 273] width 25 height 10
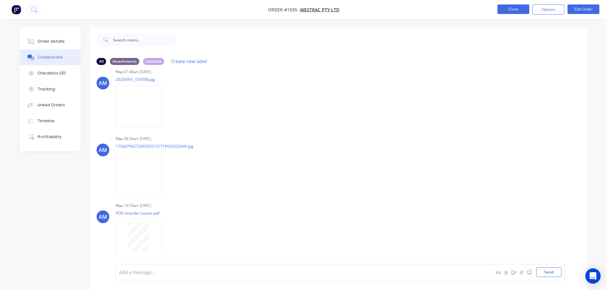
click at [510, 9] on button "Close" at bounding box center [514, 9] width 32 height 10
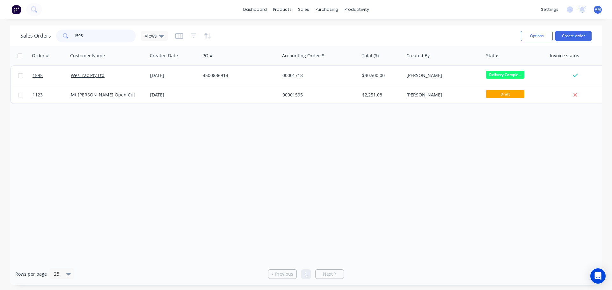
click at [107, 35] on input "1595" at bounding box center [105, 36] width 62 height 13
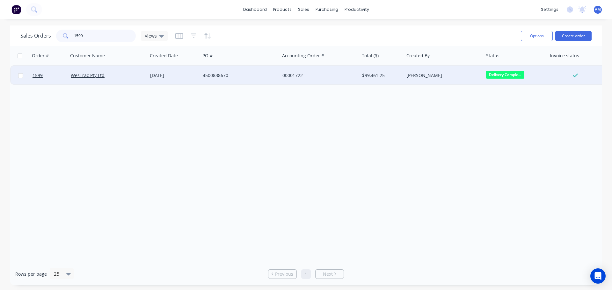
type input "1599"
click at [225, 73] on div "4500838670" at bounding box center [238, 75] width 71 height 6
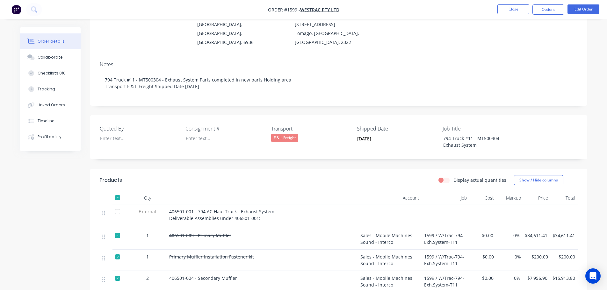
scroll to position [96, 0]
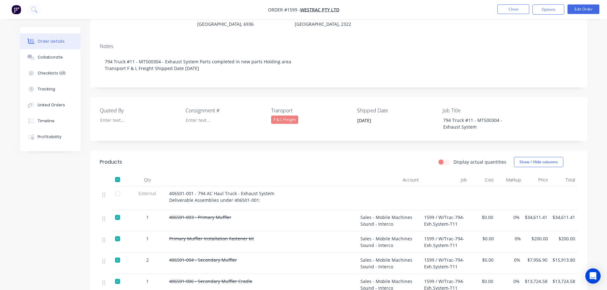
click at [118, 187] on div at bounding box center [117, 193] width 13 height 13
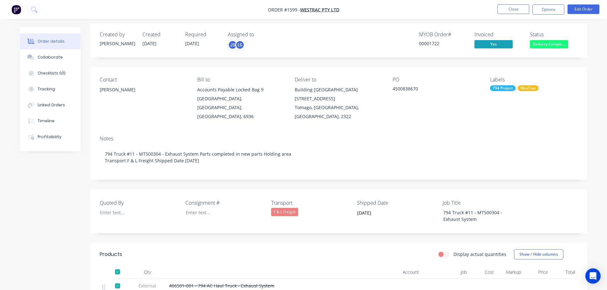
scroll to position [0, 0]
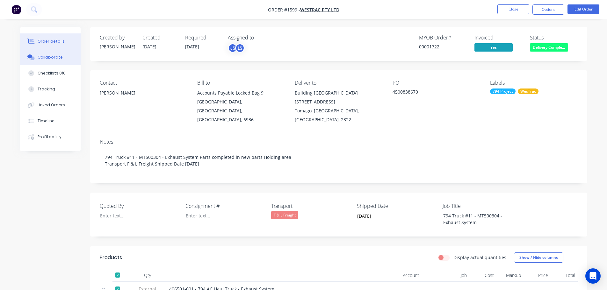
click at [48, 57] on div "Collaborate" at bounding box center [50, 58] width 25 height 6
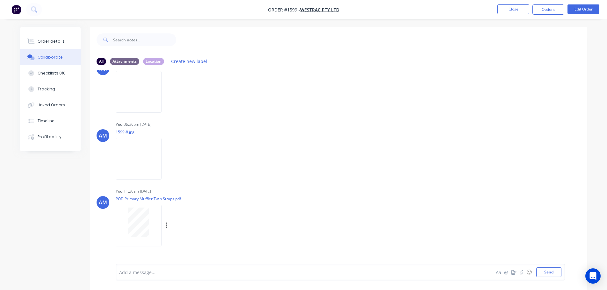
scroll to position [1718, 0]
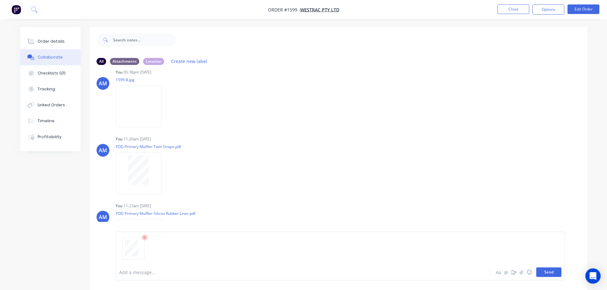
click at [552, 271] on button "Send" at bounding box center [549, 273] width 25 height 10
click at [552, 269] on button "Send" at bounding box center [549, 273] width 25 height 10
click at [552, 274] on button "Send" at bounding box center [549, 273] width 25 height 10
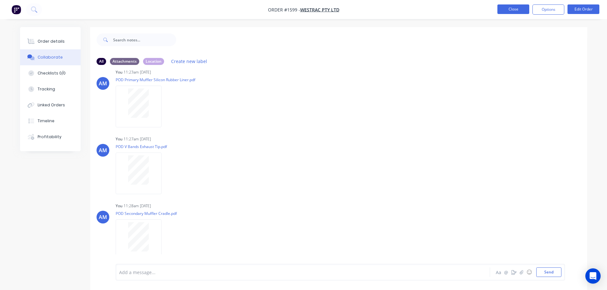
click at [508, 8] on button "Close" at bounding box center [514, 9] width 32 height 10
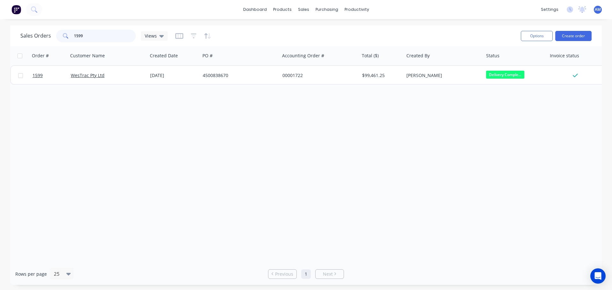
drag, startPoint x: 86, startPoint y: 35, endPoint x: 75, endPoint y: 34, distance: 10.9
click at [75, 34] on input "1599" at bounding box center [105, 36] width 62 height 13
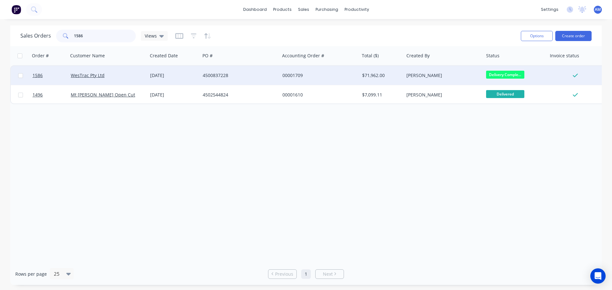
type input "1586"
click at [299, 72] on div "00001709" at bounding box center [320, 75] width 80 height 19
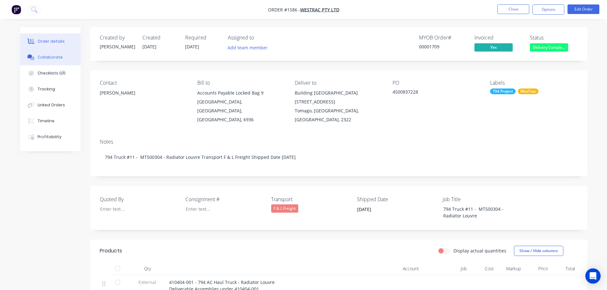
click at [62, 57] on button "Collaborate" at bounding box center [50, 57] width 61 height 16
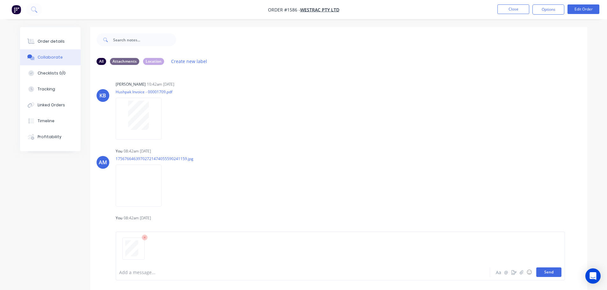
click at [552, 274] on button "Send" at bounding box center [549, 273] width 25 height 10
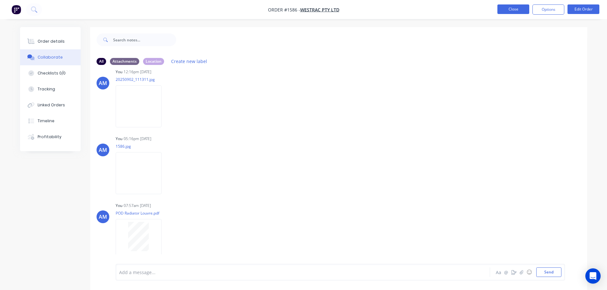
click at [505, 8] on button "Close" at bounding box center [514, 9] width 32 height 10
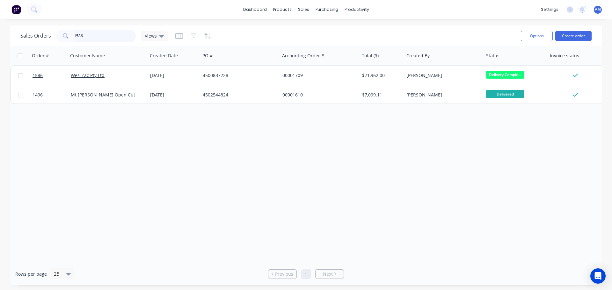
click at [89, 33] on input "1586" at bounding box center [105, 36] width 62 height 13
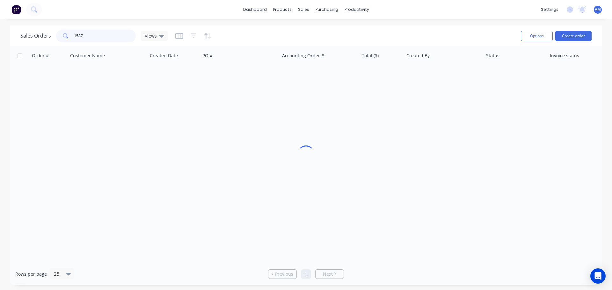
type input "1587"
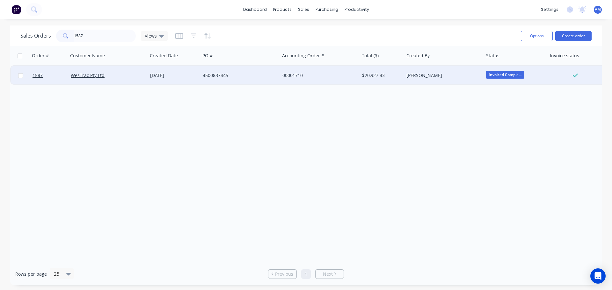
click at [213, 74] on div "4500837445" at bounding box center [238, 75] width 71 height 6
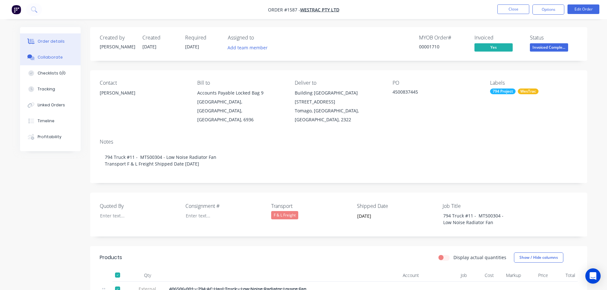
click at [57, 57] on div "Collaborate" at bounding box center [50, 58] width 25 height 6
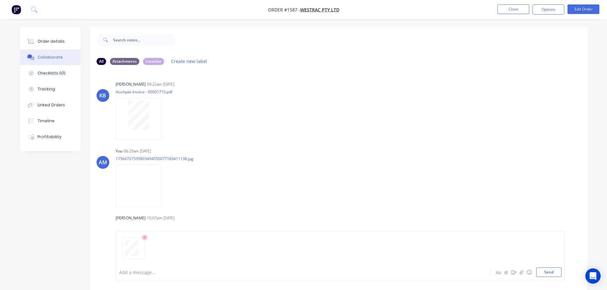
drag, startPoint x: 557, startPoint y: 273, endPoint x: 566, endPoint y: 266, distance: 11.4
click at [557, 273] on button "Send" at bounding box center [549, 273] width 25 height 10
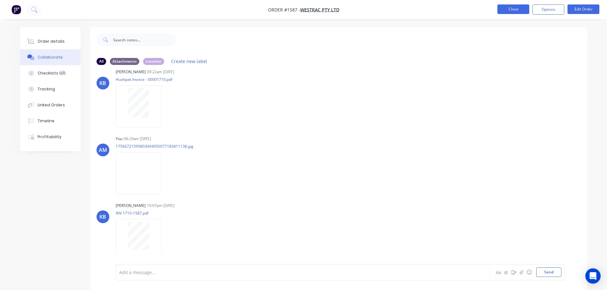
click at [510, 10] on button "Close" at bounding box center [514, 9] width 32 height 10
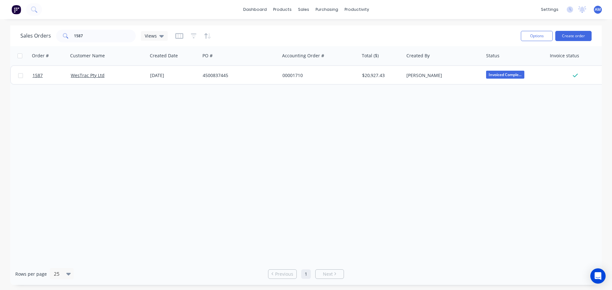
drag, startPoint x: 89, startPoint y: 29, endPoint x: 71, endPoint y: 33, distance: 17.6
click at [71, 33] on div "Sales Orders 1587 Views" at bounding box center [267, 36] width 495 height 16
drag, startPoint x: 83, startPoint y: 36, endPoint x: 62, endPoint y: 29, distance: 21.9
click at [62, 29] on div "Sales Orders 1587 Views" at bounding box center [267, 36] width 495 height 16
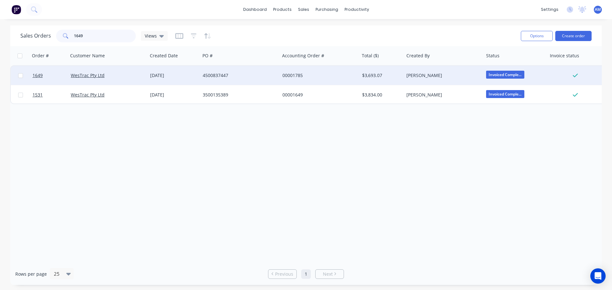
type input "1649"
click at [217, 76] on div "4500837447" at bounding box center [238, 75] width 71 height 6
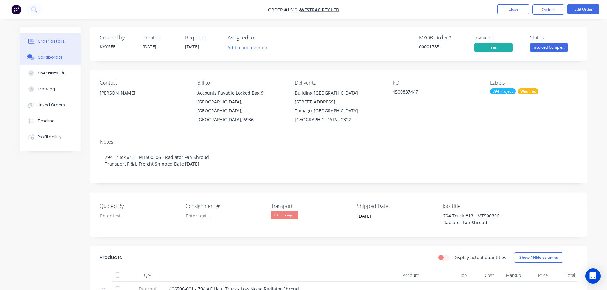
click at [42, 55] on div "Collaborate" at bounding box center [50, 58] width 25 height 6
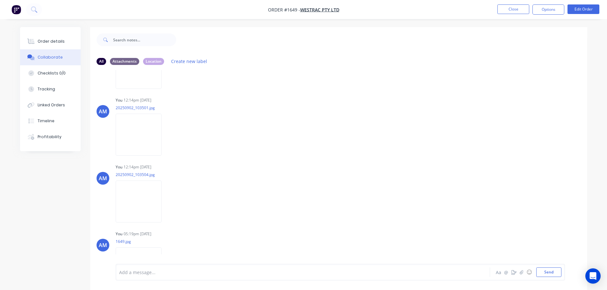
scroll to position [414, 0]
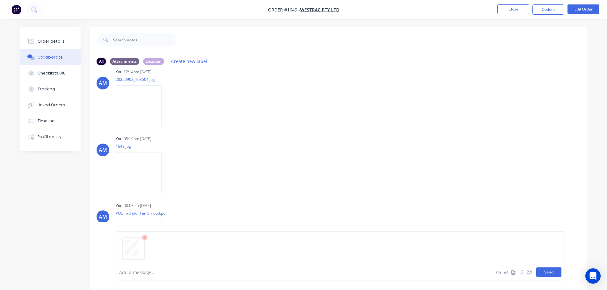
click at [547, 276] on button "Send" at bounding box center [549, 273] width 25 height 10
click at [550, 274] on button "Send" at bounding box center [549, 273] width 25 height 10
click at [518, 79] on div "AM You 12:14pm 02/09/25 20250902_103504.jpg Labels Download Delete" at bounding box center [338, 95] width 497 height 57
click at [517, 8] on button "Close" at bounding box center [514, 9] width 32 height 10
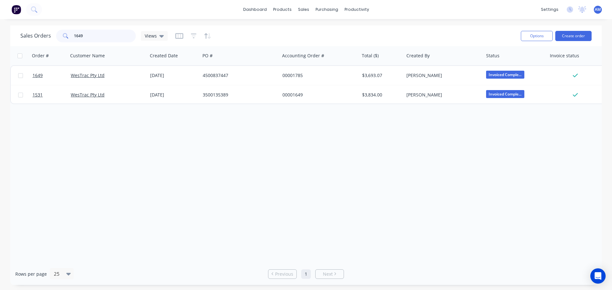
drag, startPoint x: 96, startPoint y: 38, endPoint x: 61, endPoint y: 36, distance: 35.4
click at [61, 36] on div "1649" at bounding box center [96, 36] width 80 height 13
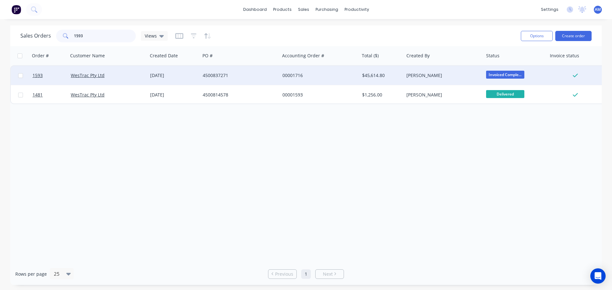
type input "1593"
click at [174, 74] on div "16 Jul 2025" at bounding box center [174, 75] width 48 height 6
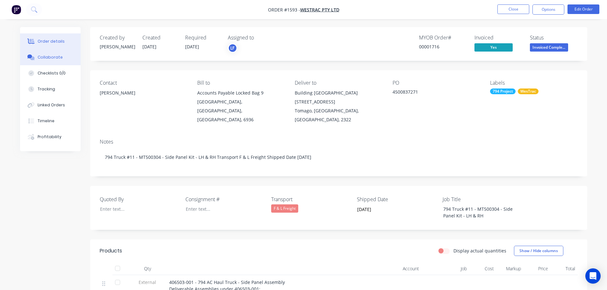
click at [52, 60] on div "Collaborate" at bounding box center [50, 58] width 25 height 6
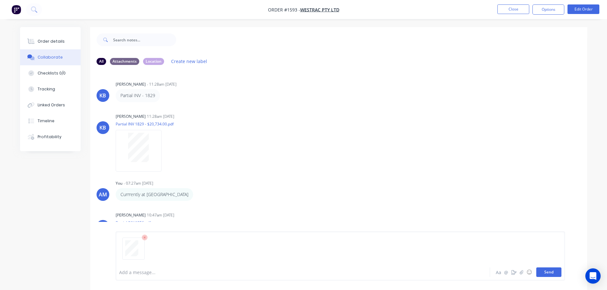
click at [547, 270] on button "Send" at bounding box center [549, 273] width 25 height 10
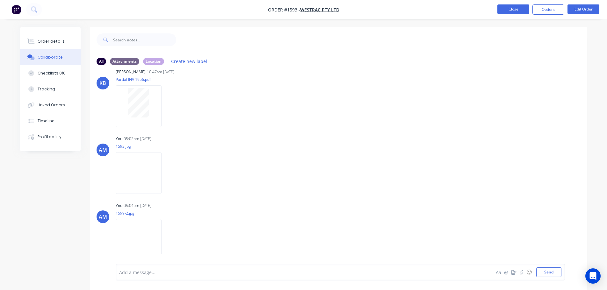
click at [506, 8] on button "Close" at bounding box center [514, 9] width 32 height 10
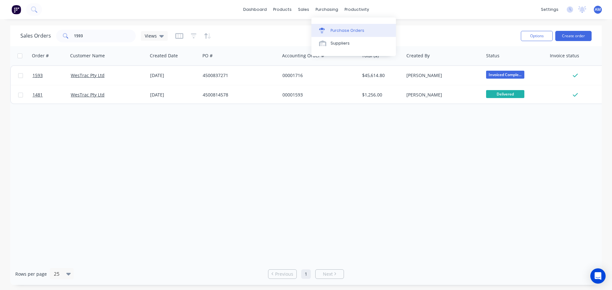
click at [336, 28] on div "Purchase Orders" at bounding box center [348, 31] width 34 height 6
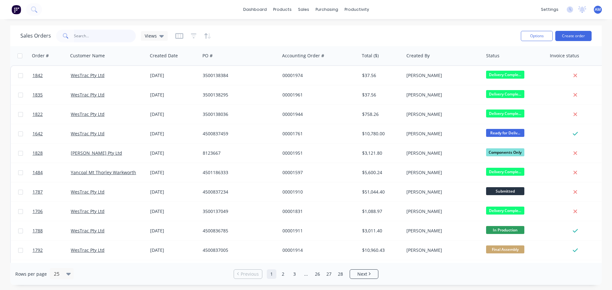
click at [84, 36] on input "text" at bounding box center [105, 36] width 62 height 13
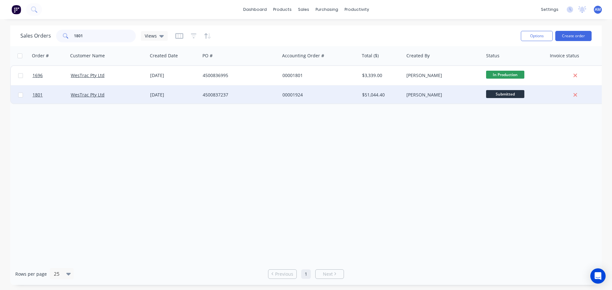
type input "1801"
click at [220, 93] on div "4500837237" at bounding box center [238, 95] width 71 height 6
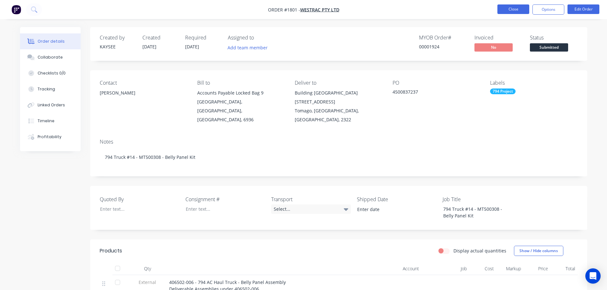
click at [514, 13] on button "Close" at bounding box center [514, 9] width 32 height 10
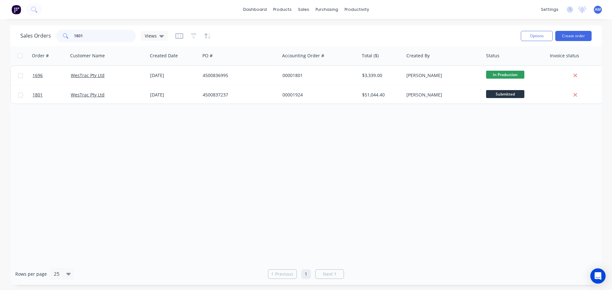
drag, startPoint x: 99, startPoint y: 33, endPoint x: 93, endPoint y: 34, distance: 5.5
click at [96, 34] on input "1801" at bounding box center [105, 36] width 62 height 13
drag, startPoint x: 90, startPoint y: 34, endPoint x: 77, endPoint y: 36, distance: 12.8
click at [77, 36] on input "1801" at bounding box center [105, 36] width 62 height 13
type input "1831"
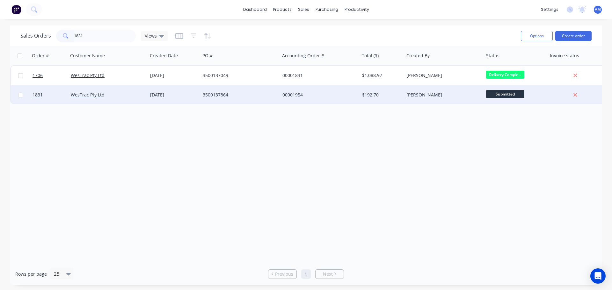
click at [210, 94] on div "3500137864" at bounding box center [238, 95] width 71 height 6
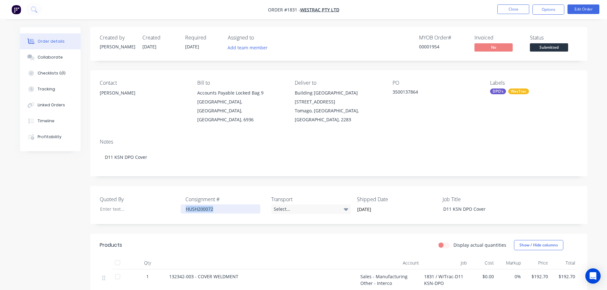
drag, startPoint x: 219, startPoint y: 203, endPoint x: 184, endPoint y: 202, distance: 35.4
click at [184, 205] on div "HUSH200072" at bounding box center [221, 209] width 80 height 9
drag, startPoint x: 383, startPoint y: 201, endPoint x: 350, endPoint y: 199, distance: 32.9
click at [350, 199] on div "Quoted By Consignment # Transport Select... Shipped Date [DATE] Job Title D11 K…" at bounding box center [338, 205] width 497 height 38
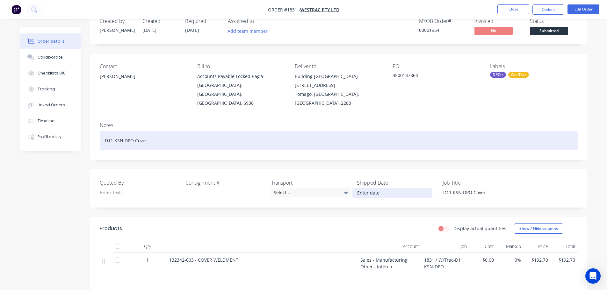
scroll to position [32, 0]
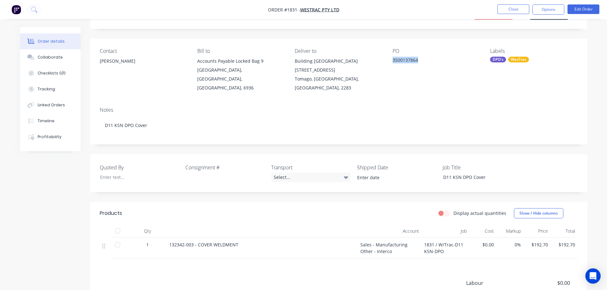
drag, startPoint x: 390, startPoint y: 58, endPoint x: 422, endPoint y: 63, distance: 33.0
click at [422, 63] on div "Contact [PERSON_NAME] Bill to Accounts Payable [STREET_ADDRESS] Deliver to Buil…" at bounding box center [338, 70] width 497 height 63
copy div "3500137864"
drag, startPoint x: 168, startPoint y: 237, endPoint x: 238, endPoint y: 235, distance: 69.2
click at [238, 238] on div "132342-003 - COVER WELDMENT" at bounding box center [262, 248] width 191 height 21
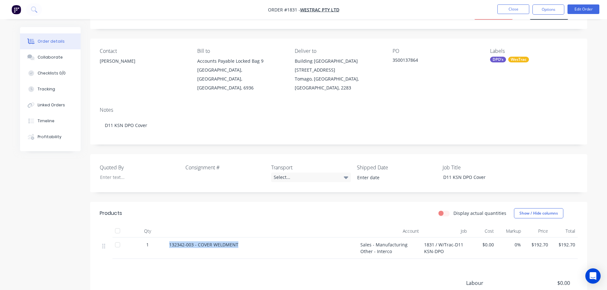
copy span "132342-003 - COVER WELDMENT"
click at [516, 8] on button "Close" at bounding box center [514, 9] width 32 height 10
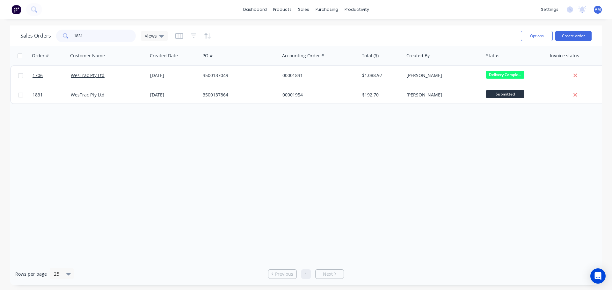
click at [87, 35] on input "1831" at bounding box center [105, 36] width 62 height 13
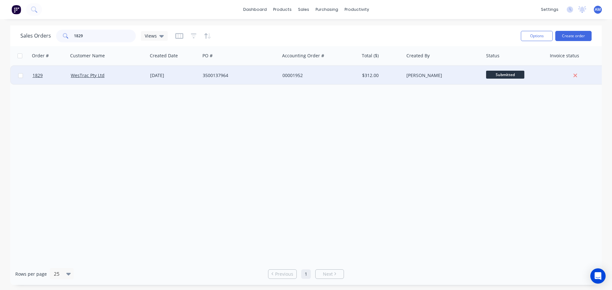
type input "1829"
click at [216, 81] on div "3500137964" at bounding box center [240, 75] width 80 height 19
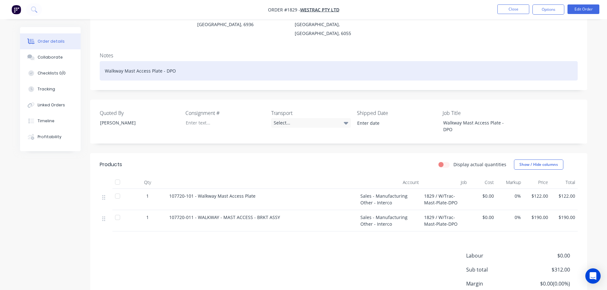
scroll to position [96, 0]
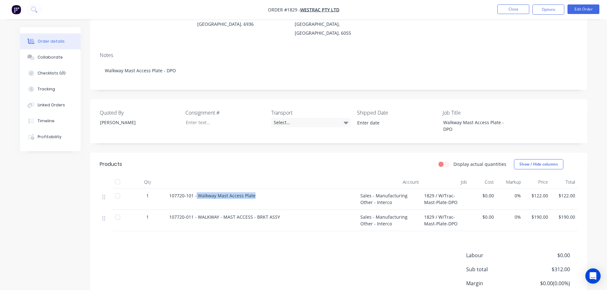
drag, startPoint x: 256, startPoint y: 173, endPoint x: 196, endPoint y: 173, distance: 59.6
click at [196, 193] on div "107720-101 - Walkway Mast Access Plate" at bounding box center [262, 196] width 186 height 7
click at [196, 193] on span "107720-101 - Walkway Mast Access Plate" at bounding box center [212, 196] width 86 height 6
drag, startPoint x: 242, startPoint y: 172, endPoint x: 169, endPoint y: 177, distance: 72.9
click at [169, 189] on div "107720-101 - Walkway Mast Access Plate" at bounding box center [262, 199] width 191 height 21
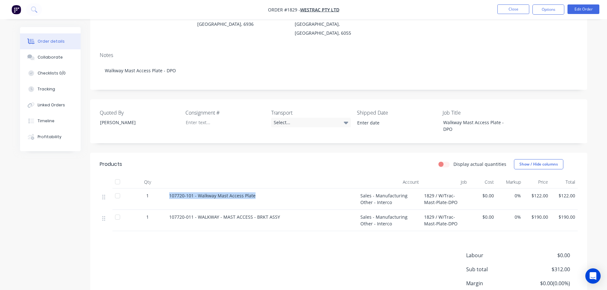
copy span "107720-101 - Walkway Mast Access Plate"
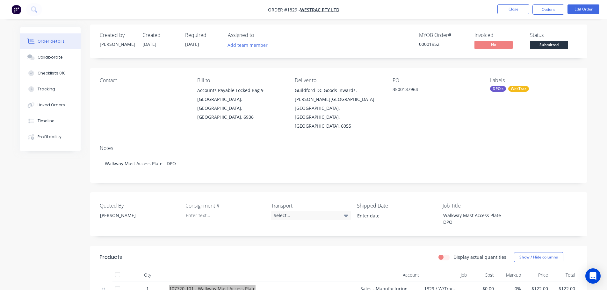
scroll to position [0, 0]
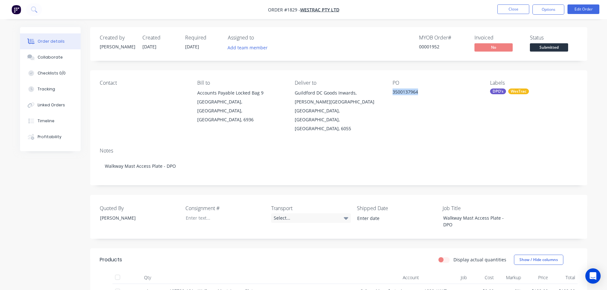
drag, startPoint x: 393, startPoint y: 93, endPoint x: 423, endPoint y: 91, distance: 30.4
click at [423, 91] on div "3500137964" at bounding box center [433, 93] width 80 height 9
copy div "3500137964"
click at [545, 105] on div "Labels DPO's WesTrac" at bounding box center [533, 106] width 87 height 53
click at [514, 11] on button "Close" at bounding box center [514, 9] width 32 height 10
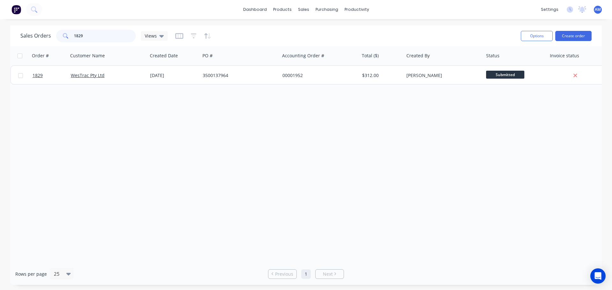
drag, startPoint x: 84, startPoint y: 37, endPoint x: 70, endPoint y: 36, distance: 15.0
click at [70, 36] on div "1829" at bounding box center [96, 36] width 80 height 13
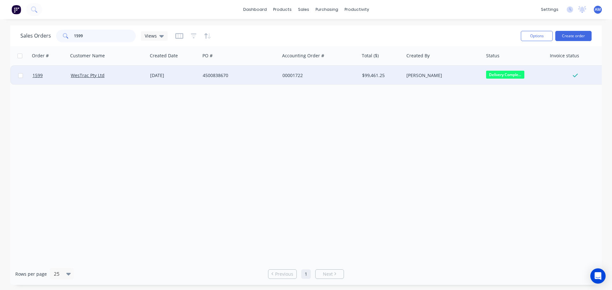
type input "1599"
click at [220, 75] on div "4500838670" at bounding box center [238, 75] width 71 height 6
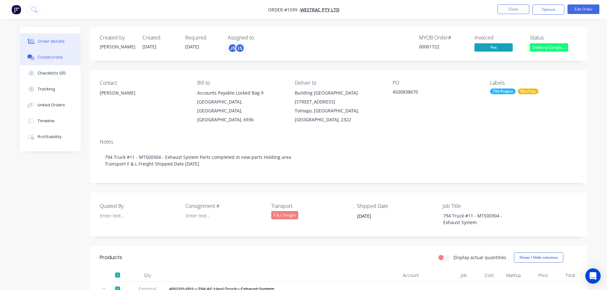
click at [51, 59] on div "Collaborate" at bounding box center [50, 58] width 25 height 6
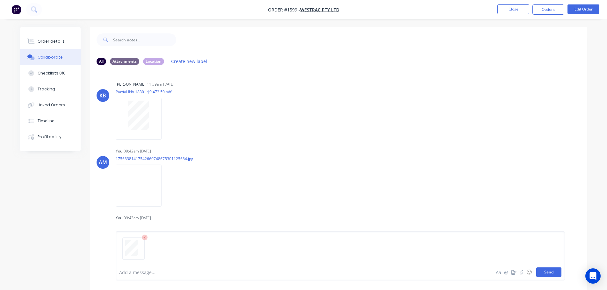
click at [545, 269] on button "Send" at bounding box center [549, 273] width 25 height 10
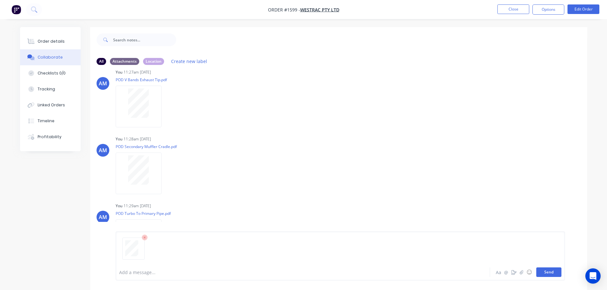
click at [550, 271] on button "Send" at bounding box center [549, 273] width 25 height 10
click at [554, 274] on button "Send" at bounding box center [549, 273] width 25 height 10
click at [546, 274] on button "Send" at bounding box center [549, 273] width 25 height 10
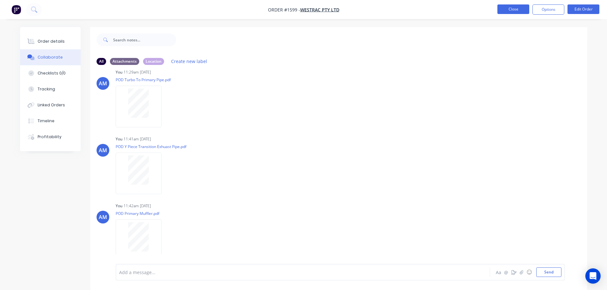
click at [512, 10] on button "Close" at bounding box center [514, 9] width 32 height 10
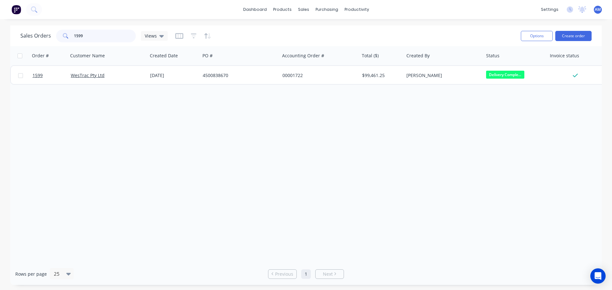
drag, startPoint x: 96, startPoint y: 36, endPoint x: 73, endPoint y: 30, distance: 24.1
click at [75, 31] on input "1599" at bounding box center [105, 36] width 62 height 13
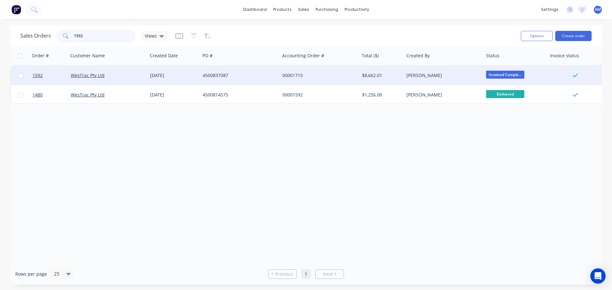
type input "1592"
click at [206, 76] on div "4500837087" at bounding box center [238, 75] width 71 height 6
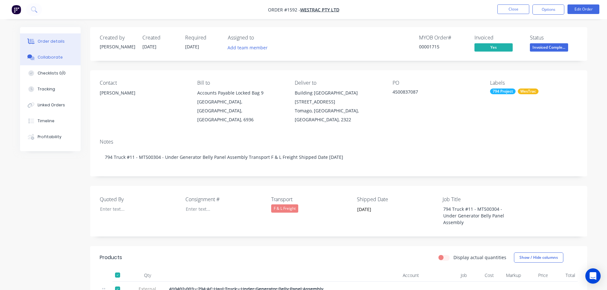
click at [59, 59] on div "Collaborate" at bounding box center [50, 58] width 25 height 6
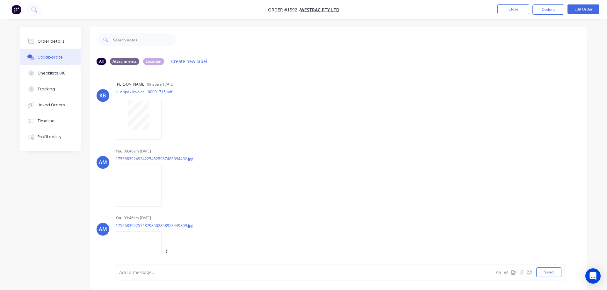
drag, startPoint x: 262, startPoint y: 233, endPoint x: 261, endPoint y: 228, distance: 4.6
click at [262, 233] on div "You 09:46am 01/09/25 17566839525748798502858958449809.jpg Labels Download Delete" at bounding box center [215, 242] width 199 height 57
click at [547, 271] on button "Send" at bounding box center [549, 273] width 25 height 10
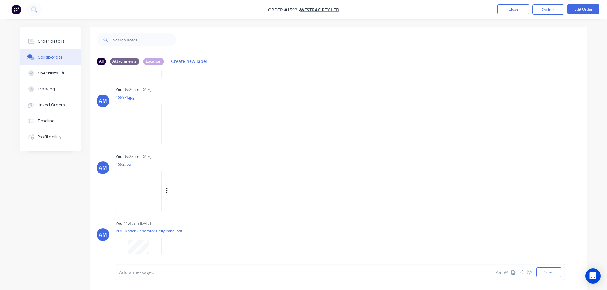
scroll to position [449, 0]
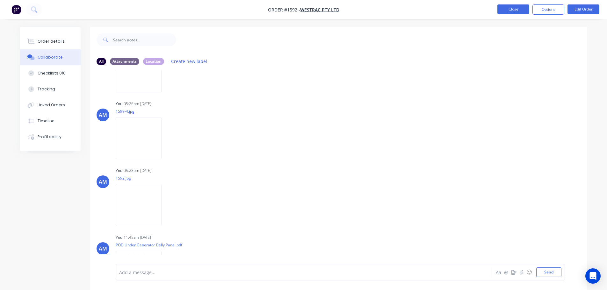
click at [504, 9] on button "Close" at bounding box center [514, 9] width 32 height 10
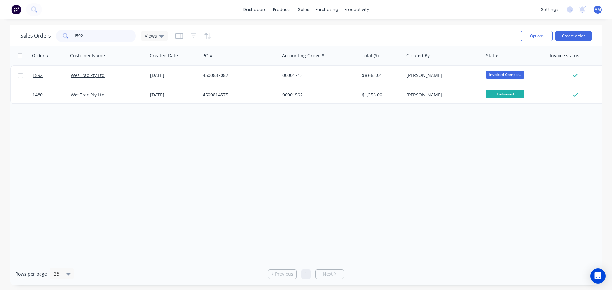
drag, startPoint x: 93, startPoint y: 33, endPoint x: 62, endPoint y: 35, distance: 31.9
click at [62, 35] on div "1592" at bounding box center [96, 36] width 80 height 13
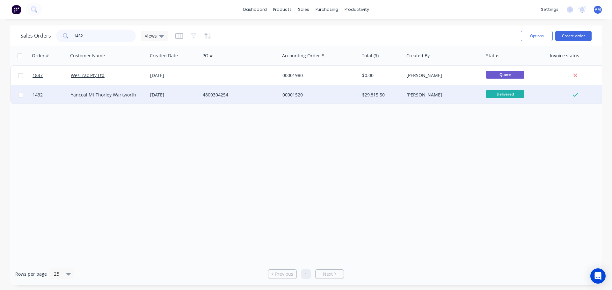
type input "1432"
click at [290, 94] on div "00001520" at bounding box center [317, 95] width 71 height 6
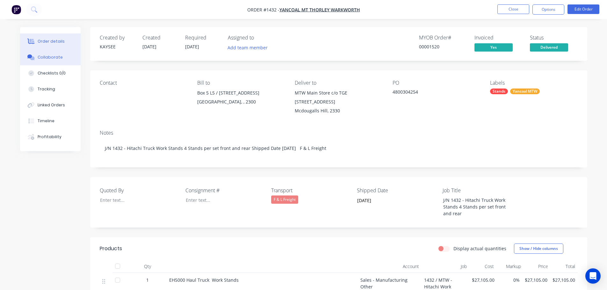
click at [50, 57] on div "Collaborate" at bounding box center [50, 58] width 25 height 6
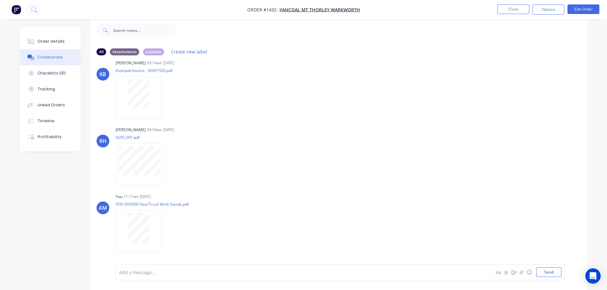
scroll to position [280, 0]
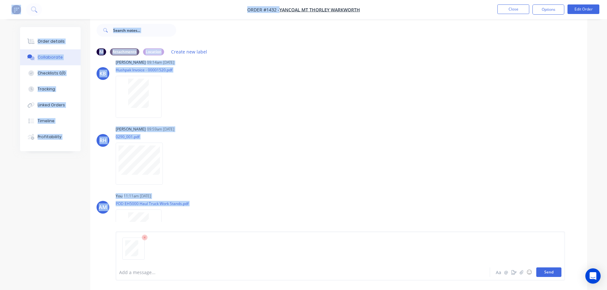
click at [550, 270] on div "Add a message... Aa @ ☺ Send" at bounding box center [341, 256] width 450 height 49
click at [550, 269] on button "Send" at bounding box center [549, 273] width 25 height 10
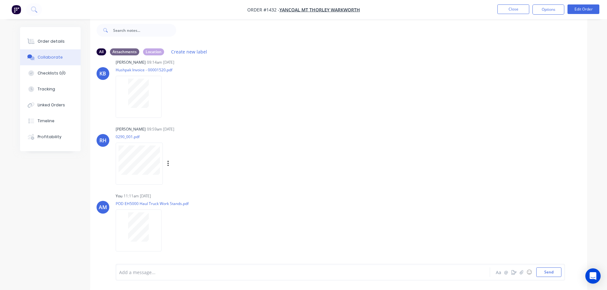
click at [317, 140] on div "RH Rodney Hirst 09:59am 29/07/25 0290_001.pdf Labels Download" at bounding box center [338, 153] width 497 height 57
click at [513, 11] on button "Close" at bounding box center [514, 9] width 32 height 10
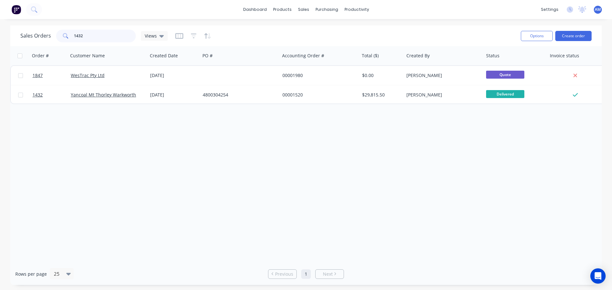
drag, startPoint x: 89, startPoint y: 38, endPoint x: 75, endPoint y: 34, distance: 14.8
click at [75, 34] on input "1432" at bounding box center [105, 36] width 62 height 13
type input "1"
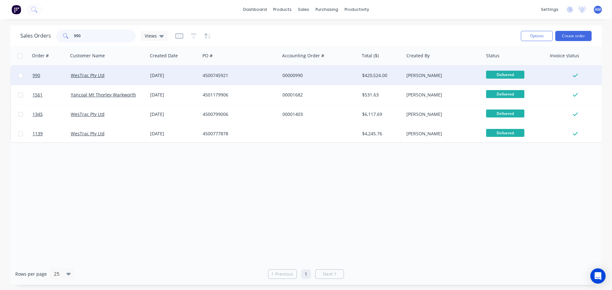
type input "990"
click at [290, 75] on div "00000990" at bounding box center [317, 75] width 71 height 6
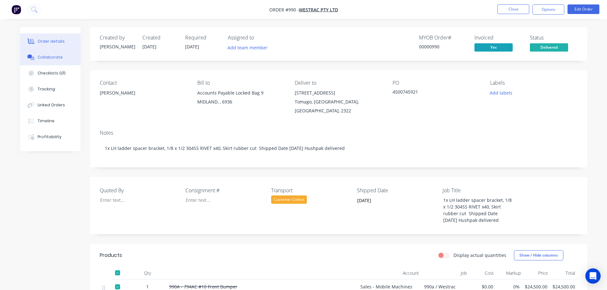
click at [45, 56] on div "Collaborate" at bounding box center [50, 58] width 25 height 6
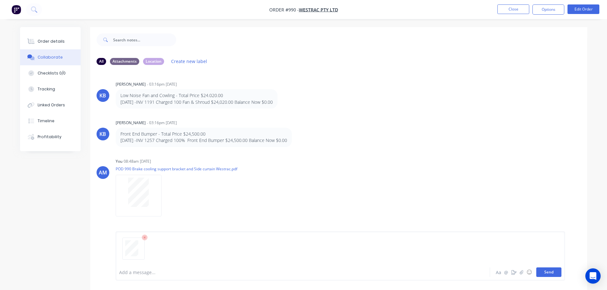
click at [553, 273] on button "Send" at bounding box center [549, 273] width 25 height 10
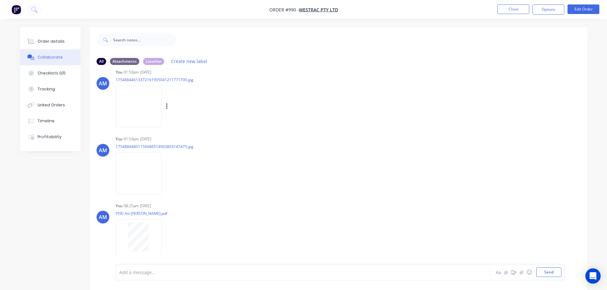
click at [510, 101] on div "AM You 01:59pm 11/08/25 17548844613372161905041211771700.jpg Labels Download De…" at bounding box center [338, 96] width 497 height 57
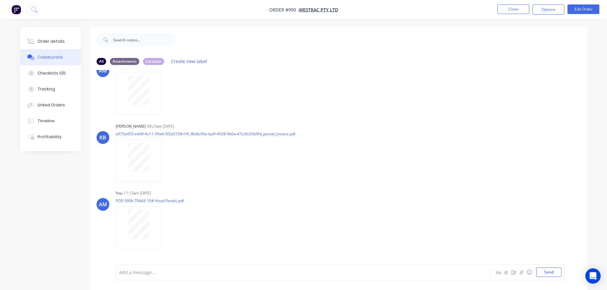
scroll to position [2835, 0]
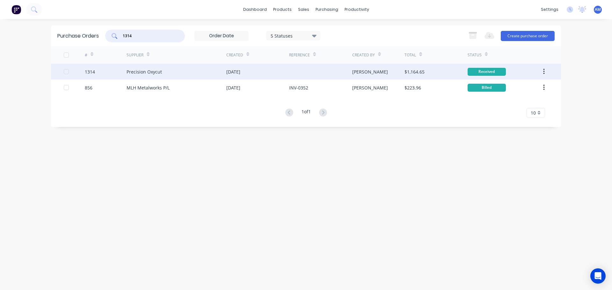
type input "1314"
click at [159, 69] on div "Precision Oxycut" at bounding box center [144, 72] width 35 height 7
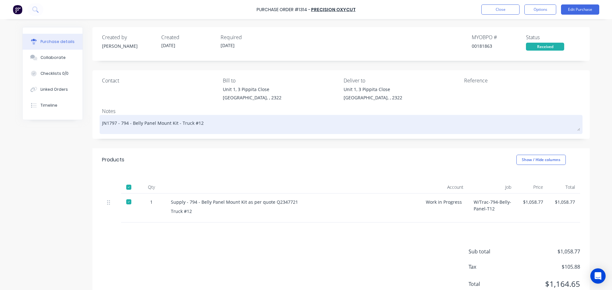
drag, startPoint x: 195, startPoint y: 123, endPoint x: 119, endPoint y: 120, distance: 76.6
click at [119, 120] on textarea "JN1797 - 794 - Belly Panel Mount Kit - Truck #12" at bounding box center [341, 124] width 478 height 14
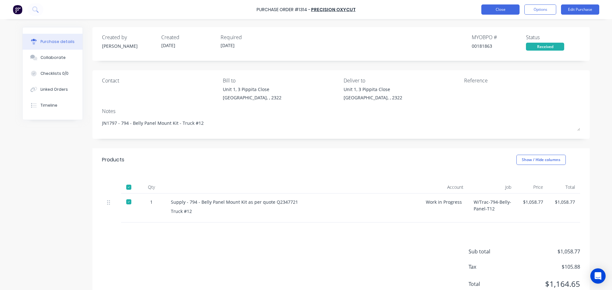
type textarea "x"
click at [492, 10] on button "Close" at bounding box center [500, 9] width 38 height 10
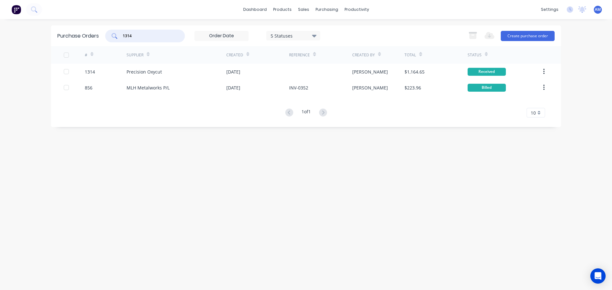
click at [163, 35] on input "1314" at bounding box center [148, 36] width 53 height 6
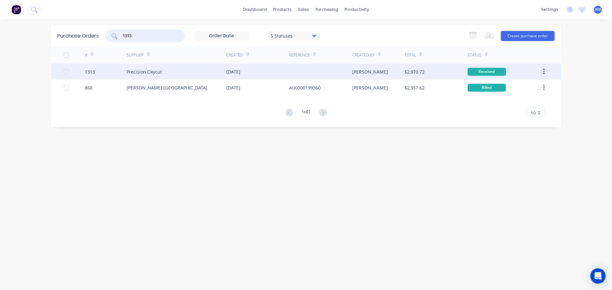
type input "1313"
click at [240, 70] on div "[DATE]" at bounding box center [233, 72] width 14 height 7
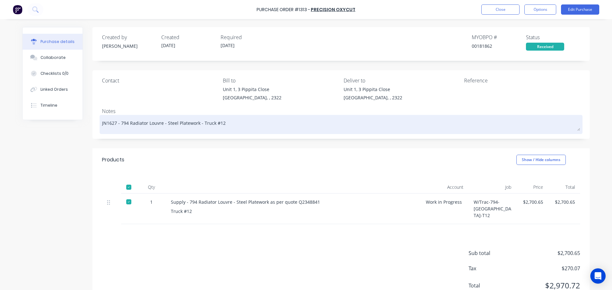
drag, startPoint x: 220, startPoint y: 123, endPoint x: 117, endPoint y: 125, distance: 103.3
click at [117, 125] on textarea "JN1627 - 794 Radiator Louvre - Steel Platework - Truck #12" at bounding box center [341, 124] width 478 height 14
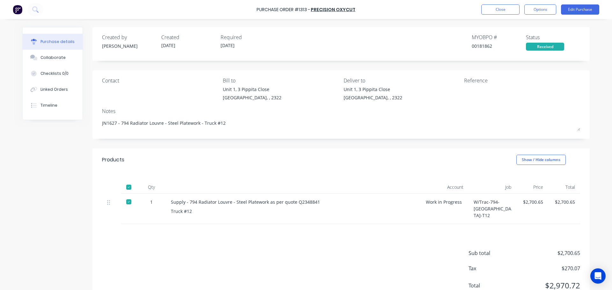
type textarea "x"
